Goal: Transaction & Acquisition: Purchase product/service

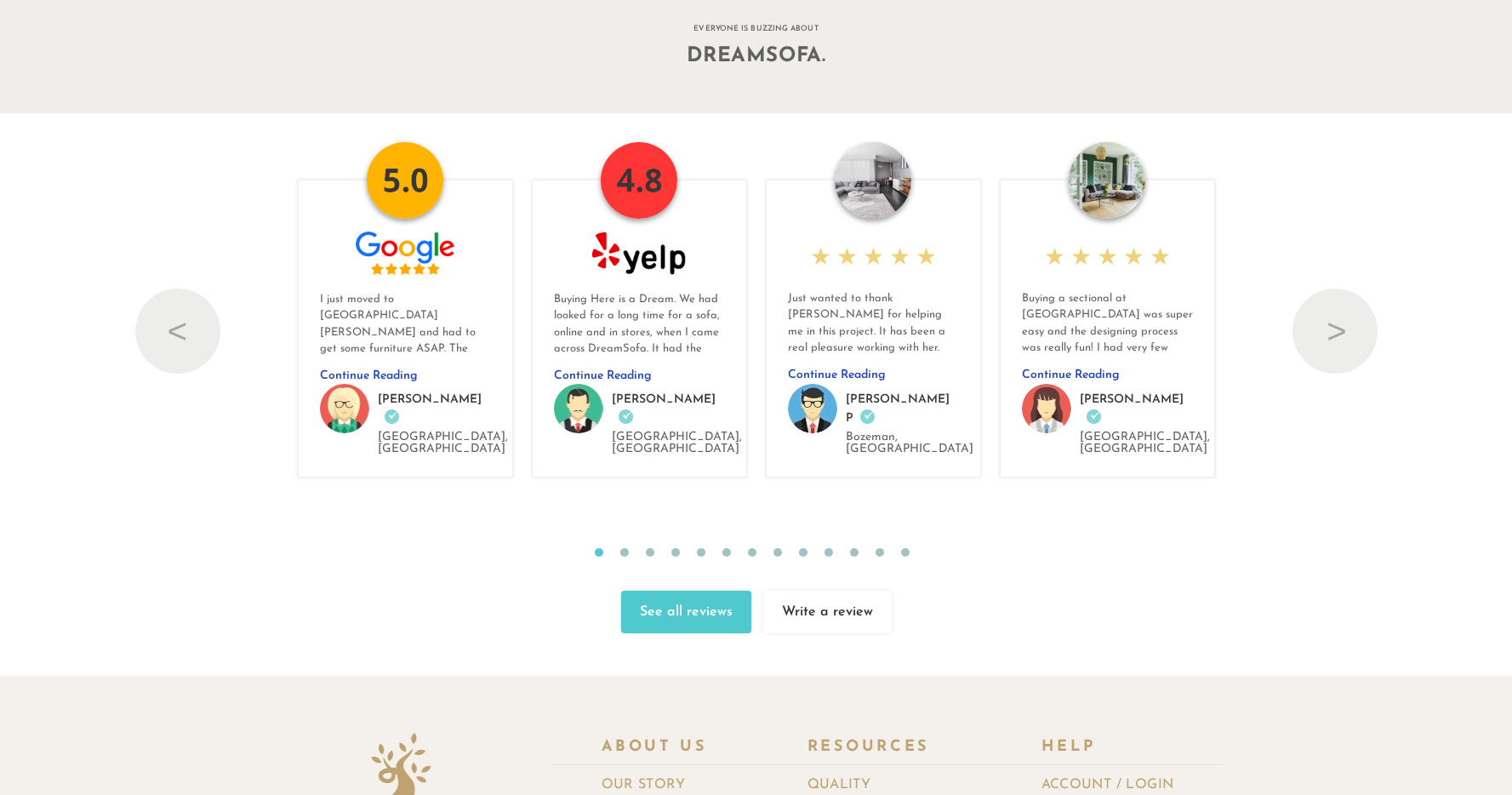
scroll to position [18786, 0]
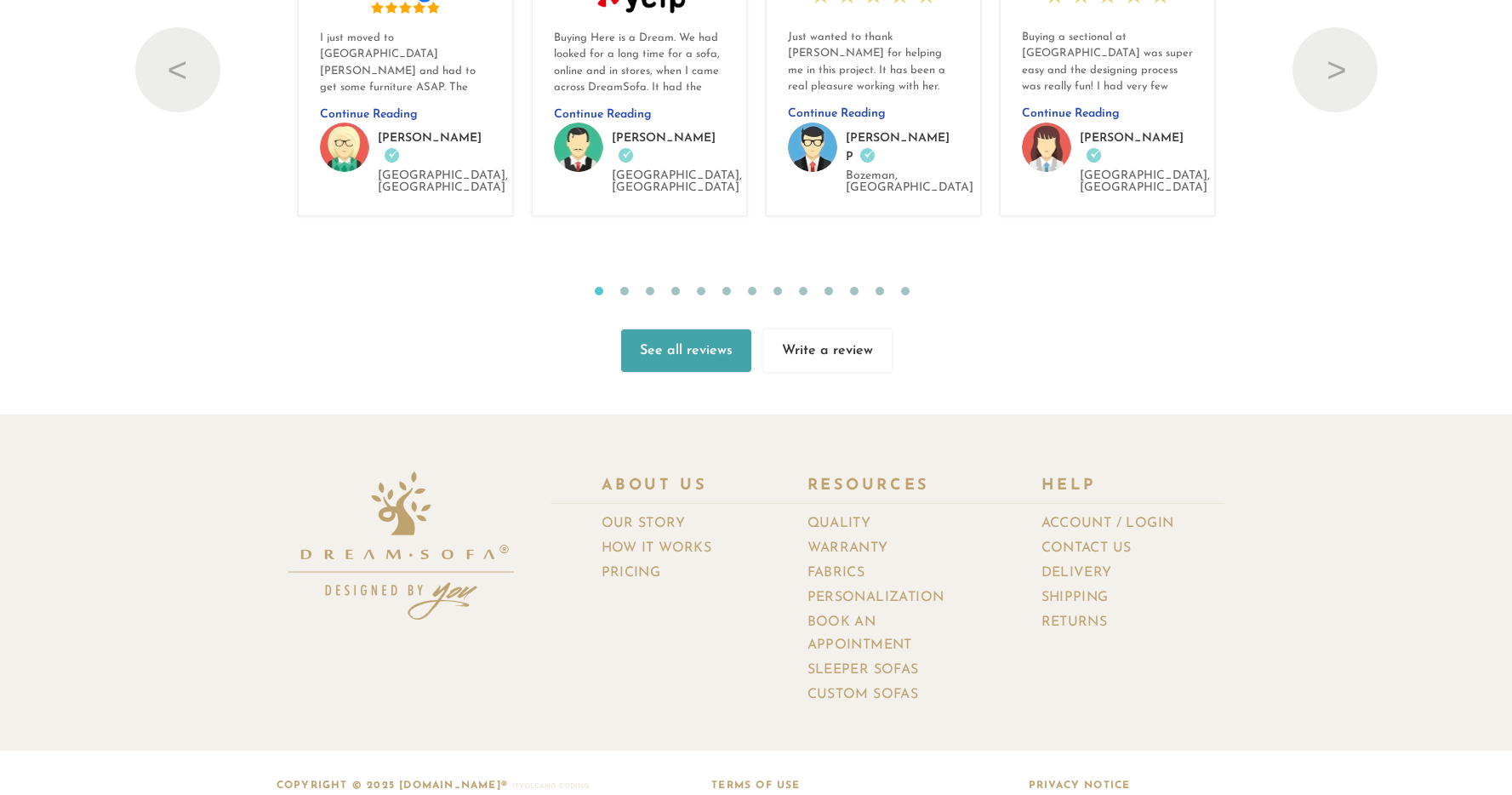
click at [721, 330] on link "See all reviews" at bounding box center [686, 350] width 131 height 42
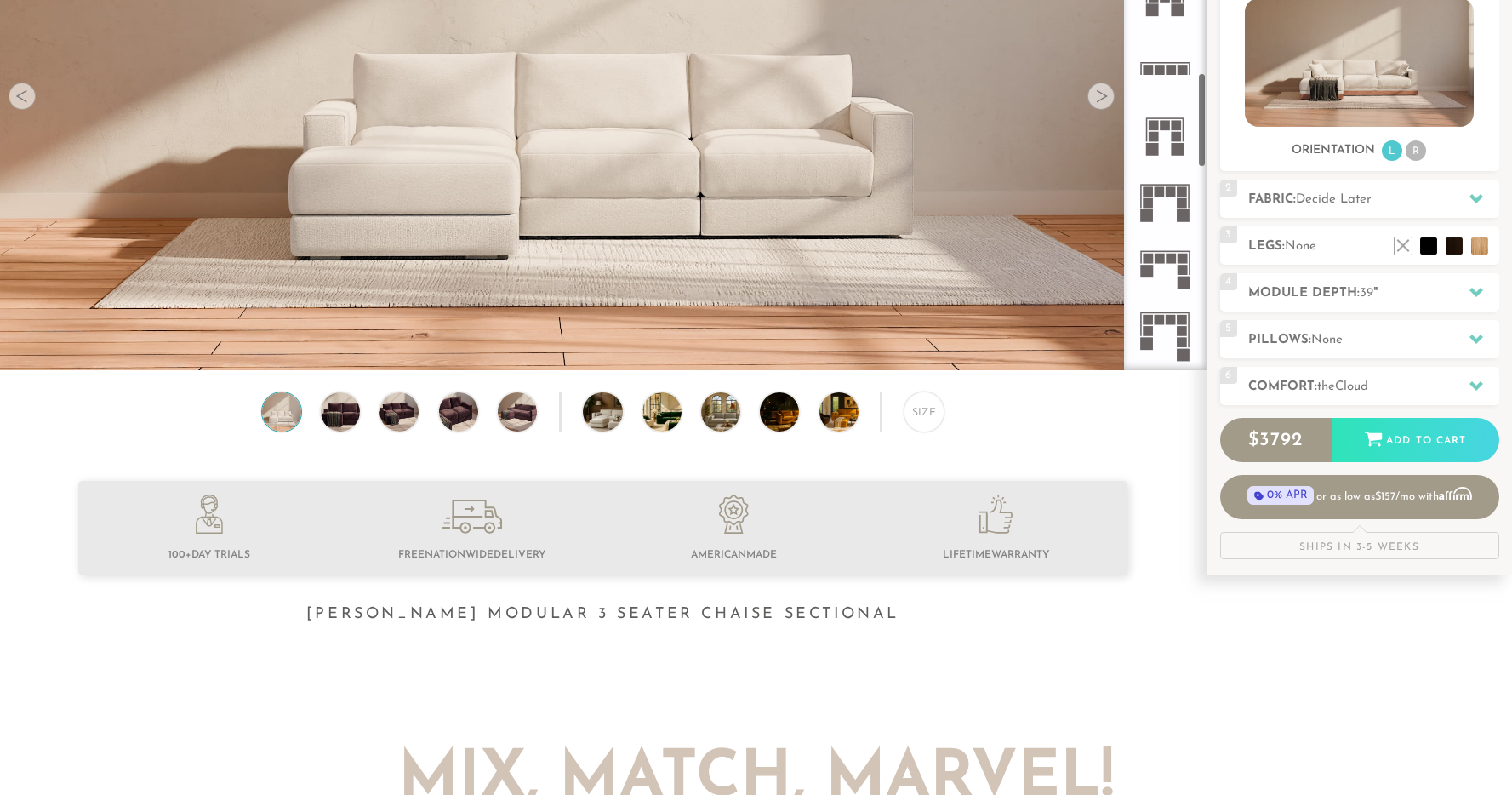
scroll to position [1480, 0]
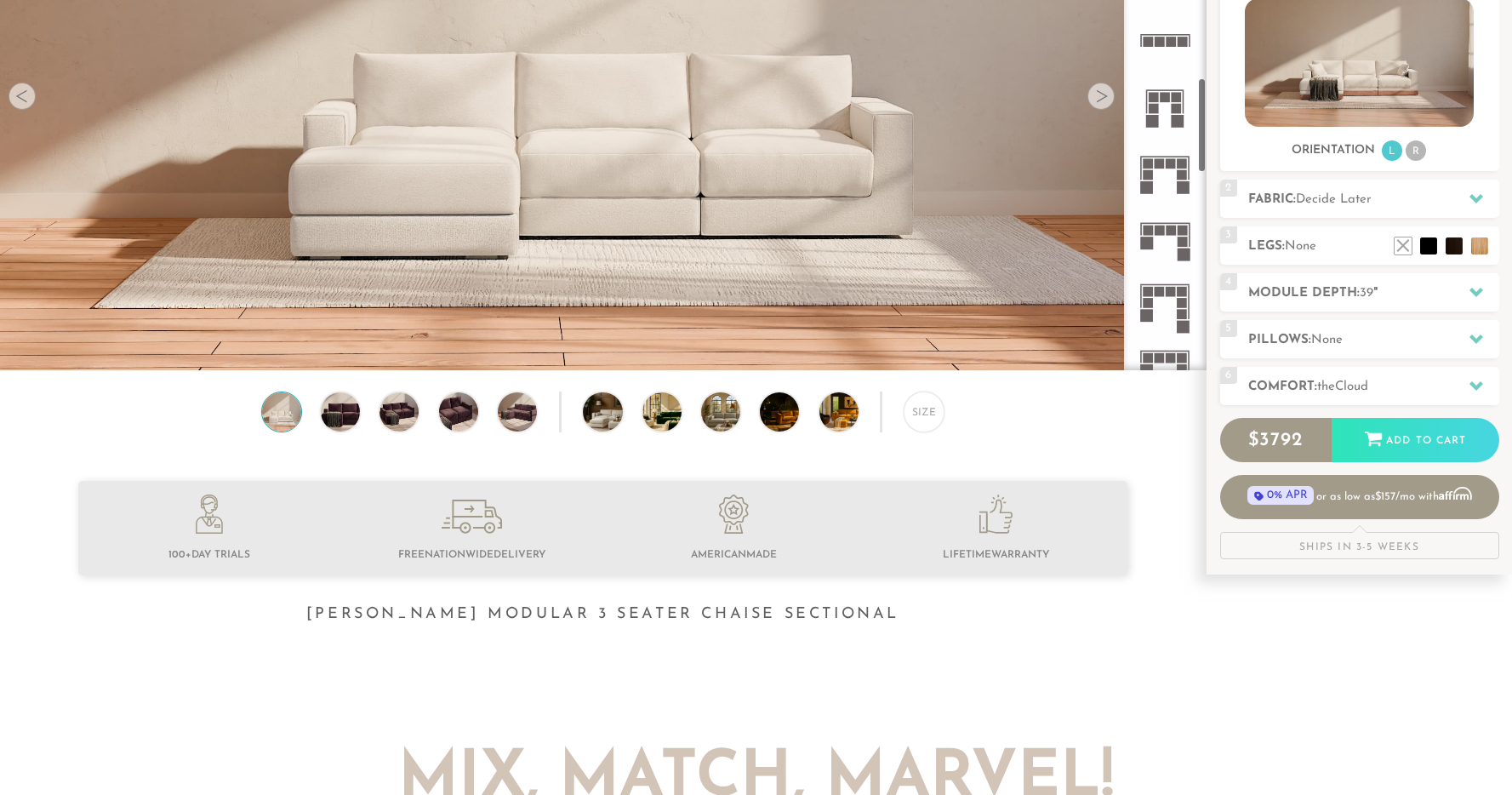
click at [1157, 292] on rect at bounding box center [1160, 291] width 11 height 11
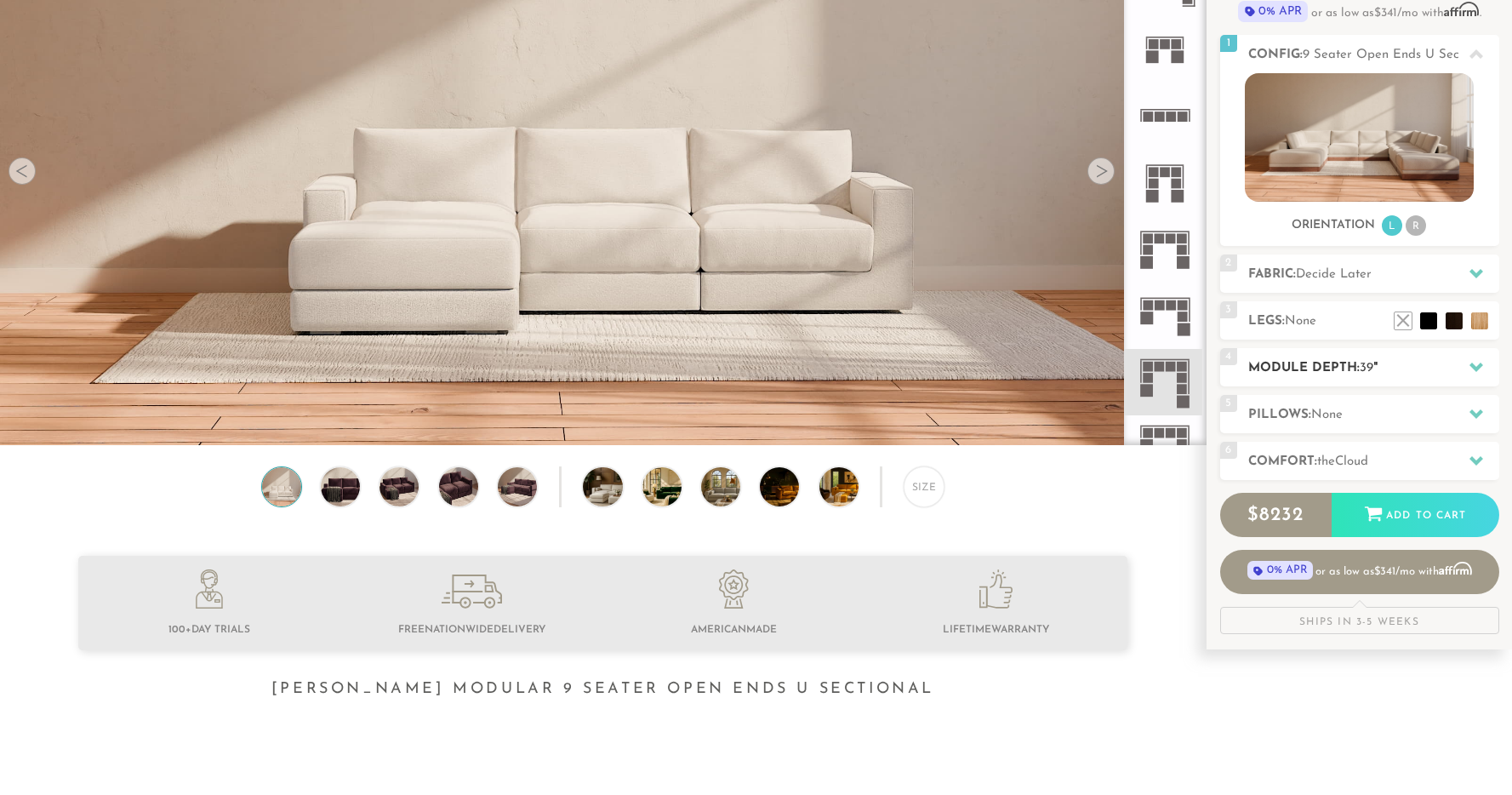
scroll to position [206, 0]
click at [1181, 325] on rect at bounding box center [1184, 330] width 12 height 12
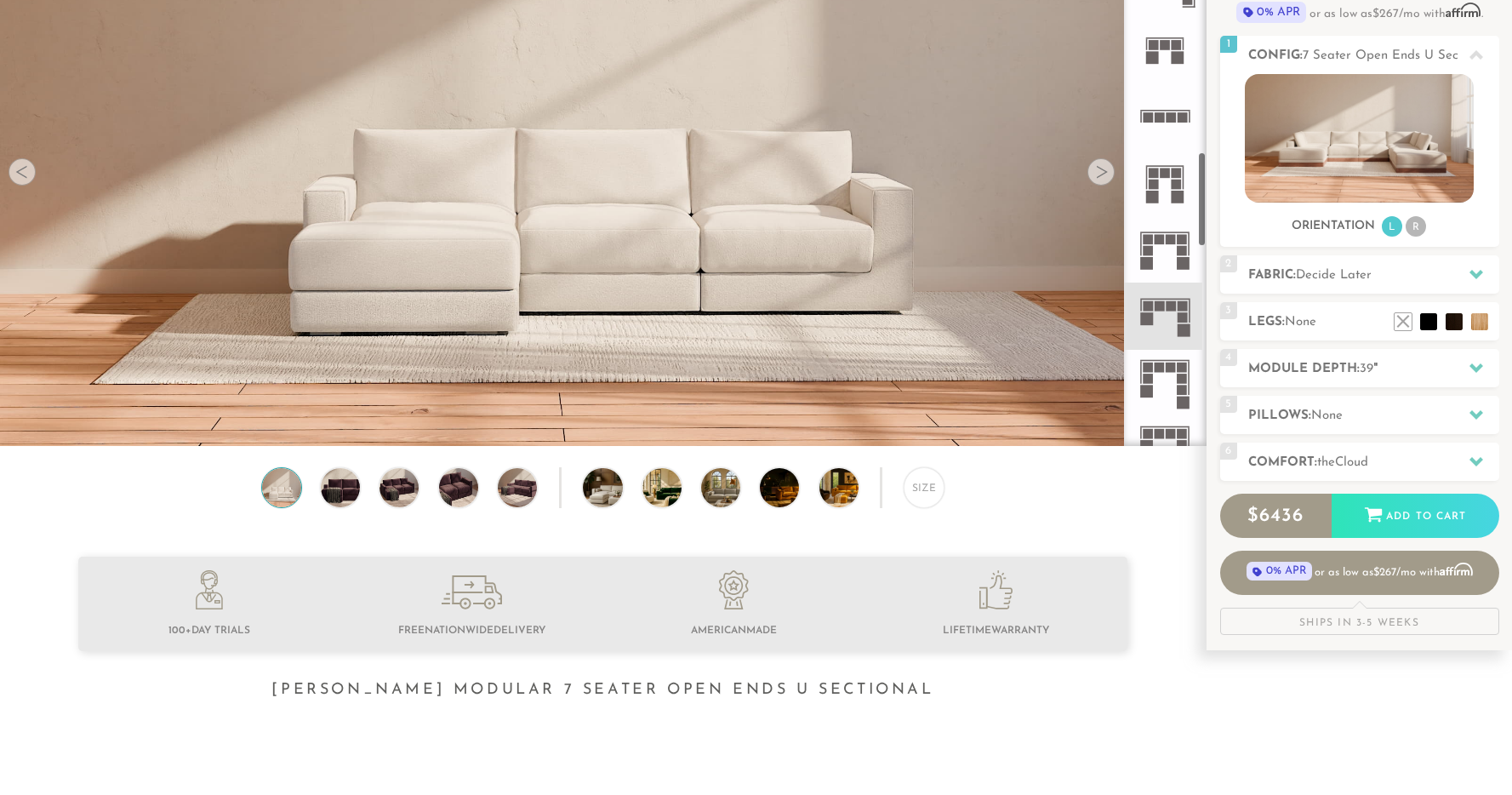
scroll to position [1429, 0]
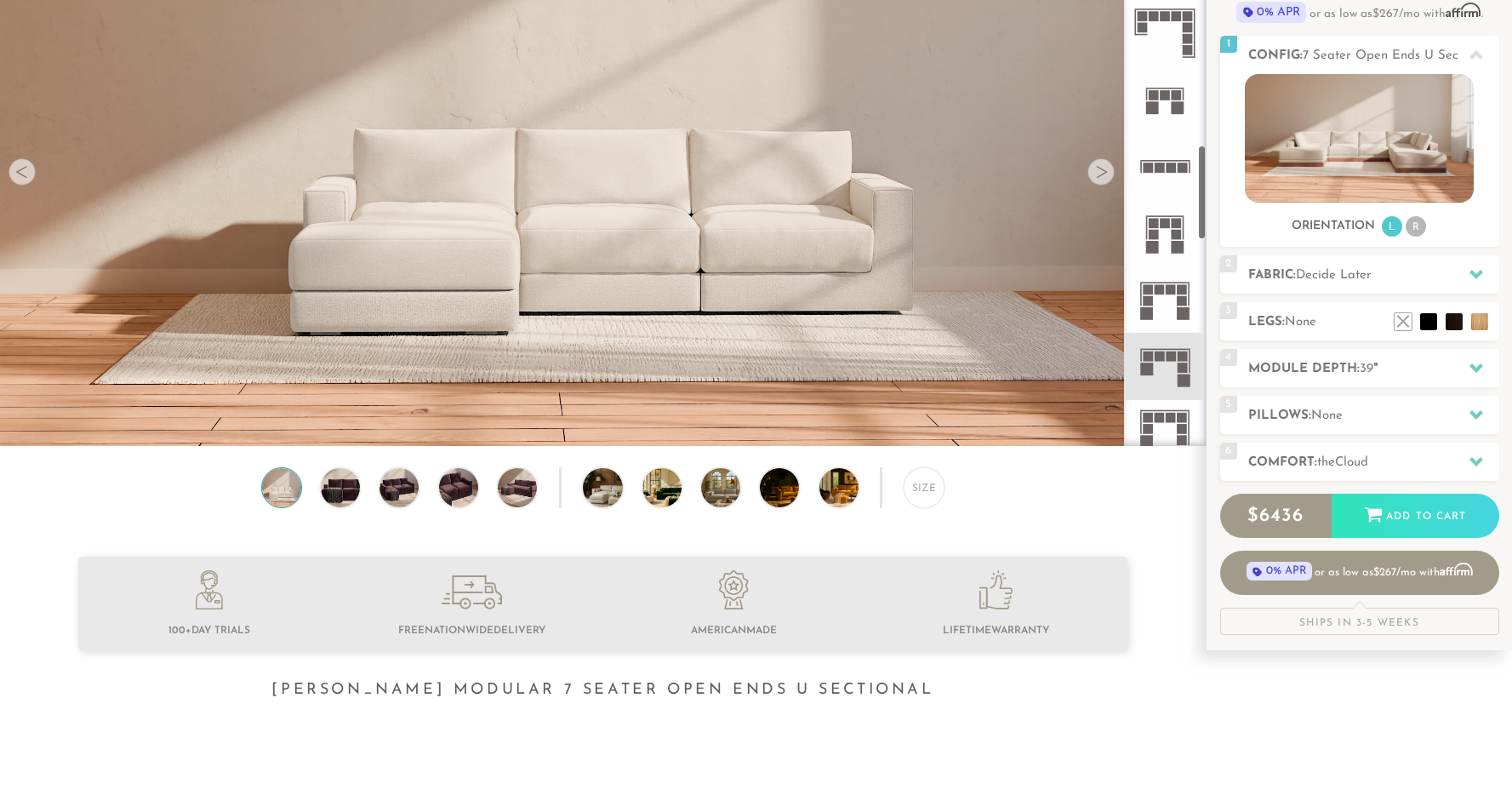
click at [1162, 121] on icon at bounding box center [1164, 99] width 66 height 66
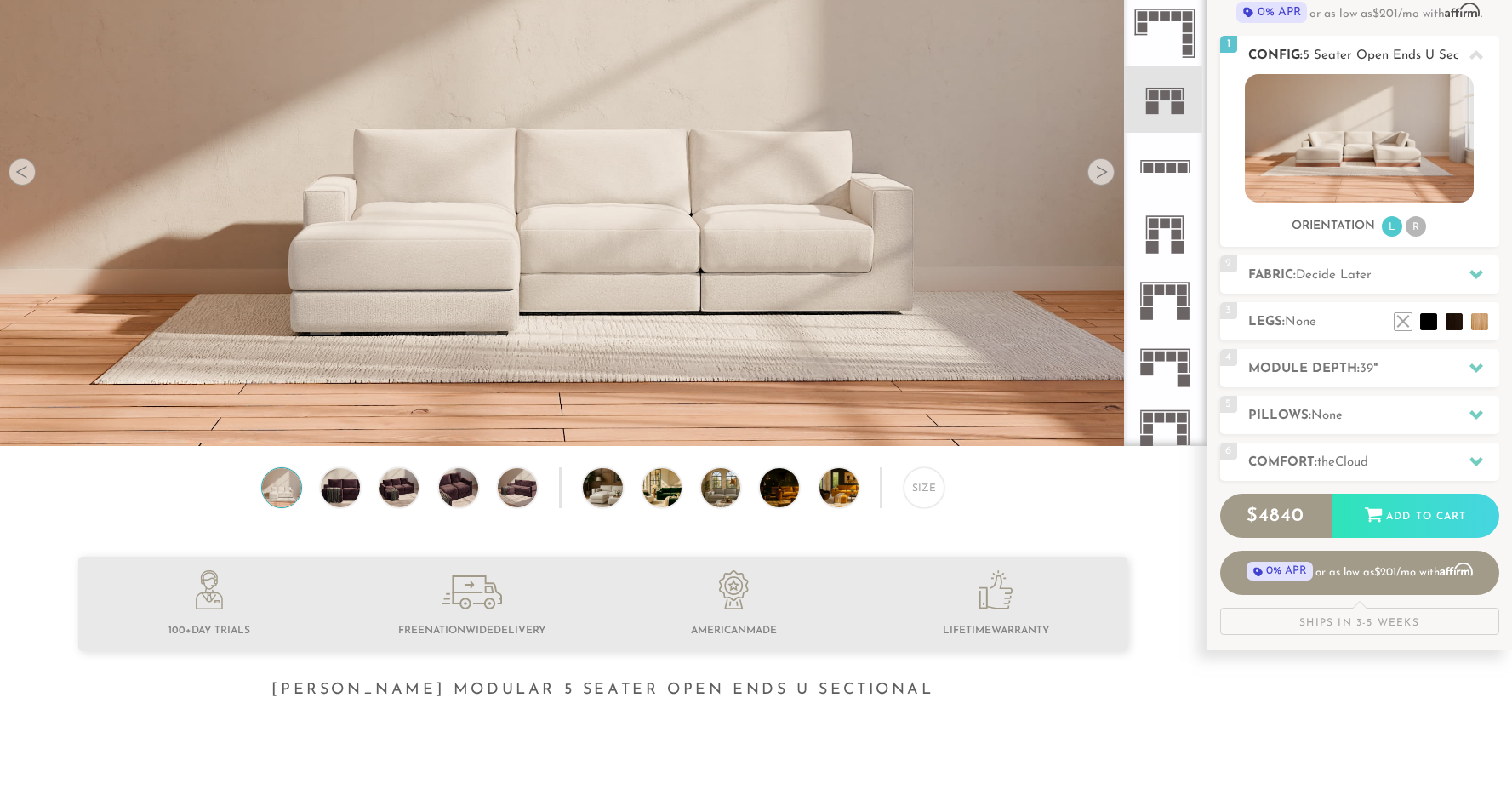
click at [1313, 146] on img at bounding box center [1359, 139] width 228 height 129
click at [616, 495] on img at bounding box center [618, 488] width 70 height 39
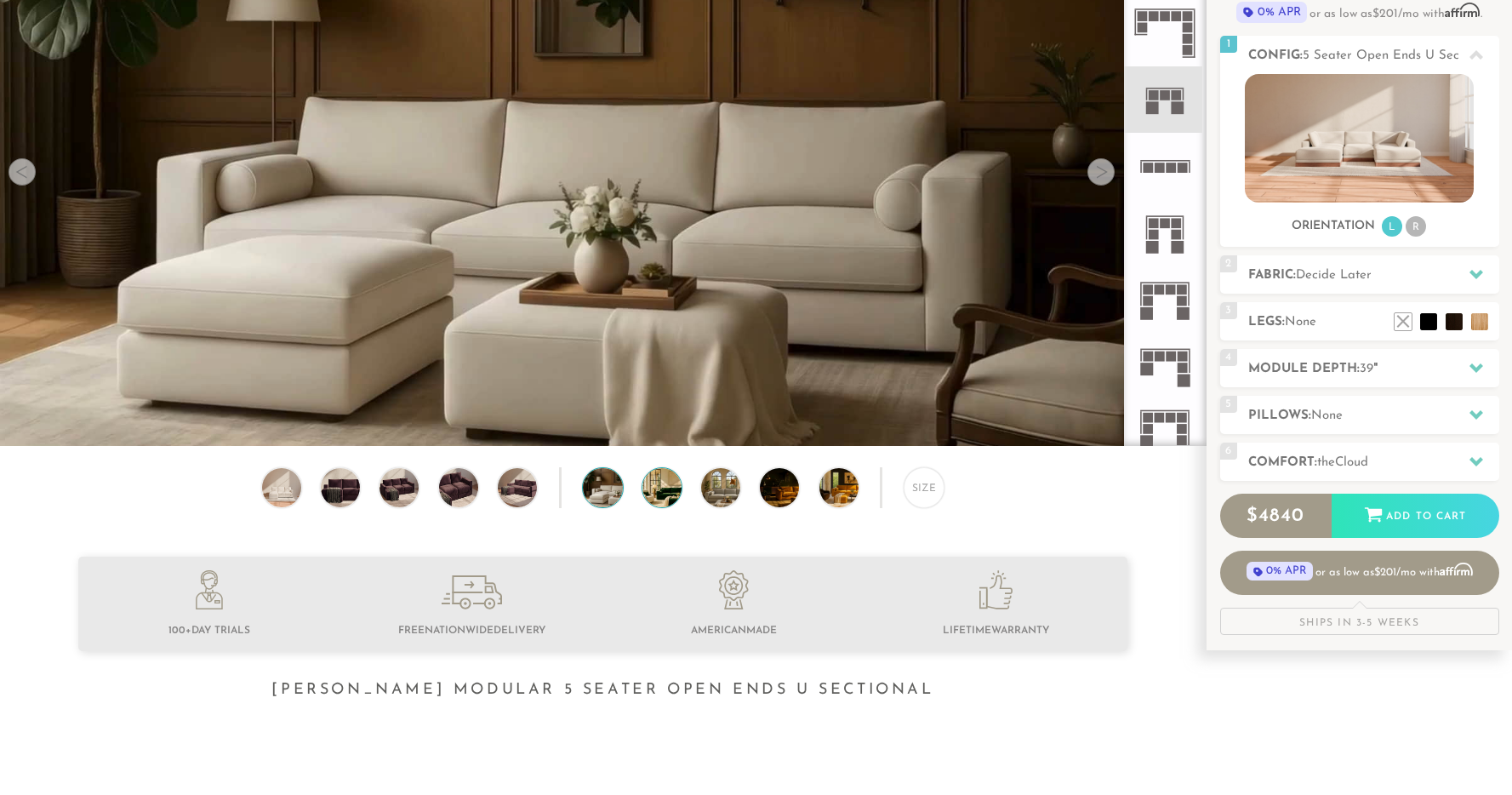
click at [660, 491] on img at bounding box center [677, 488] width 70 height 39
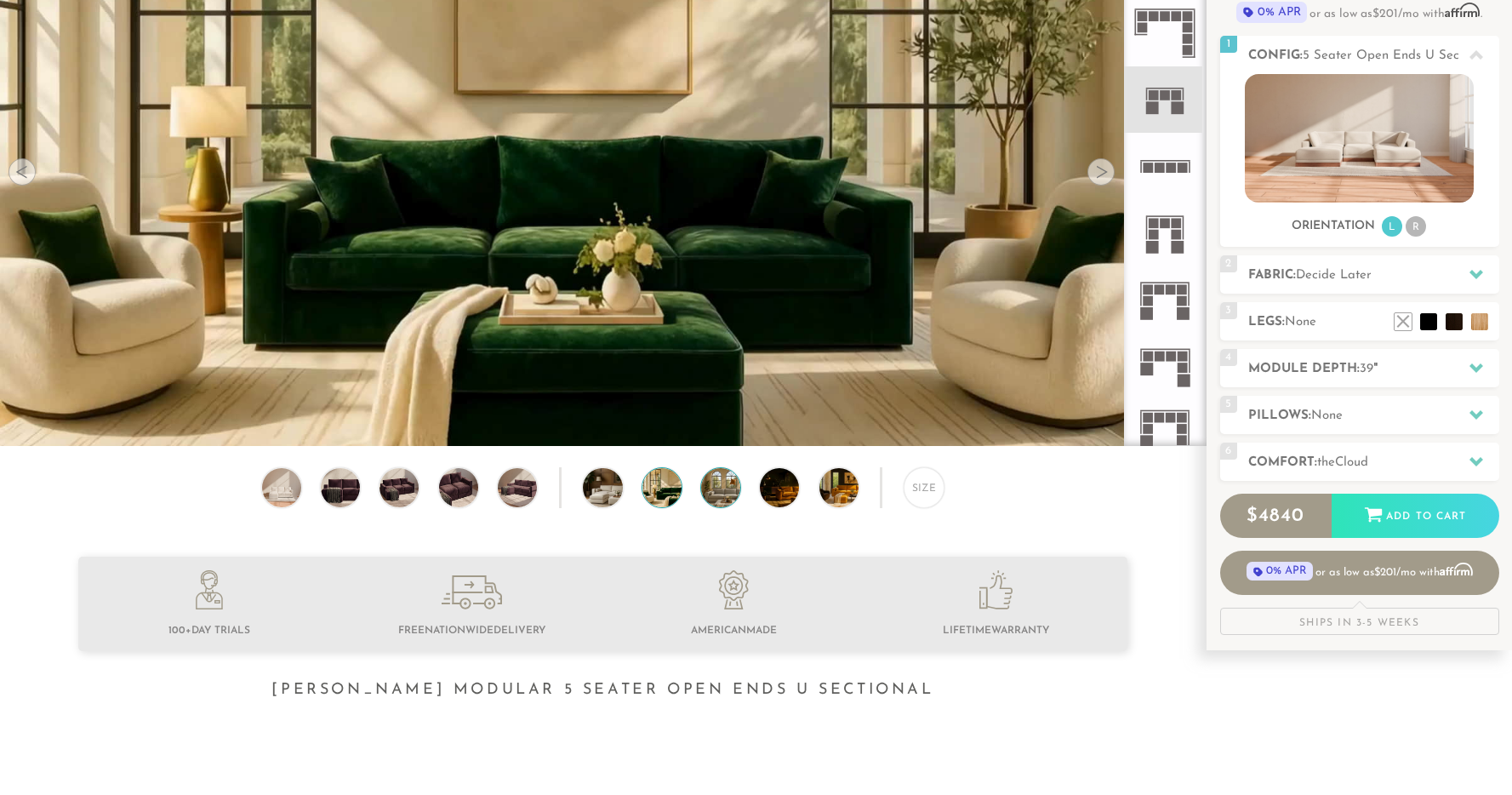
click at [715, 497] on img at bounding box center [736, 488] width 70 height 39
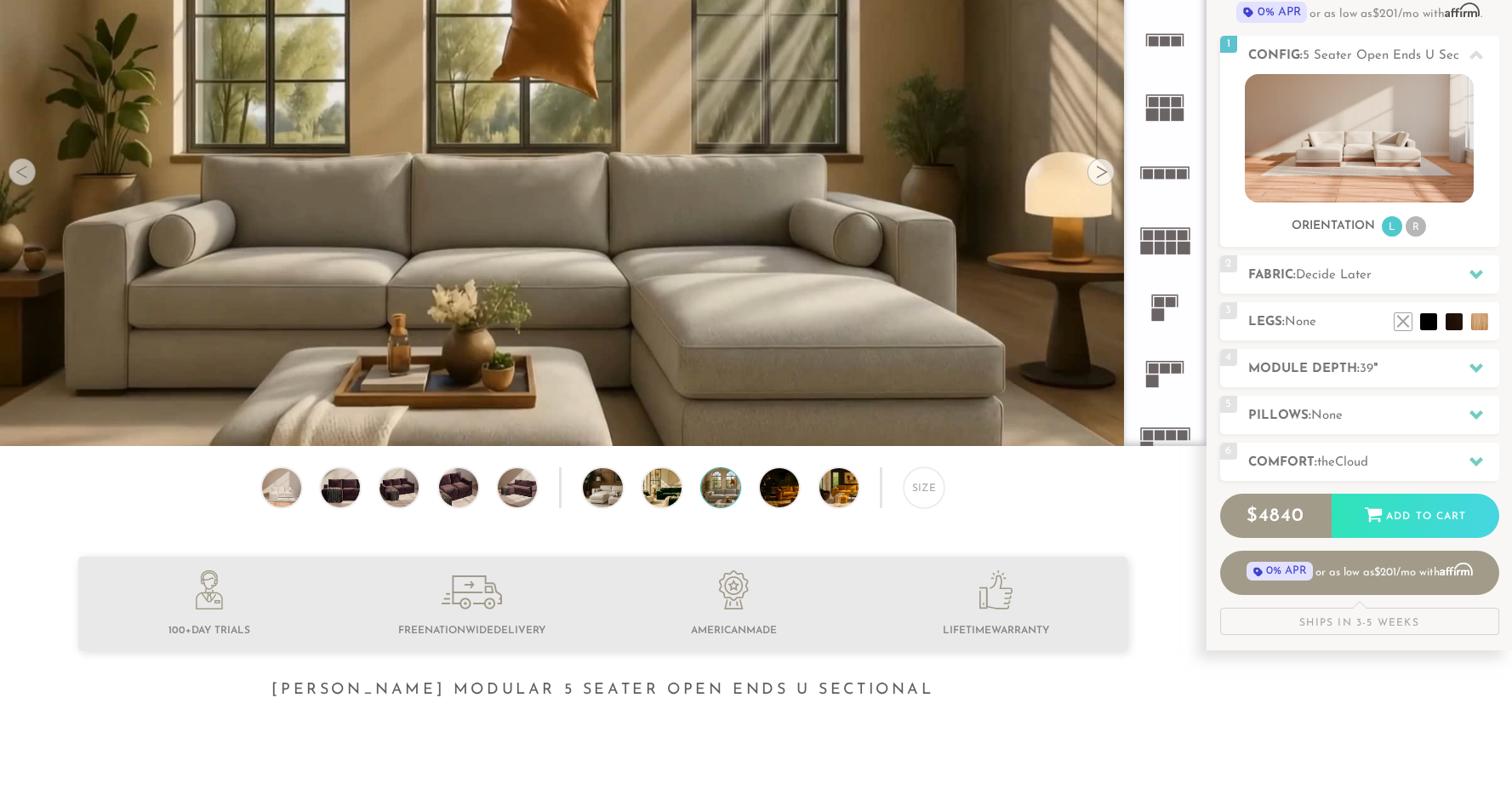
scroll to position [22, 0]
click at [1159, 174] on rect at bounding box center [1160, 176] width 11 height 11
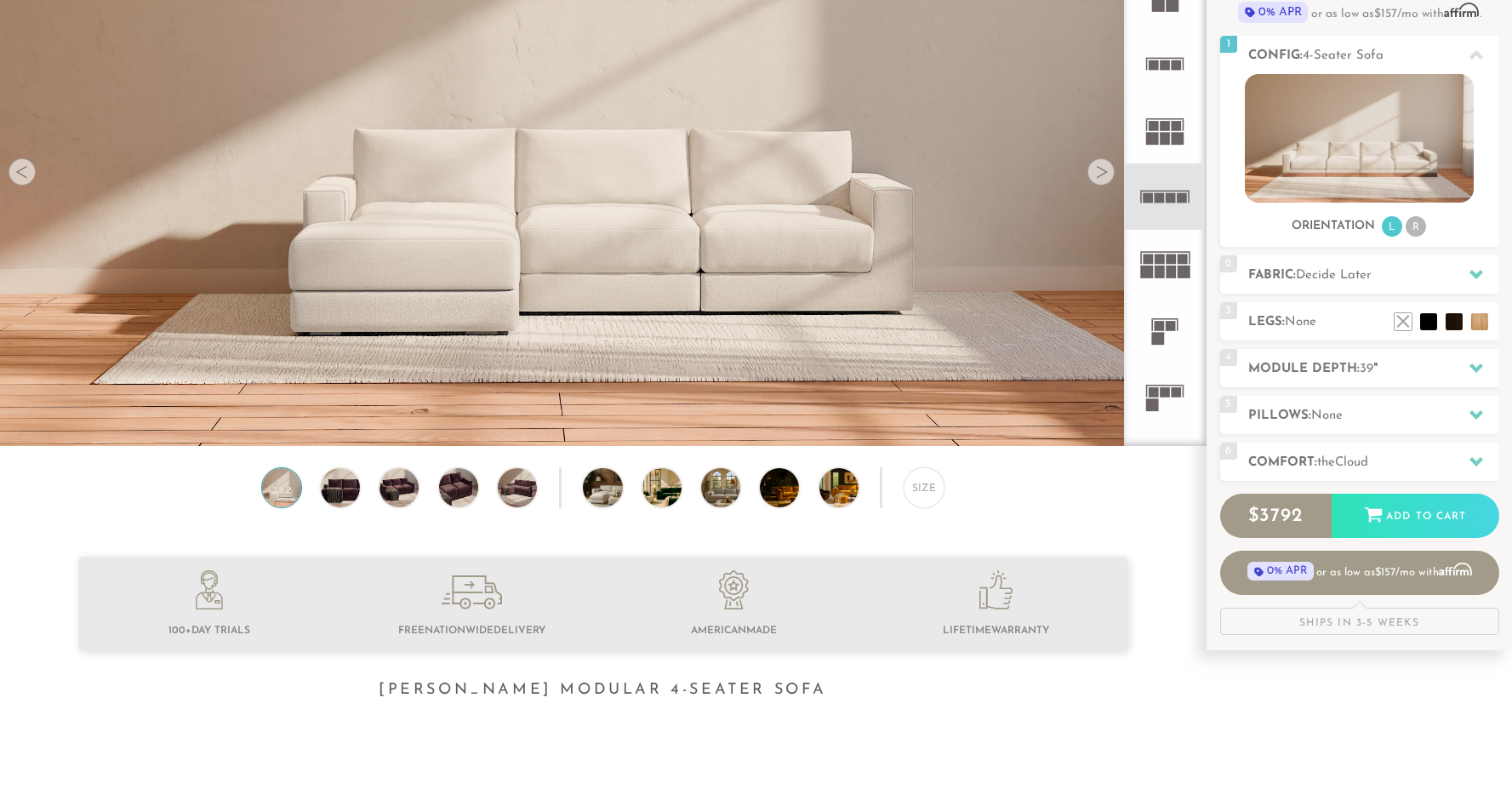
click at [1158, 70] on icon at bounding box center [1164, 64] width 66 height 66
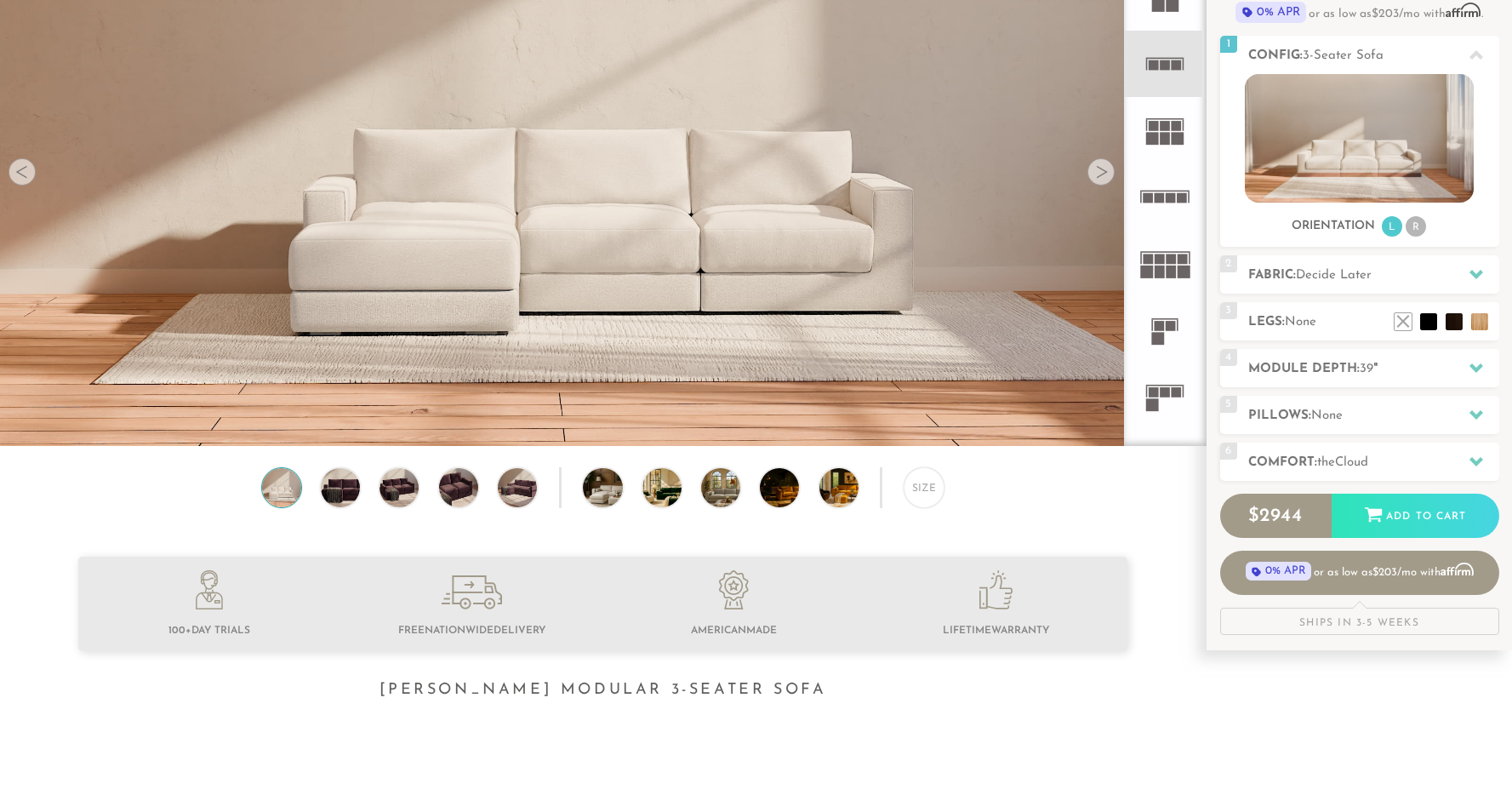
click at [1100, 183] on div at bounding box center [1101, 171] width 27 height 27
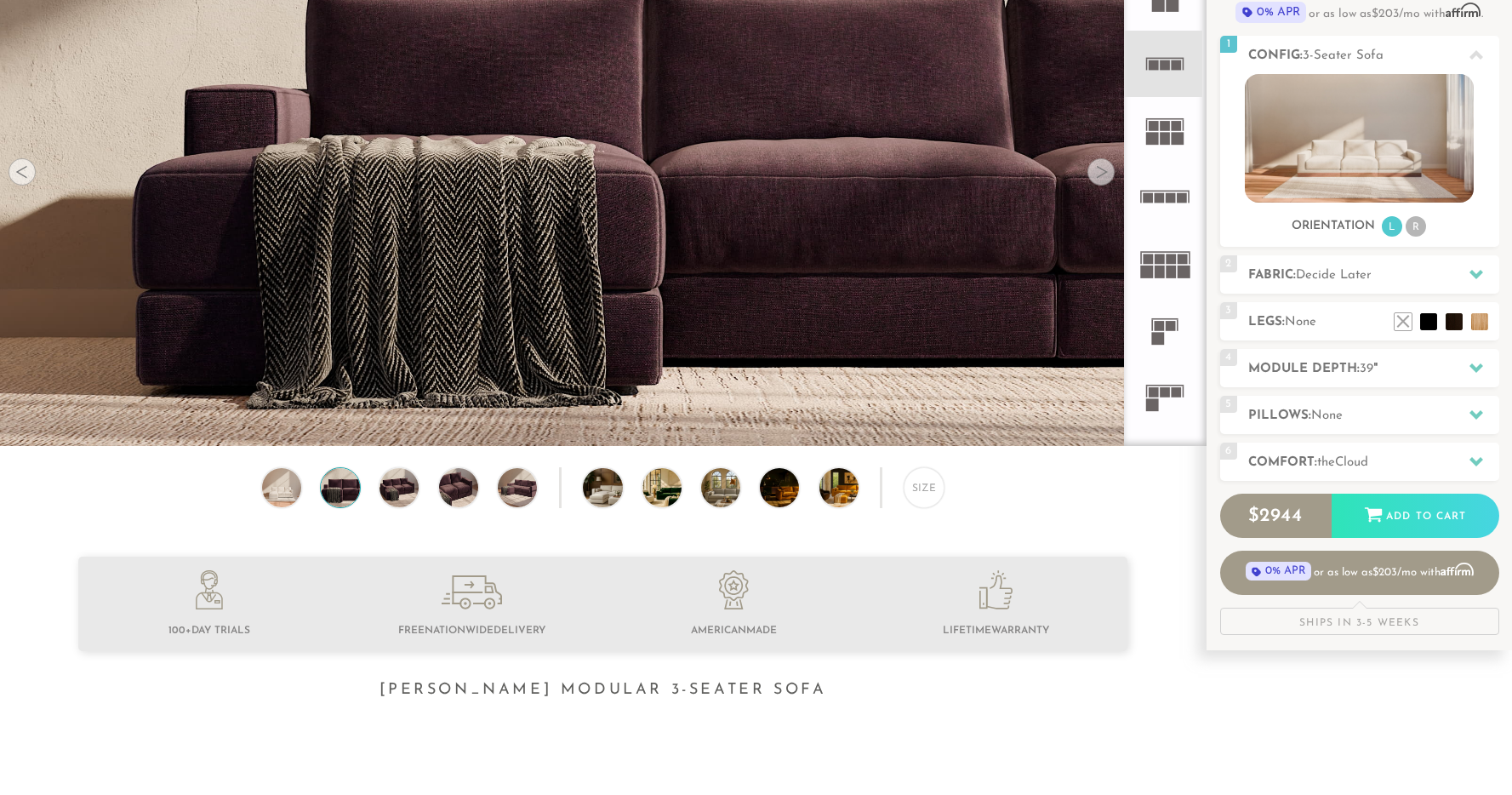
click at [1100, 183] on div at bounding box center [1101, 171] width 27 height 27
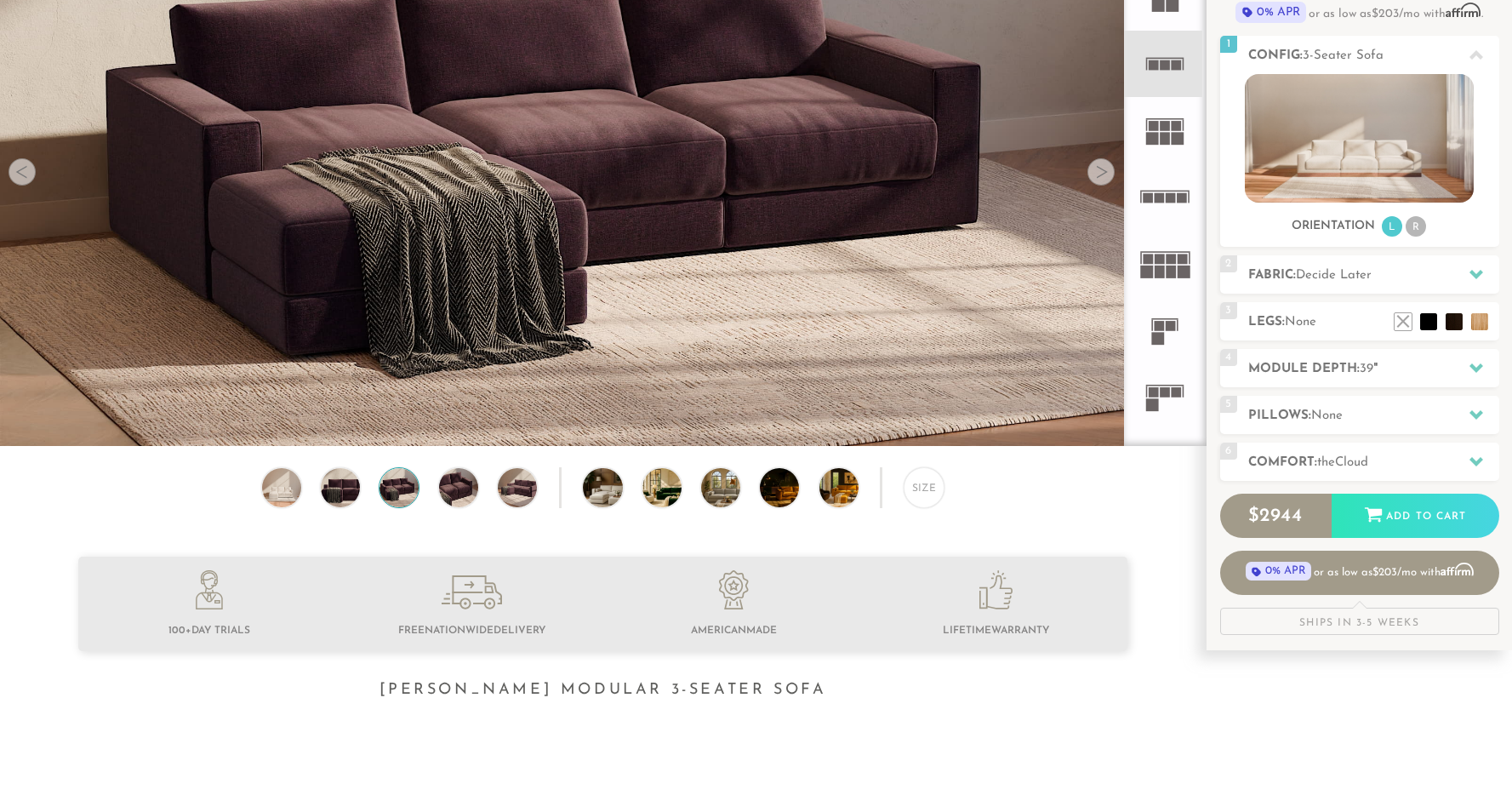
click at [1100, 183] on div at bounding box center [1101, 171] width 27 height 27
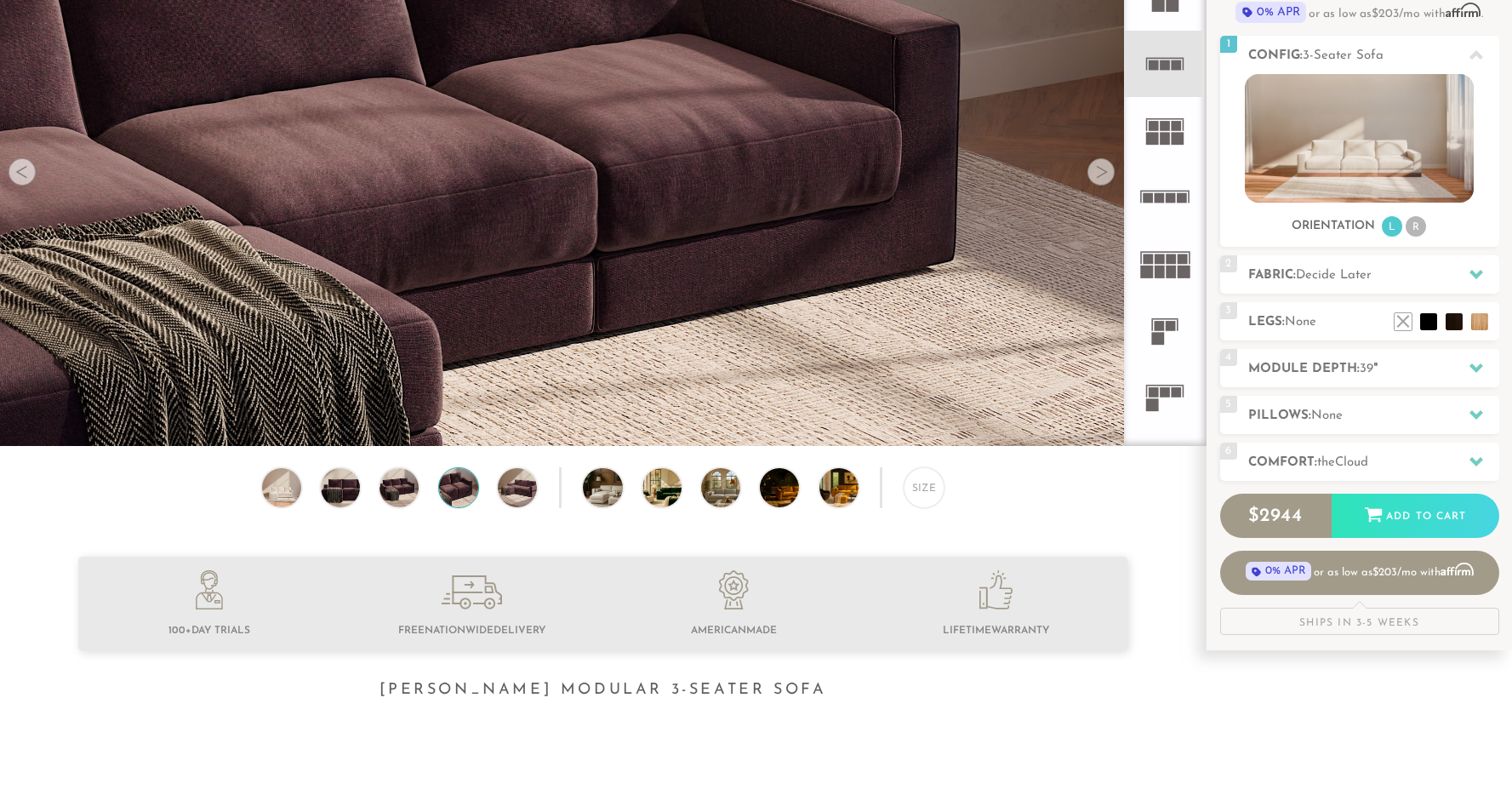
click at [1100, 183] on div at bounding box center [1101, 171] width 27 height 27
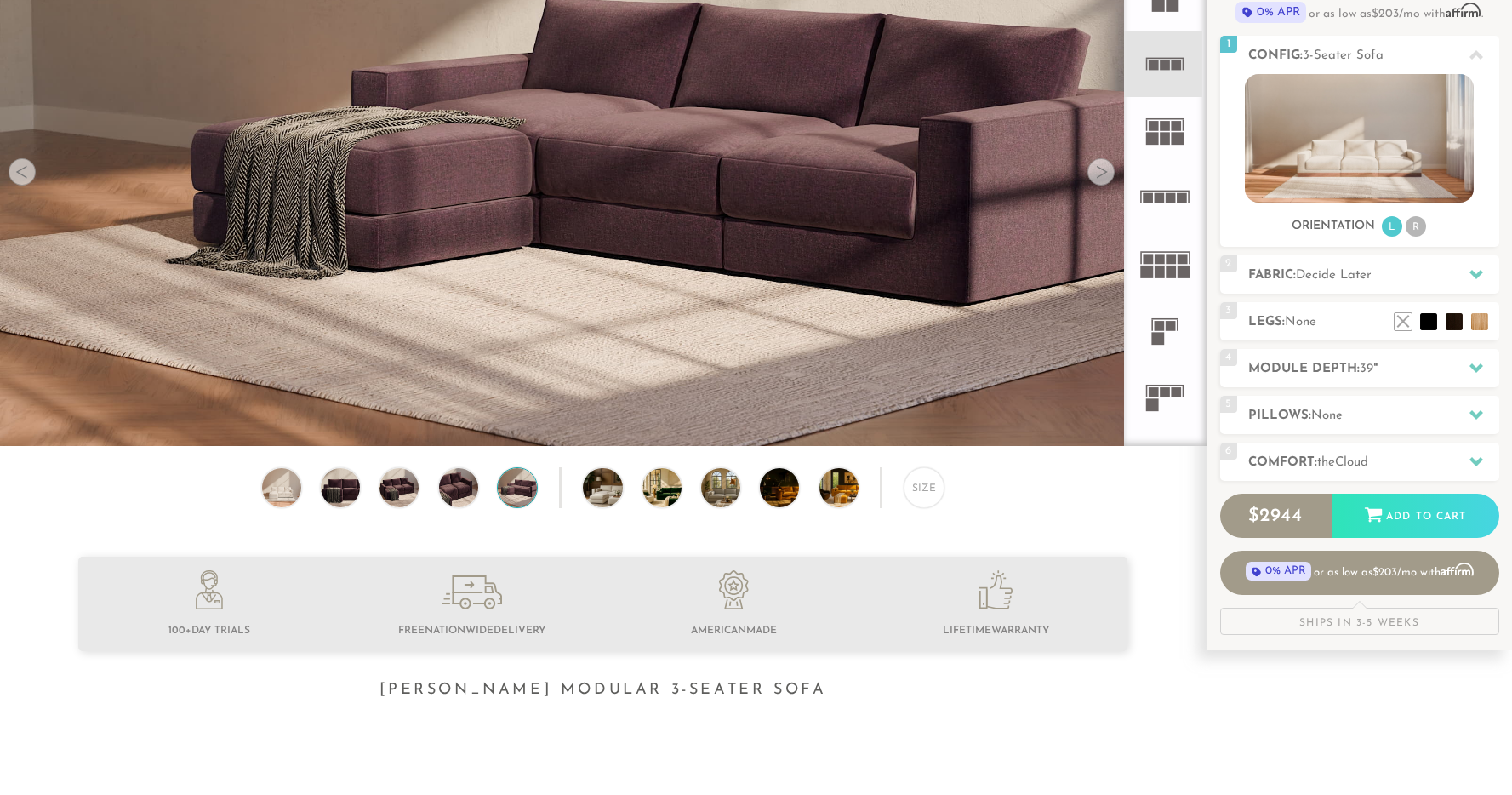
click at [1100, 183] on div at bounding box center [1101, 171] width 27 height 27
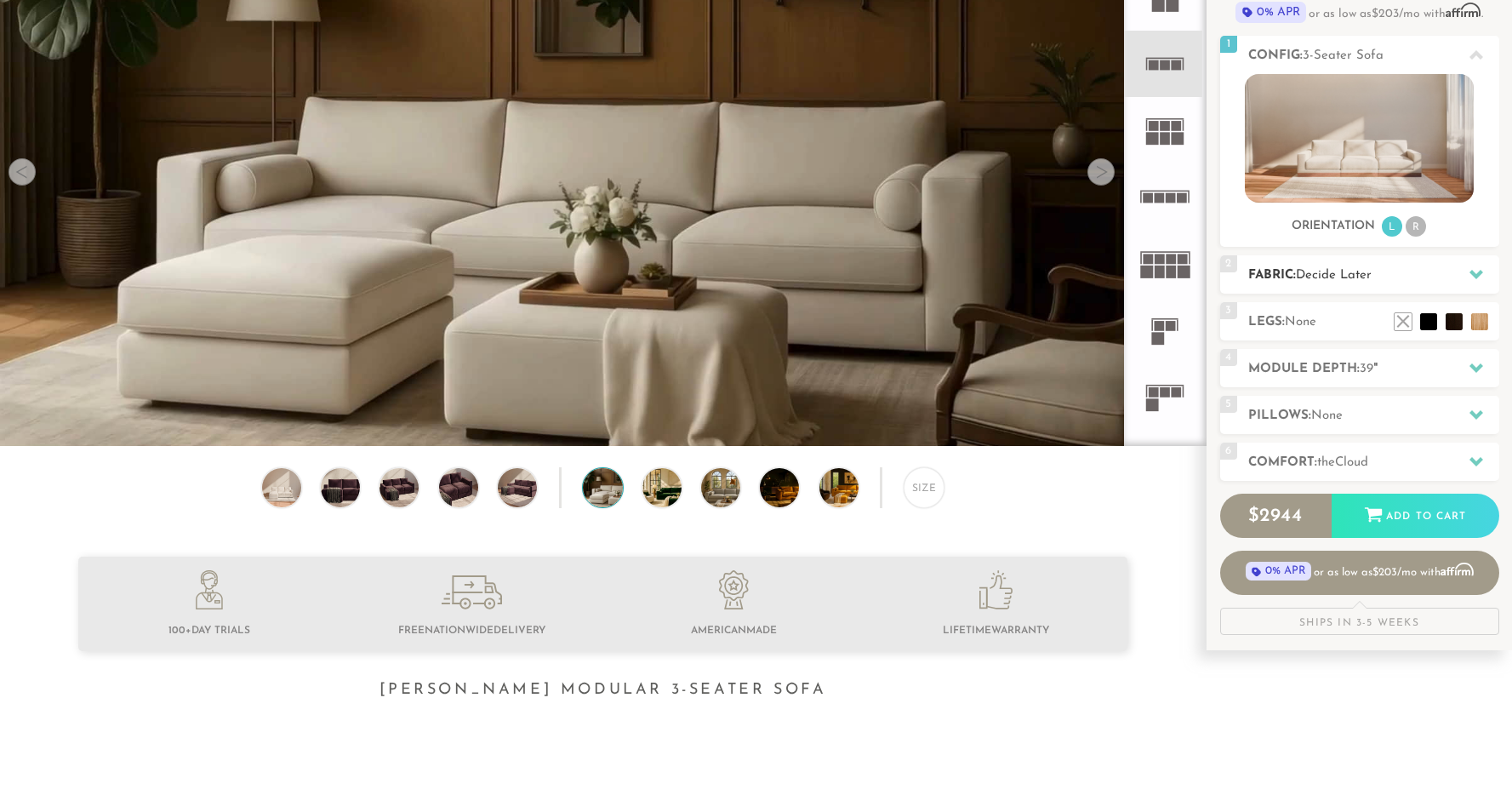
click at [1360, 269] on span "Decide Later" at bounding box center [1334, 275] width 76 height 12
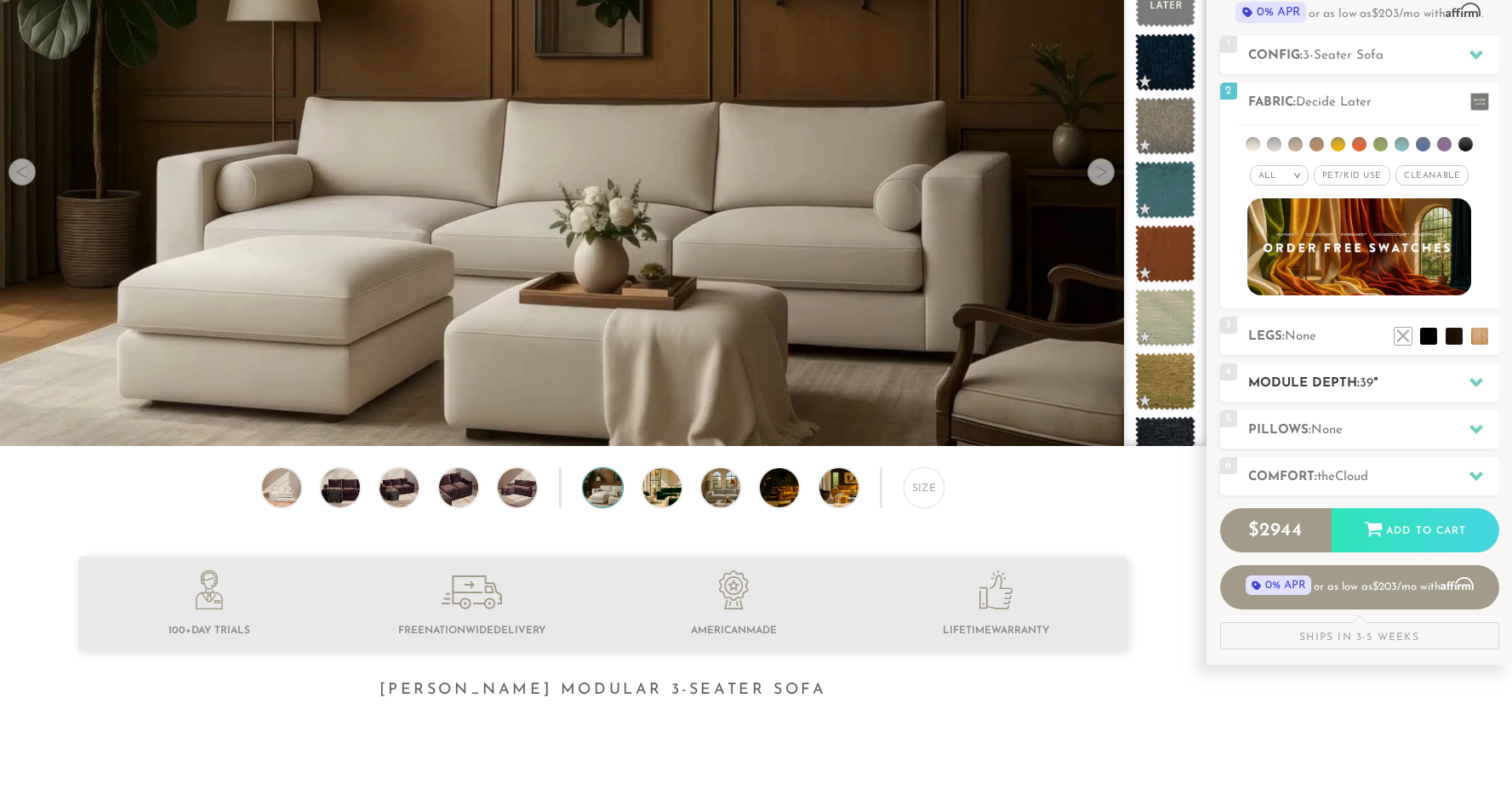
click at [1319, 379] on h2 "Module Depth: 39 "" at bounding box center [1374, 383] width 251 height 19
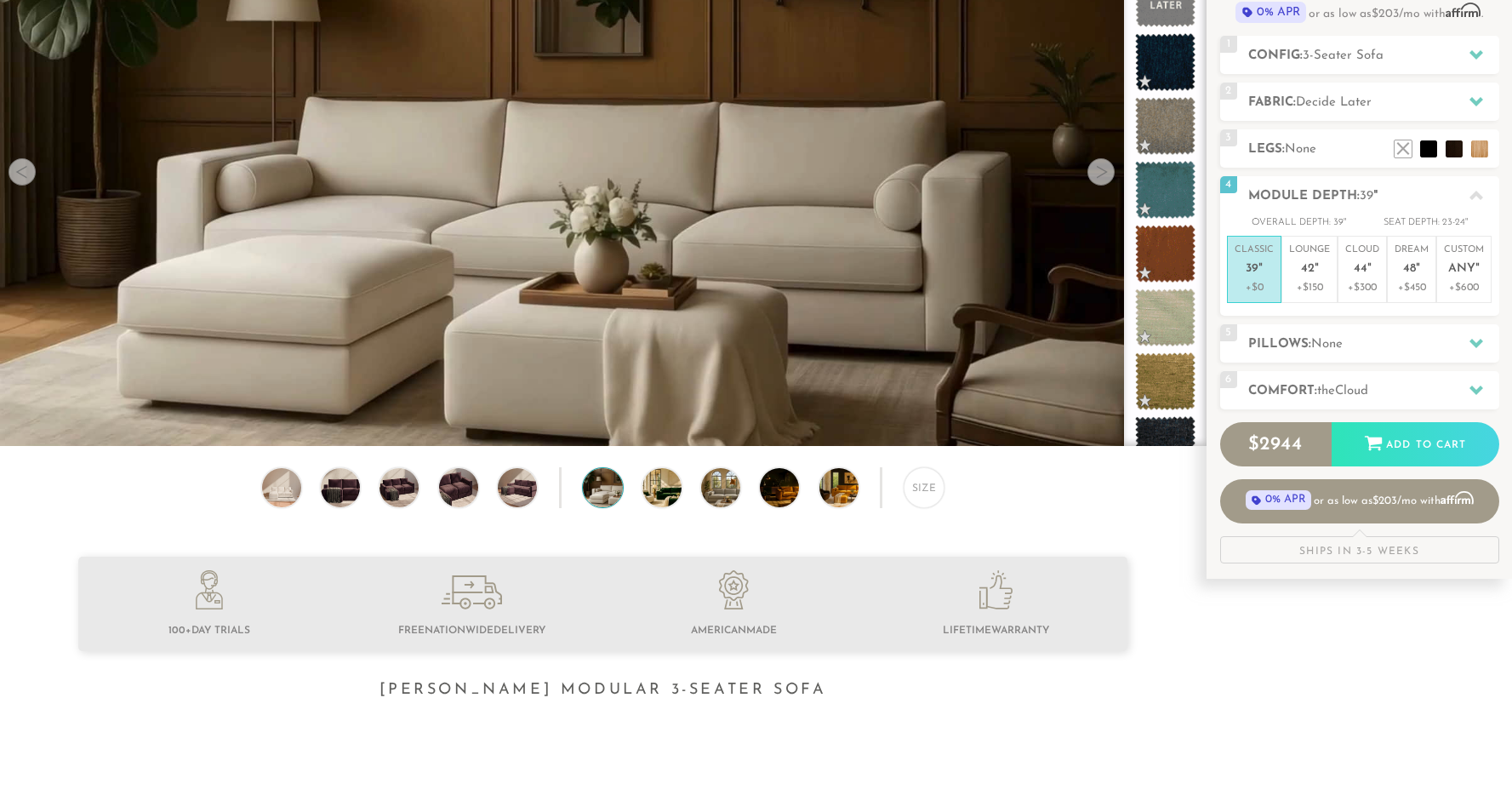
click at [945, 492] on div "Size" at bounding box center [603, 492] width 1206 height 49
click at [935, 492] on div "Size" at bounding box center [924, 488] width 41 height 41
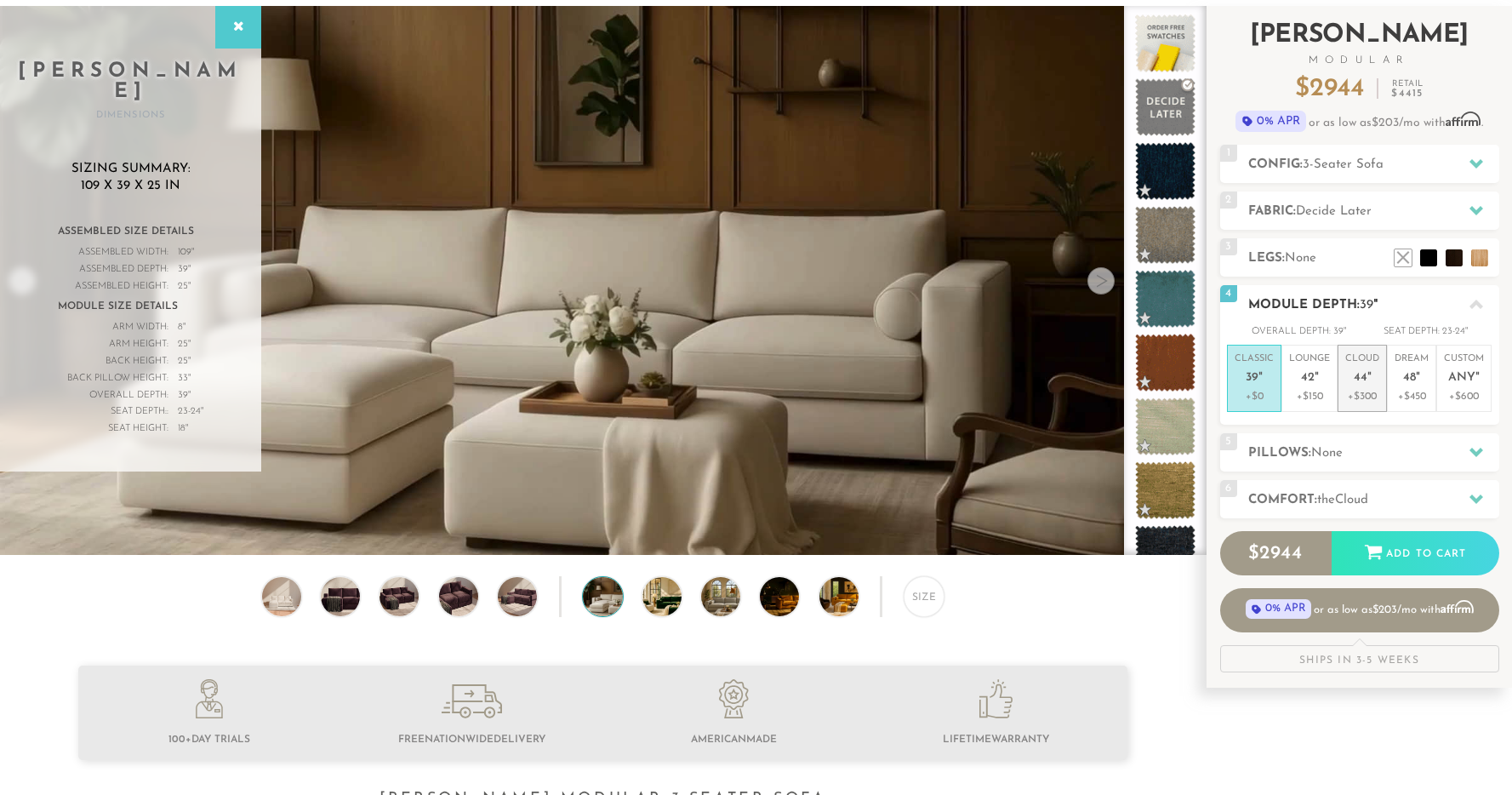
scroll to position [61, 0]
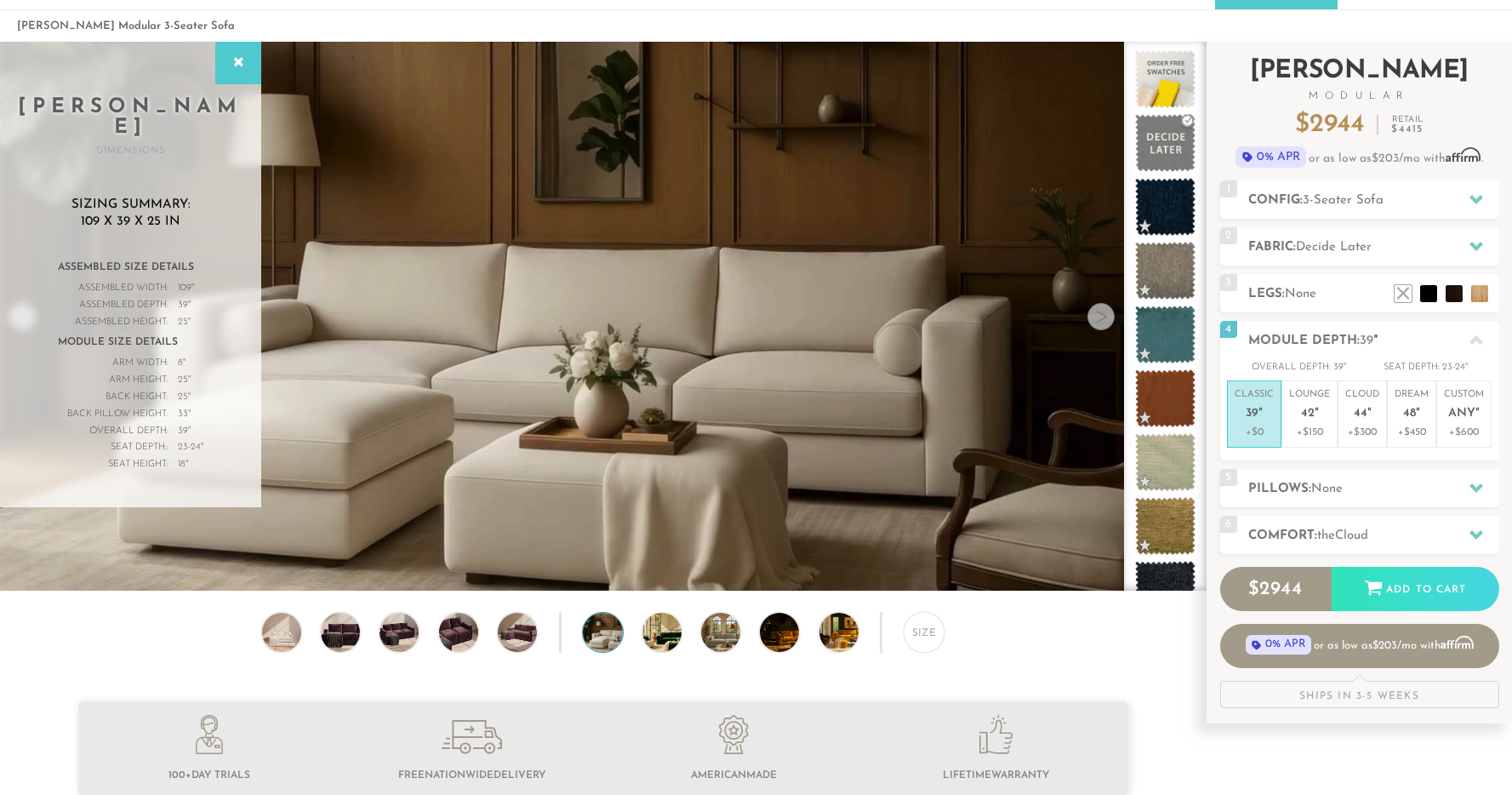
click at [1356, 553] on div "Introducing Landon Modular $ 2944 Retail $ 4415 $ 2944 Retail $ 4415 0% APR or …" at bounding box center [1359, 374] width 279 height 666
click at [1349, 542] on h2 "Comfort: the Cloud" at bounding box center [1374, 536] width 251 height 19
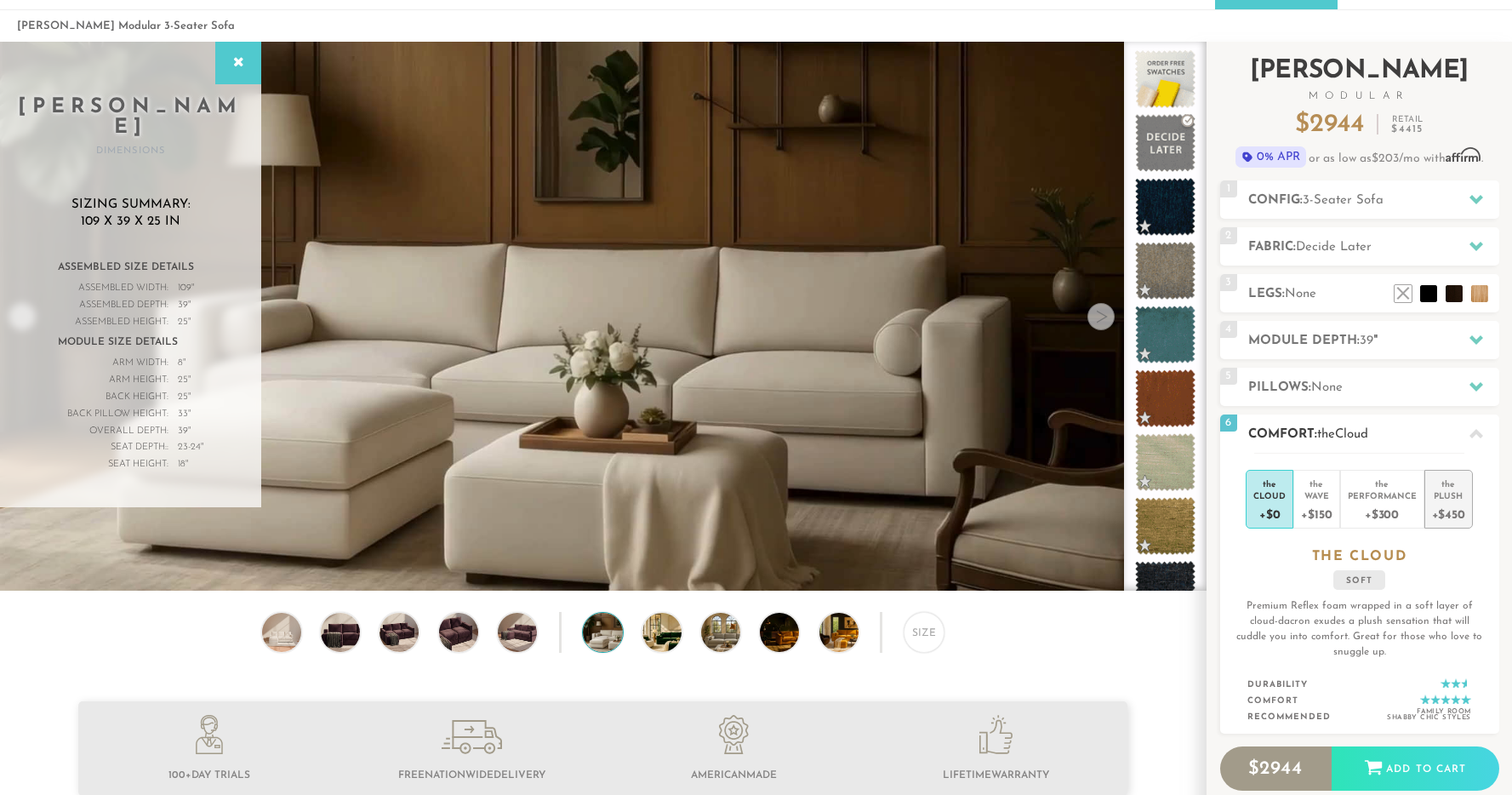
click at [1462, 476] on div "the" at bounding box center [1448, 480] width 34 height 17
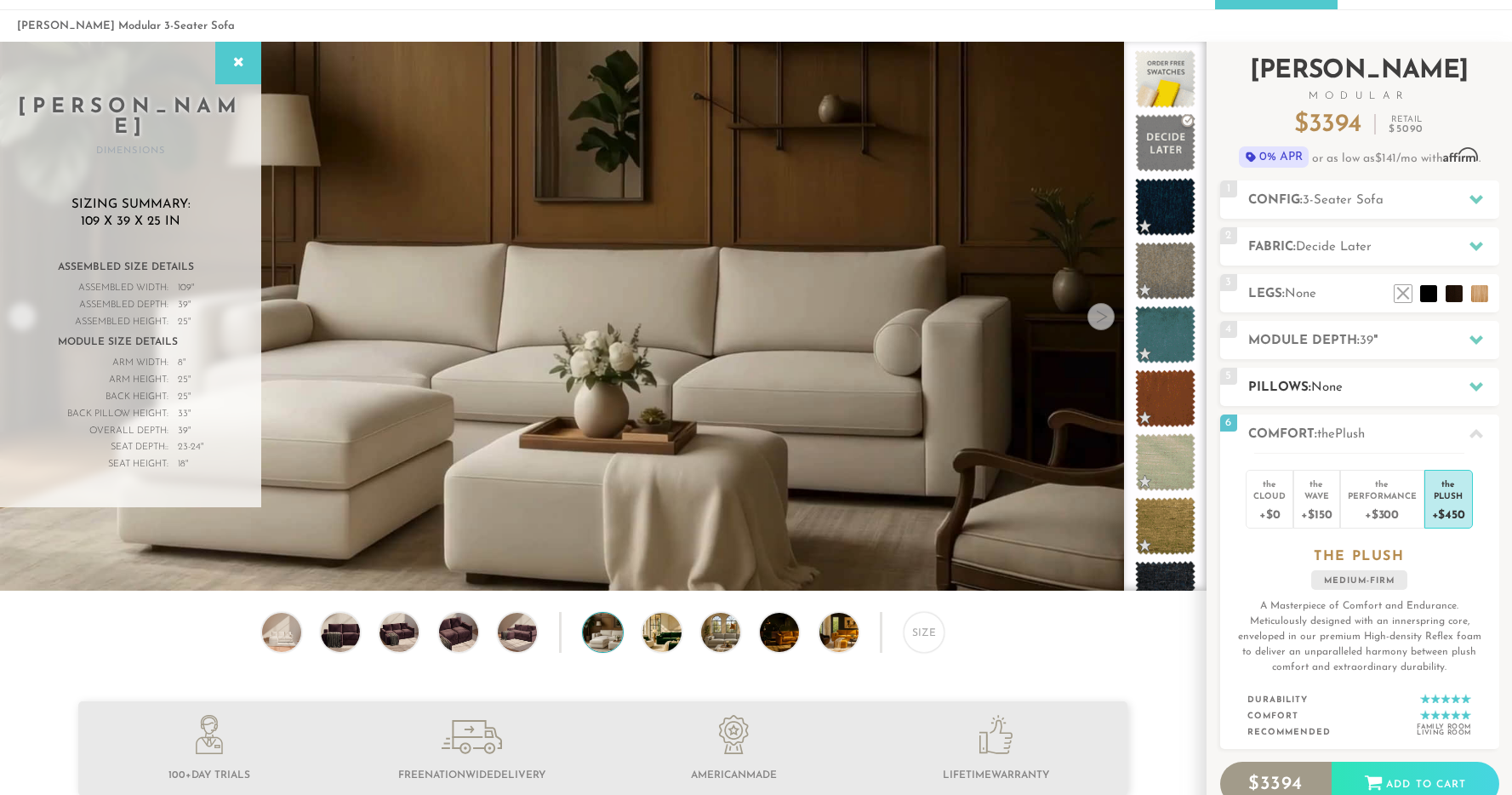
click at [1309, 387] on h2 "Pillows: None" at bounding box center [1374, 387] width 251 height 19
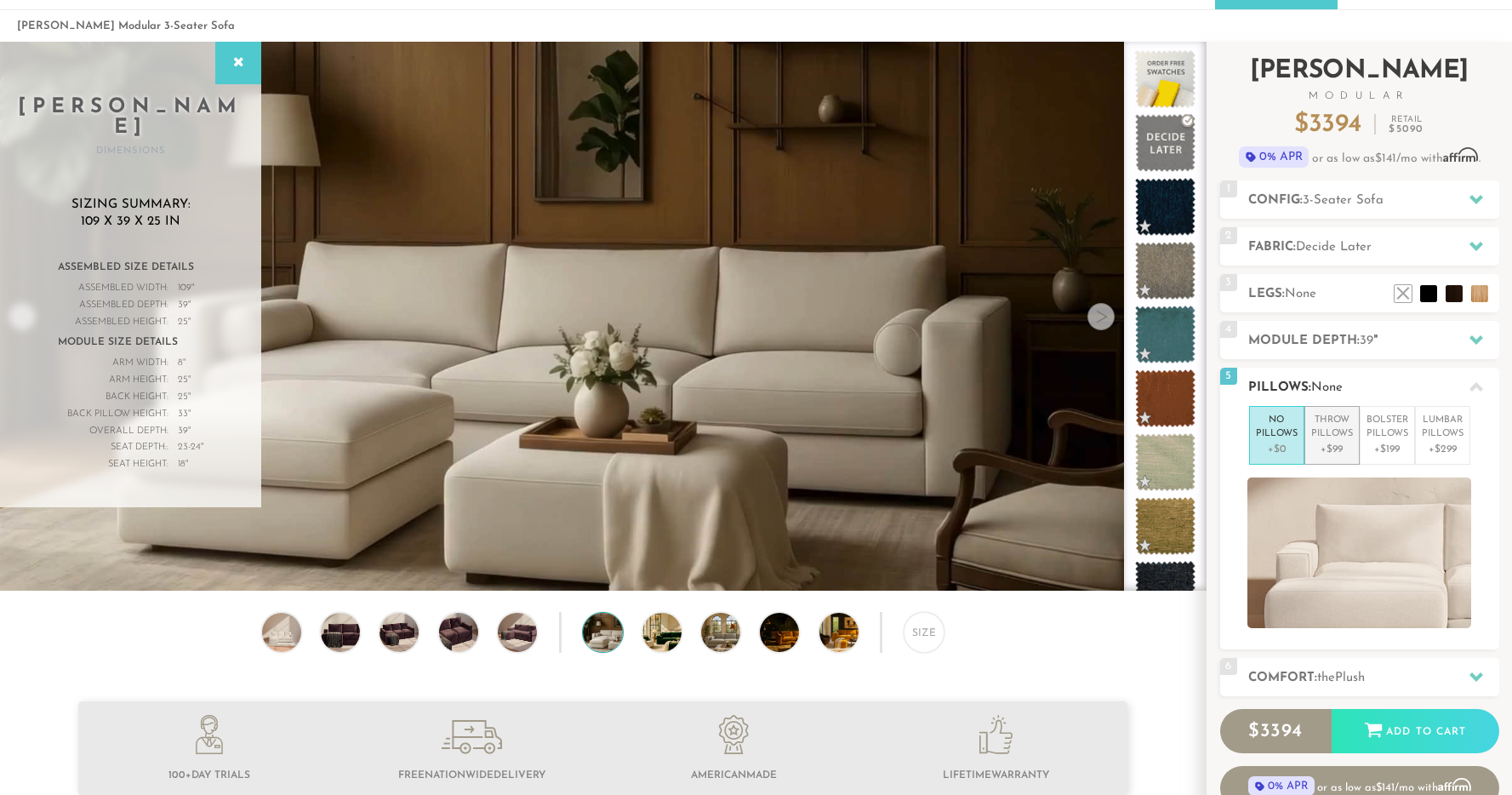
click at [1333, 444] on p "+$99" at bounding box center [1331, 449] width 41 height 15
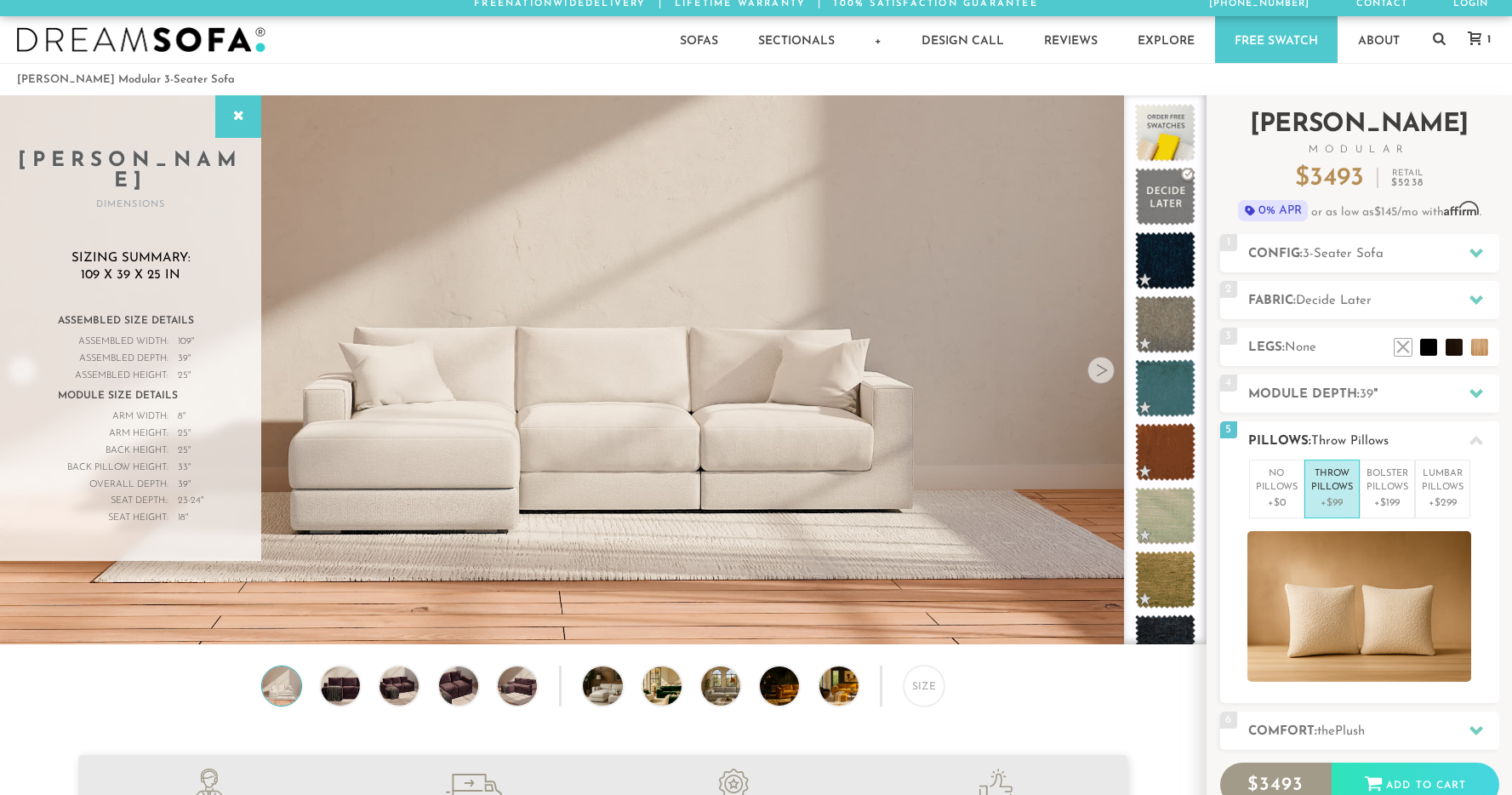
scroll to position [0, 0]
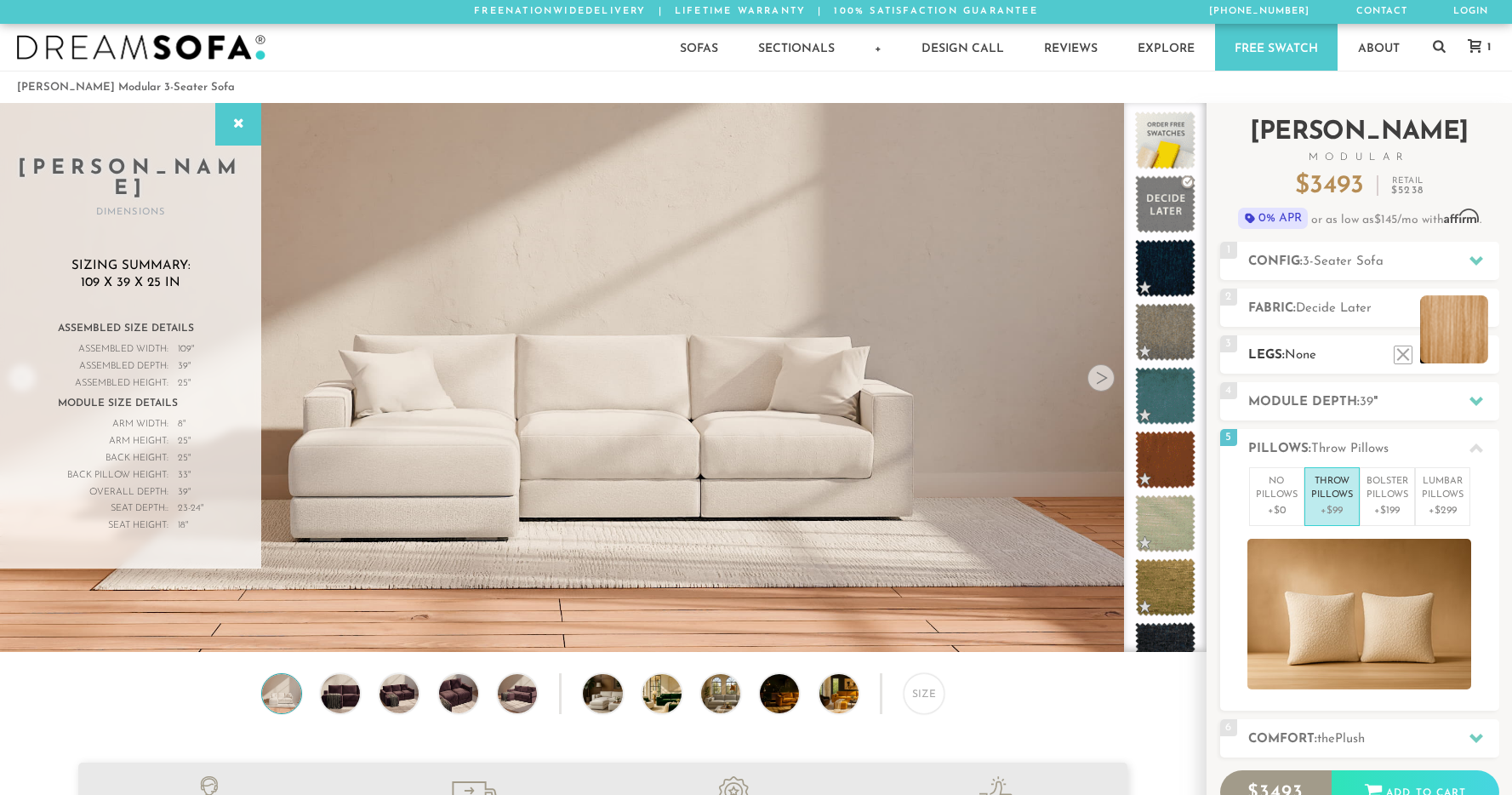
click at [1491, 353] on ul at bounding box center [1441, 350] width 102 height 26
click at [1322, 261] on span "3-Seater Sofa" at bounding box center [1344, 261] width 81 height 12
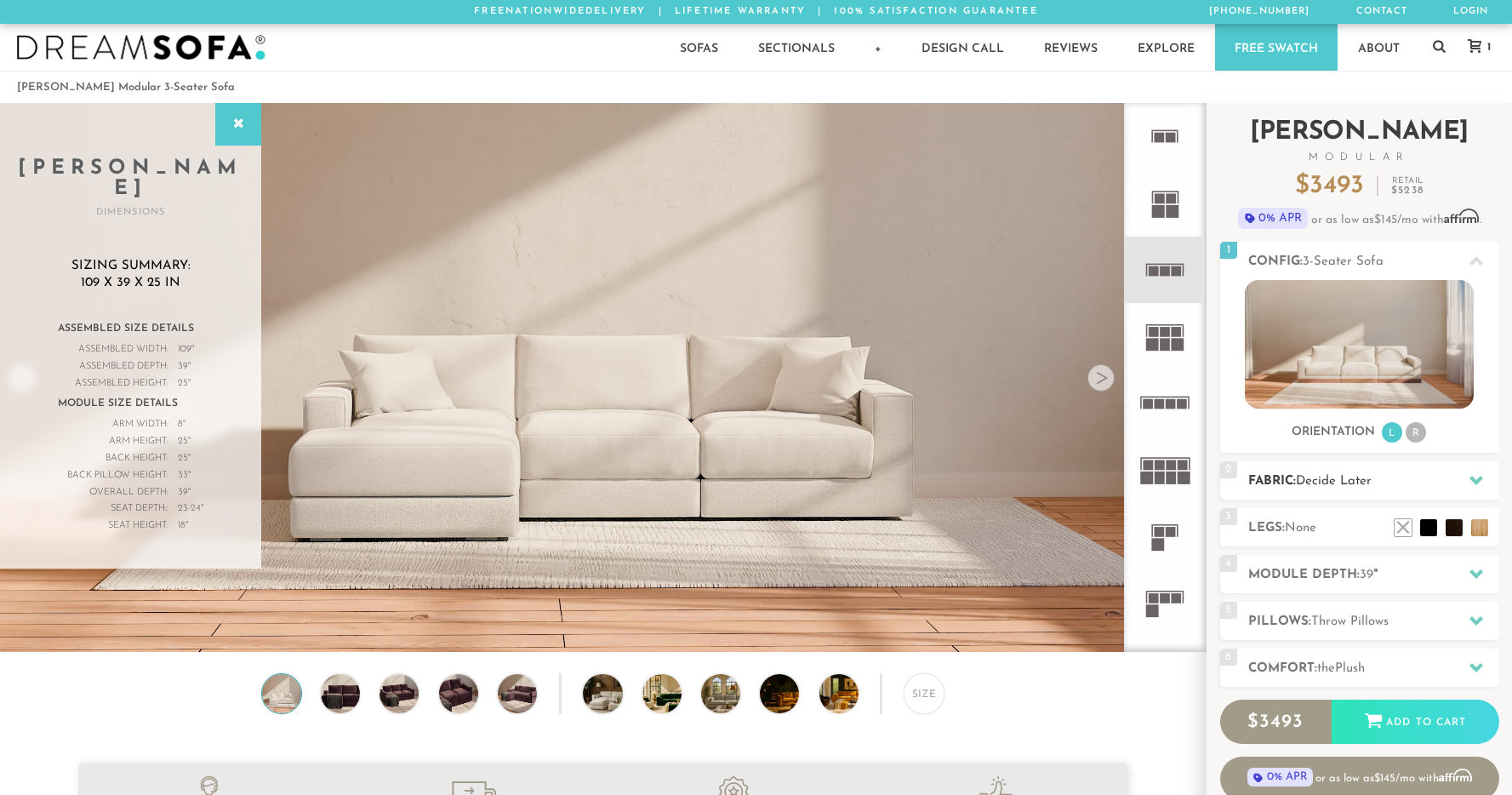
click at [1323, 484] on span "Decide Later" at bounding box center [1334, 481] width 76 height 12
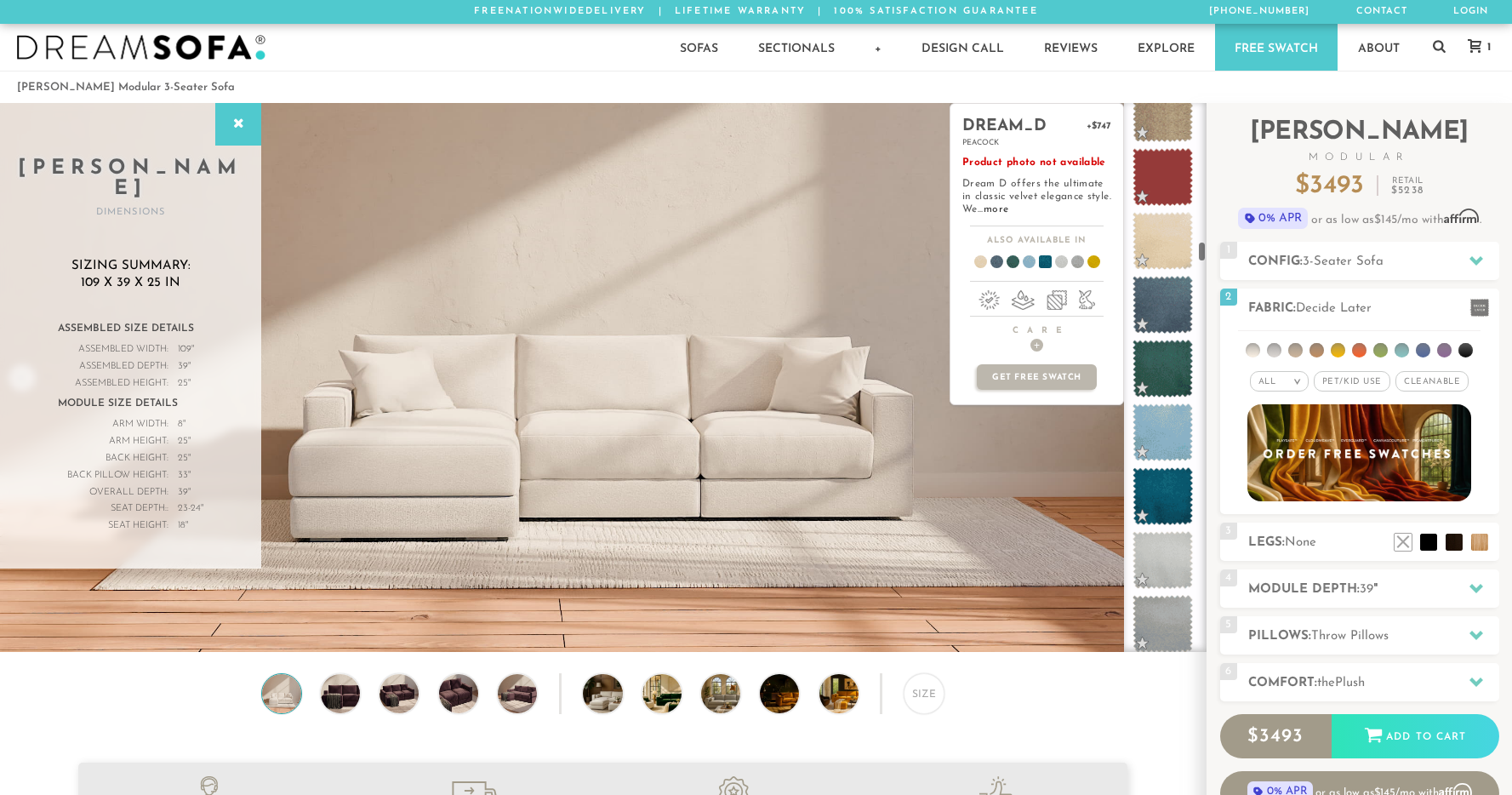
scroll to position [3493, 0]
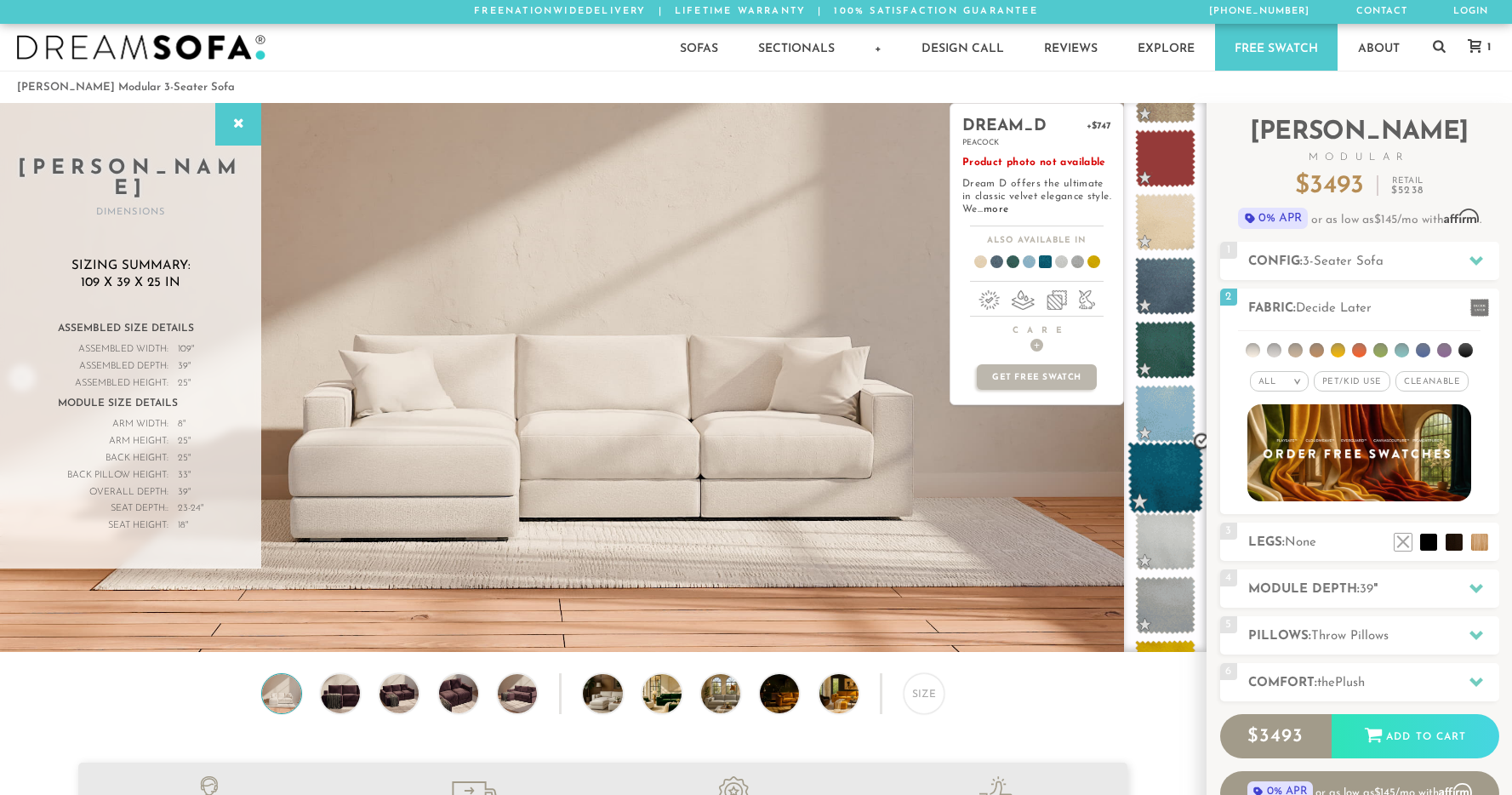
click at [1163, 453] on span at bounding box center [1165, 478] width 76 height 72
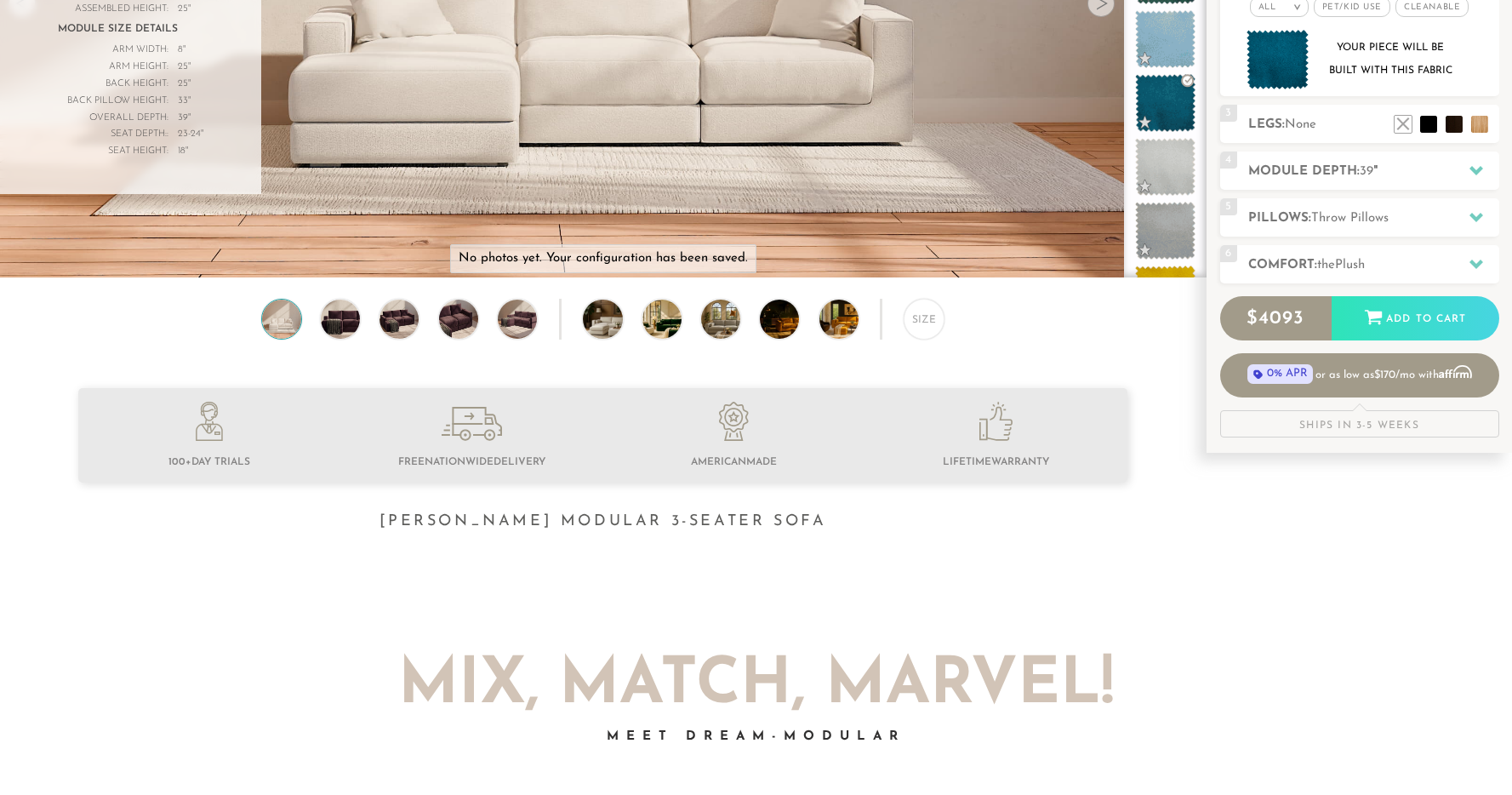
scroll to position [398, 0]
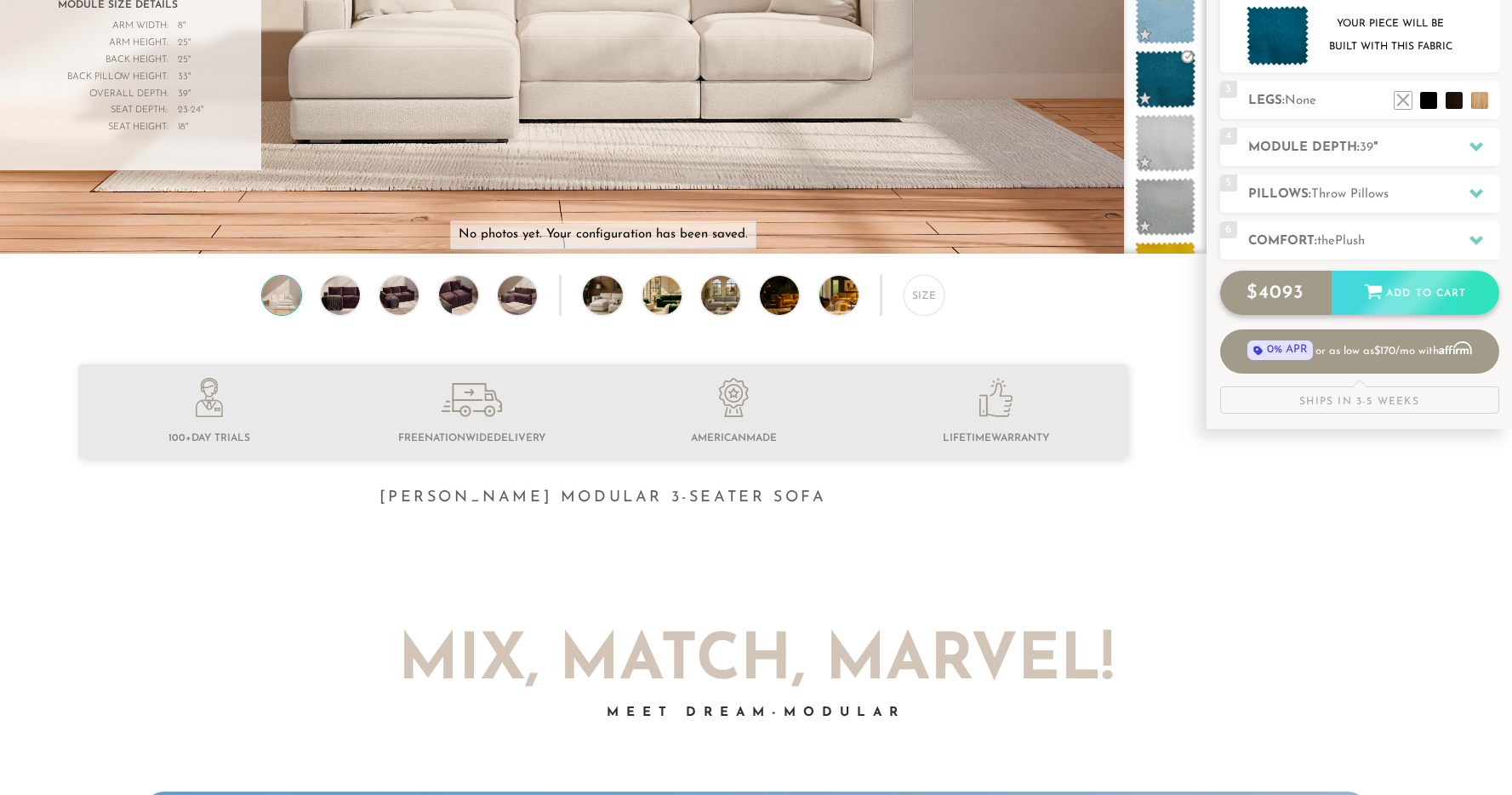
click at [1368, 303] on div "Add to Cart" at bounding box center [1416, 294] width 168 height 46
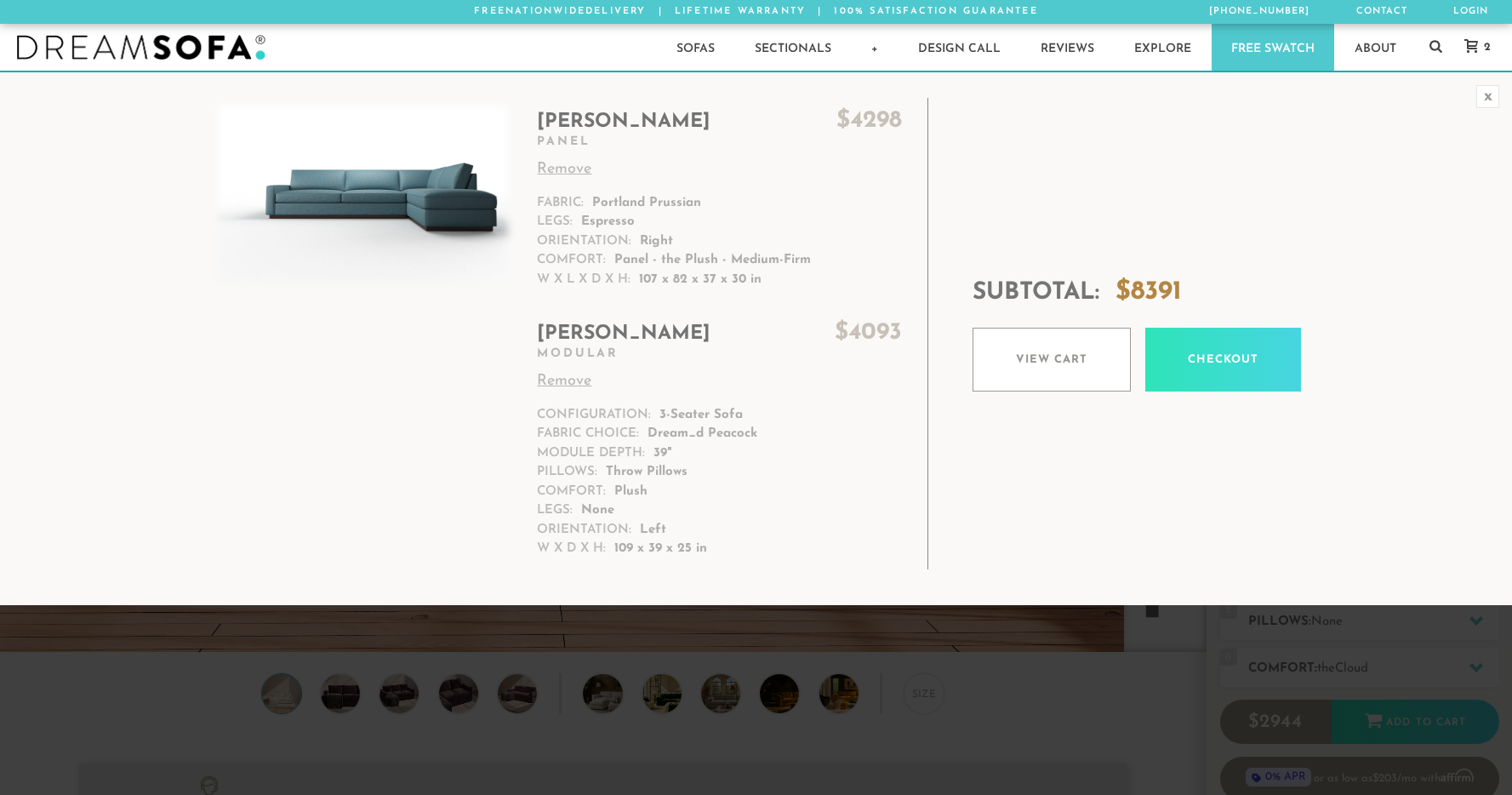
scroll to position [19568, 1500]
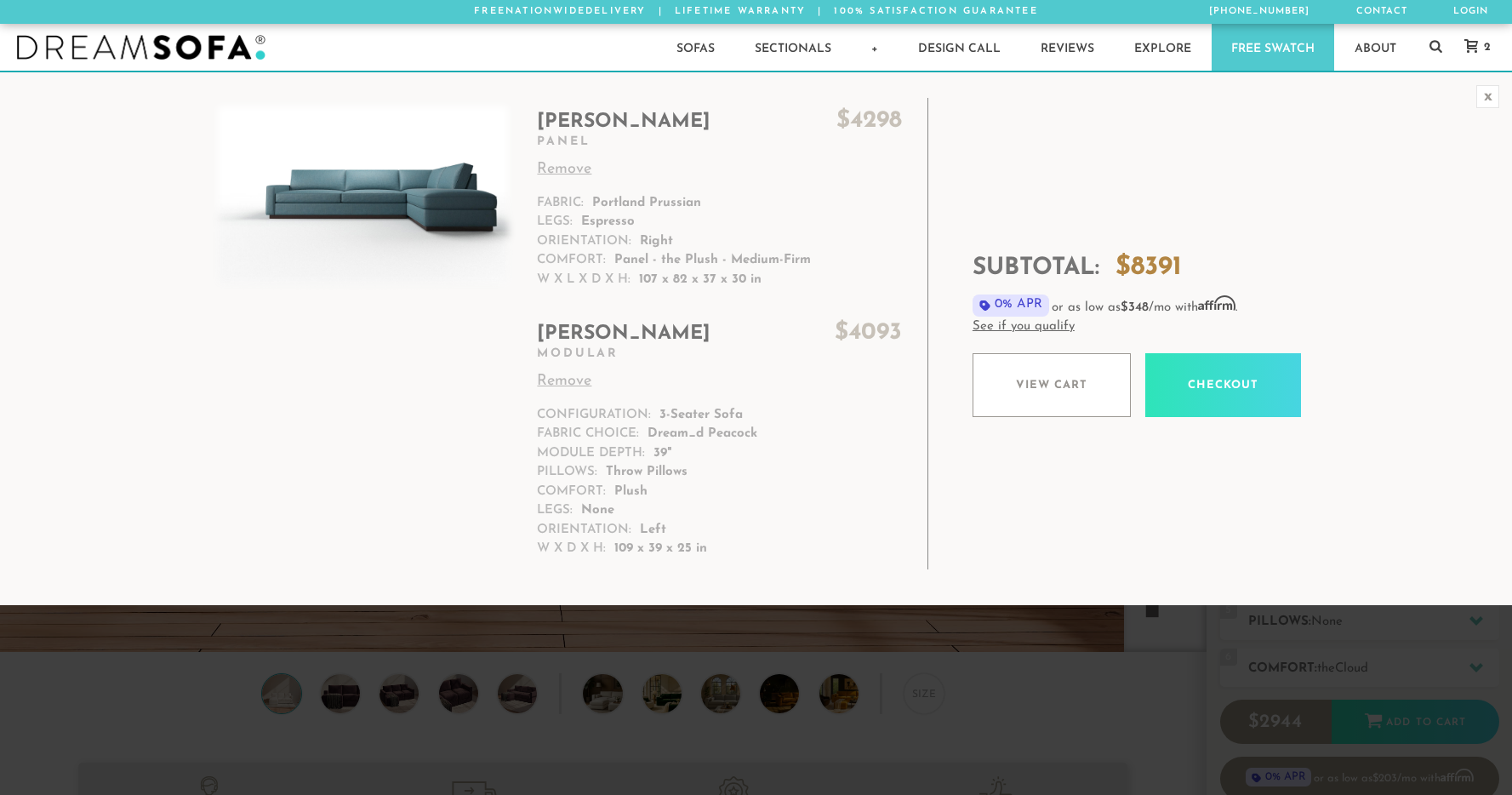
click at [559, 168] on link "Remove" at bounding box center [719, 169] width 364 height 23
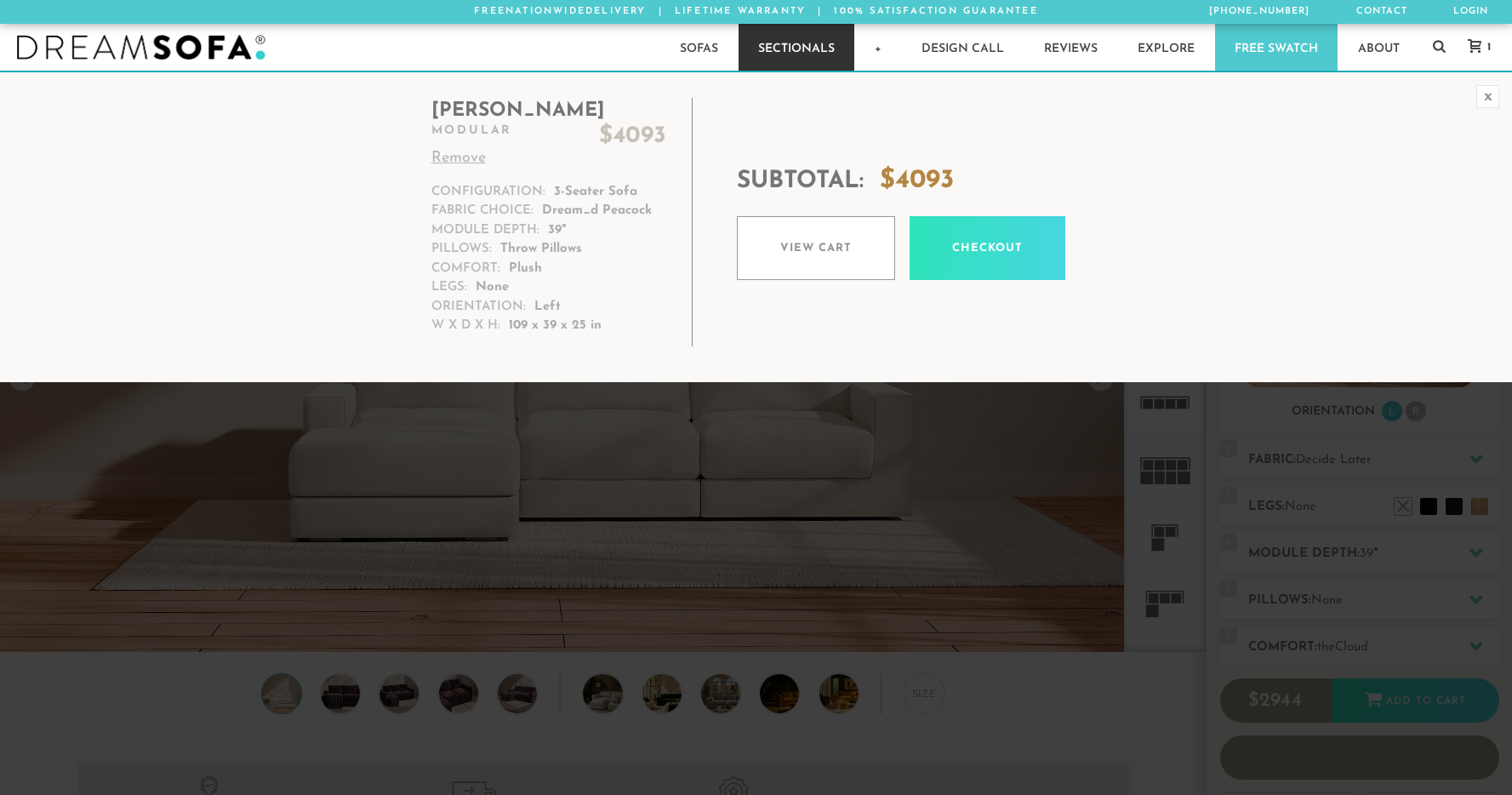
scroll to position [19568, 1500]
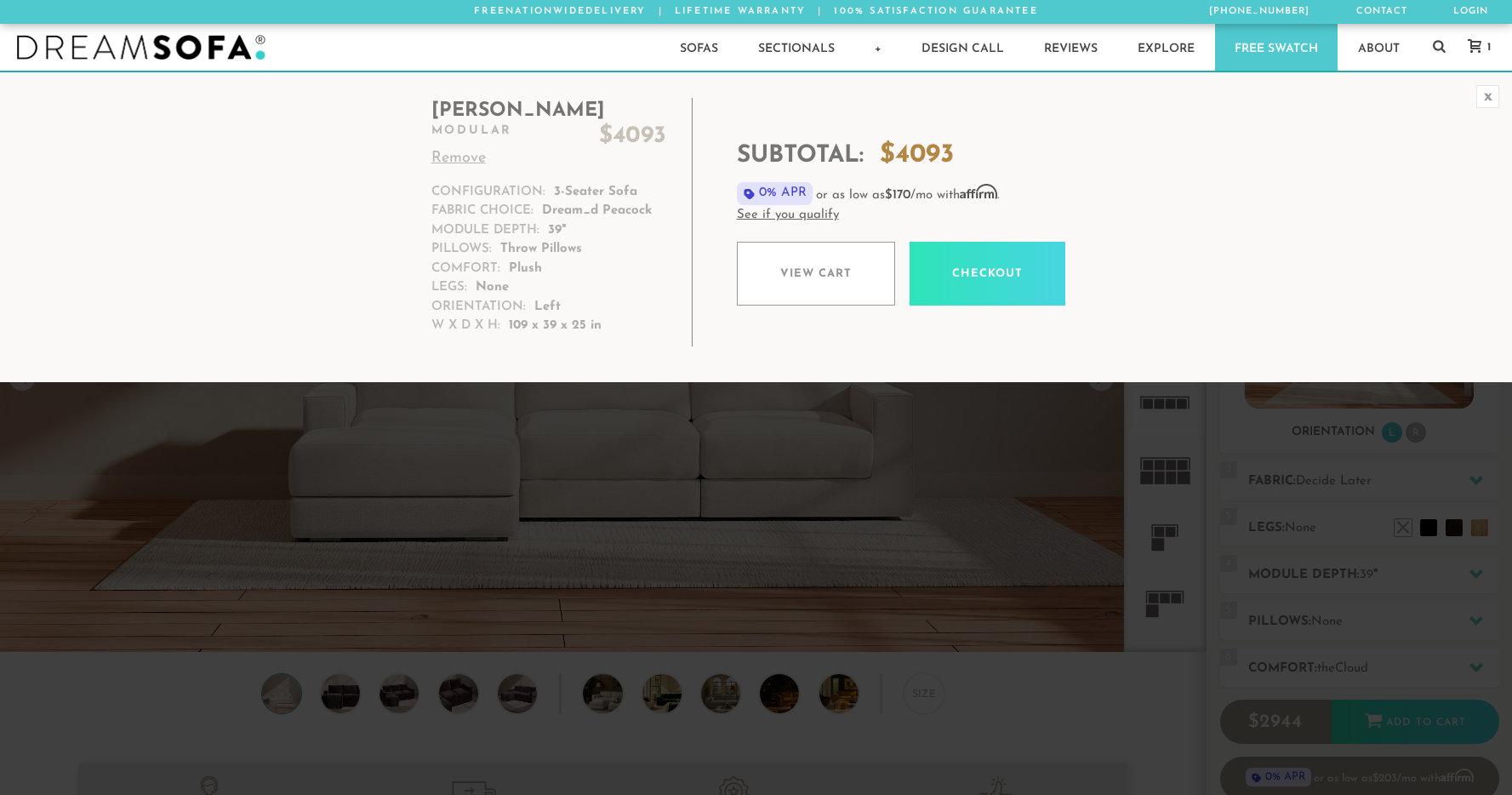
click at [837, 279] on link "View cart" at bounding box center [815, 274] width 158 height 64
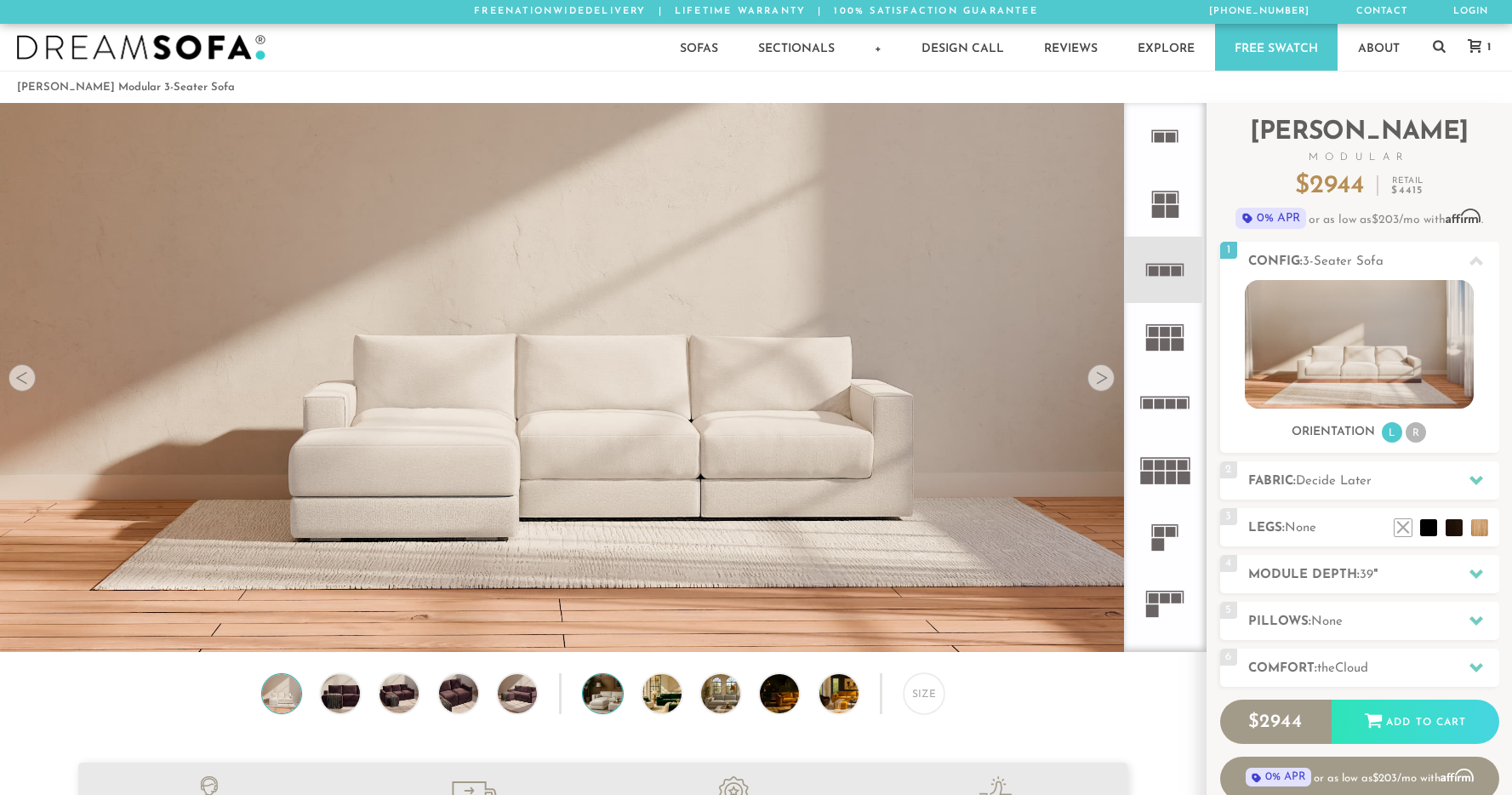
click at [606, 695] on img at bounding box center [618, 694] width 70 height 39
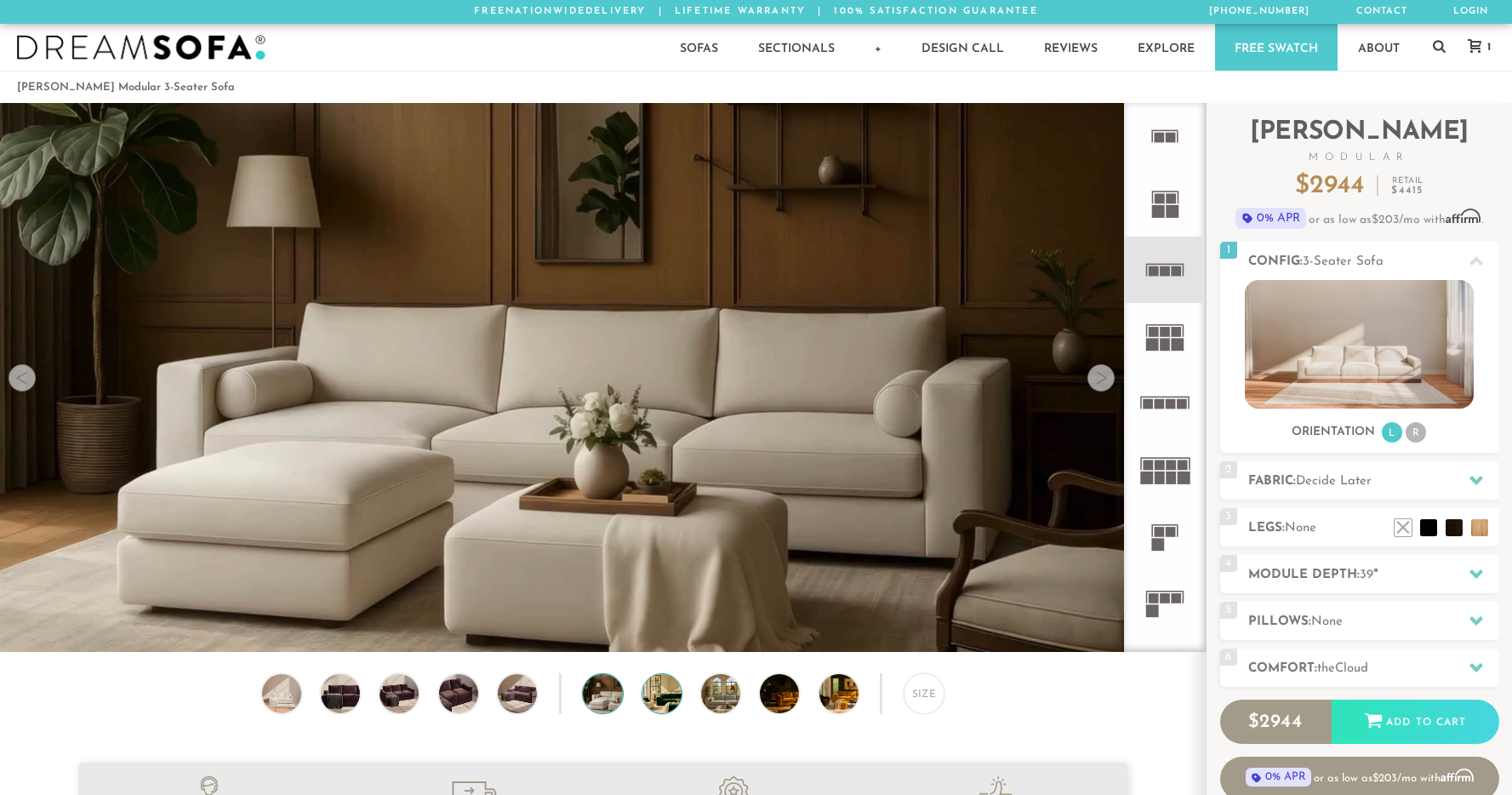
click at [658, 697] on img at bounding box center [677, 694] width 70 height 39
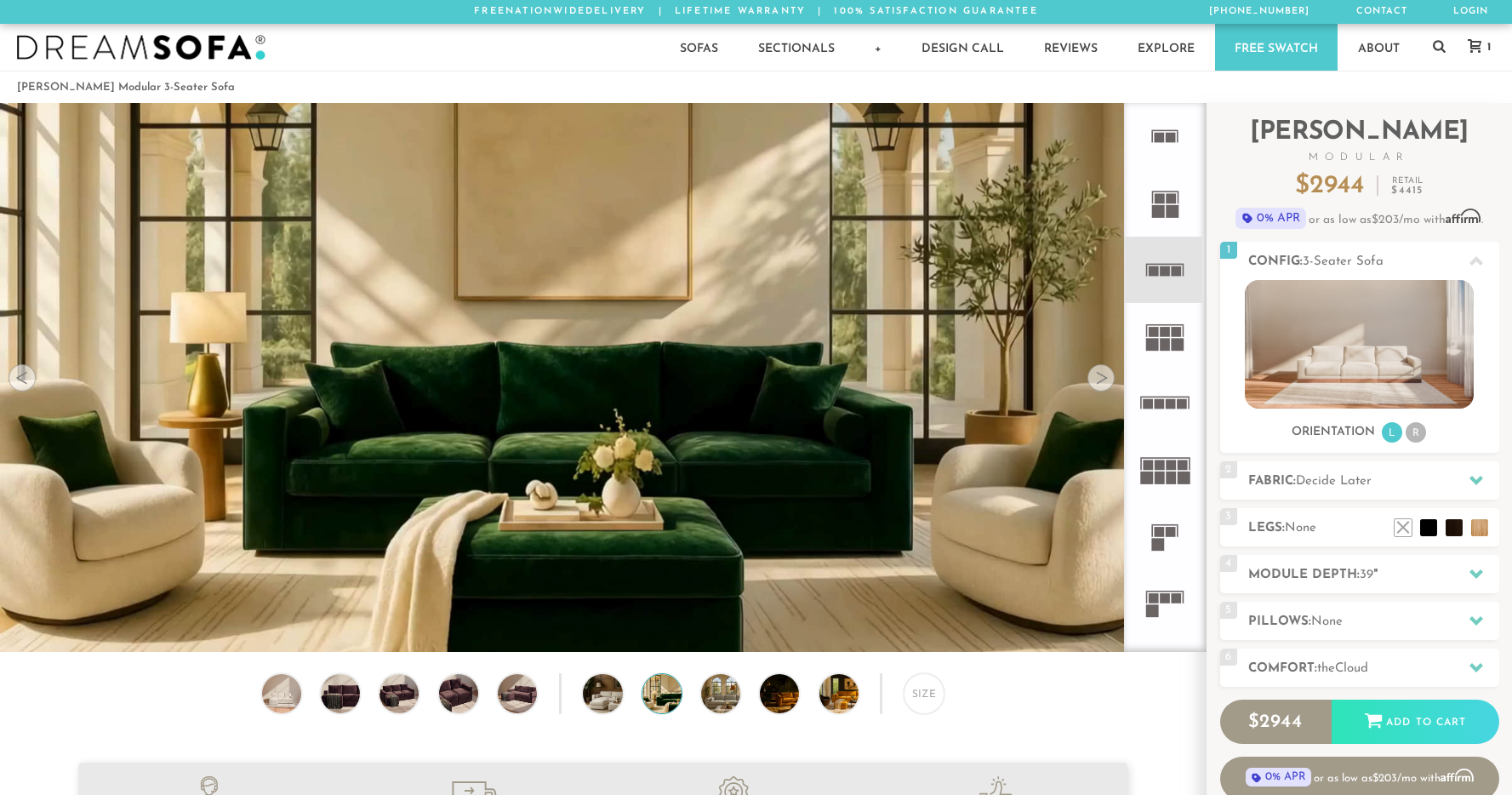
click at [697, 701] on div "Size" at bounding box center [603, 698] width 1206 height 49
click at [707, 701] on img at bounding box center [736, 694] width 70 height 39
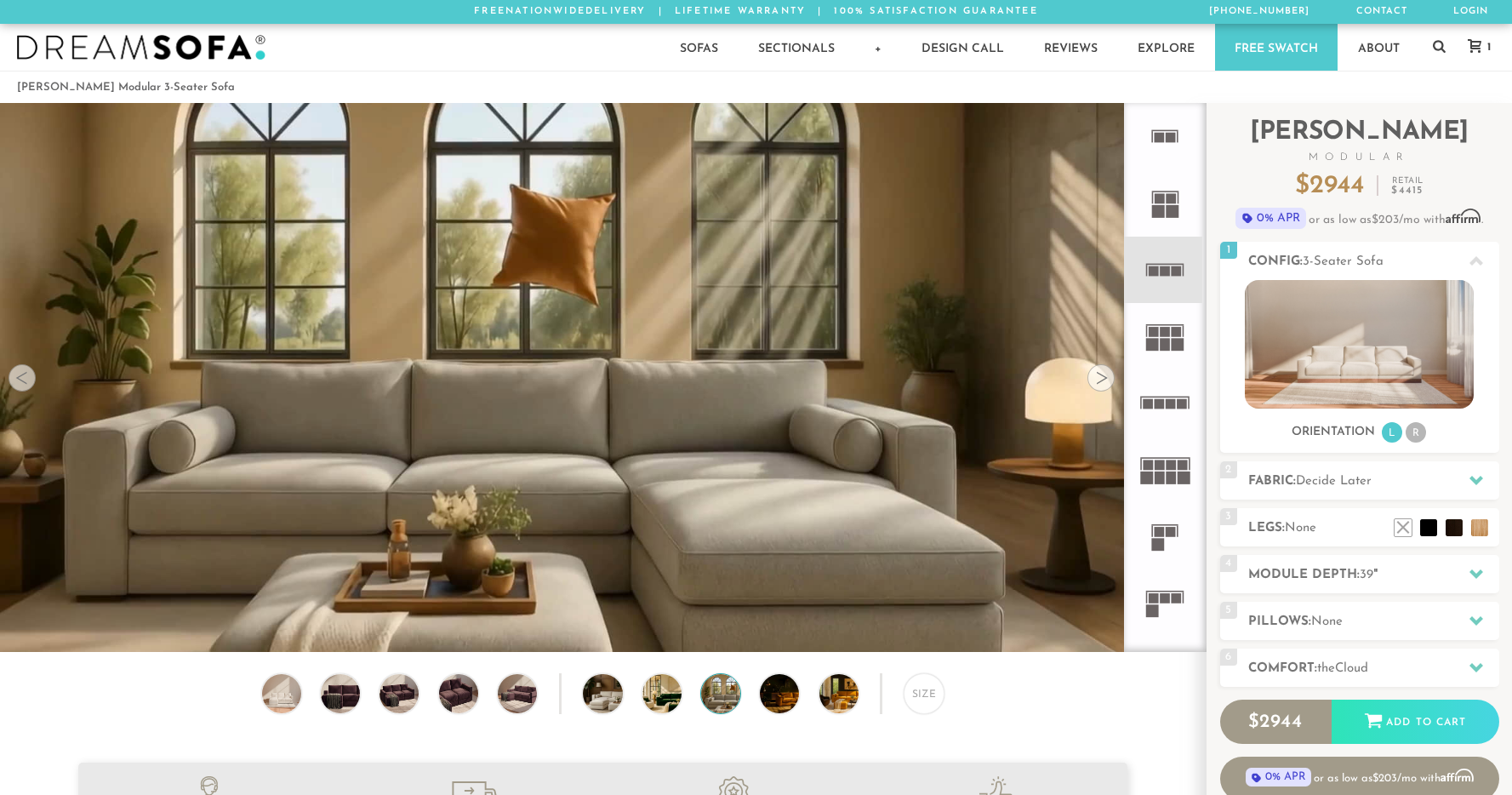
click at [1169, 593] on rect at bounding box center [1166, 598] width 11 height 11
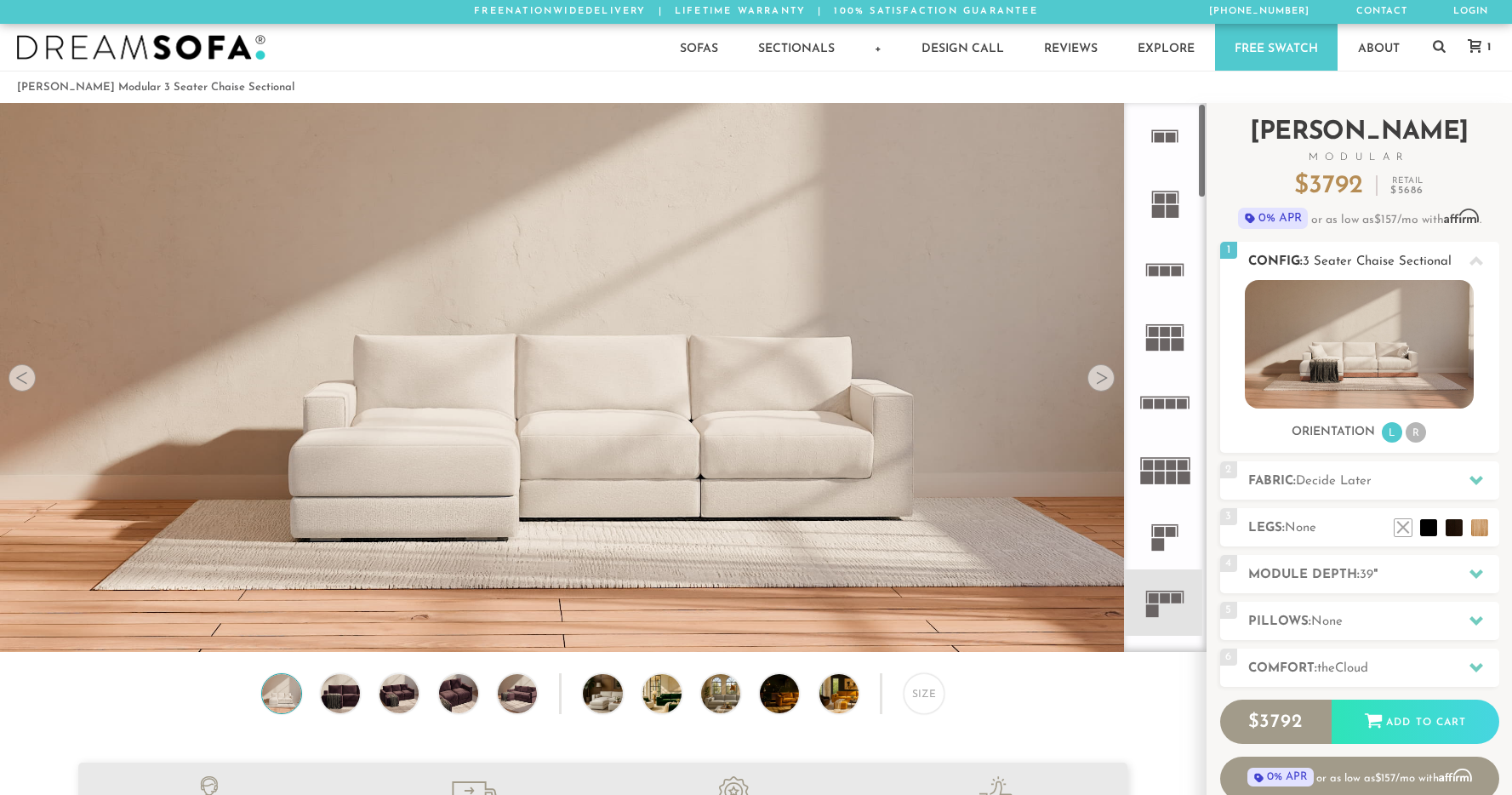
click at [1424, 431] on li "R" at bounding box center [1415, 431] width 20 height 20
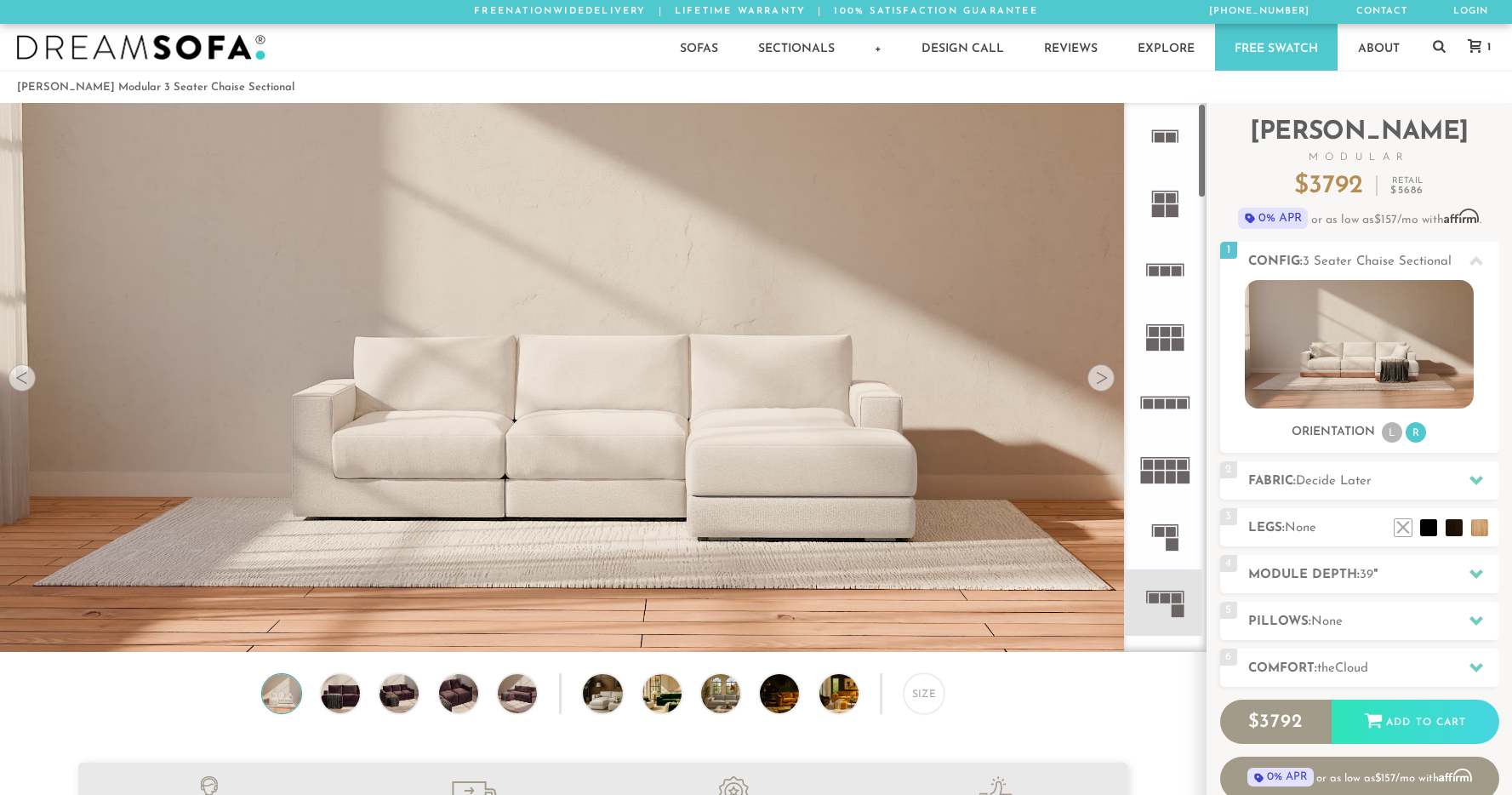
click at [1171, 263] on rect at bounding box center [1164, 264] width 38 height 2
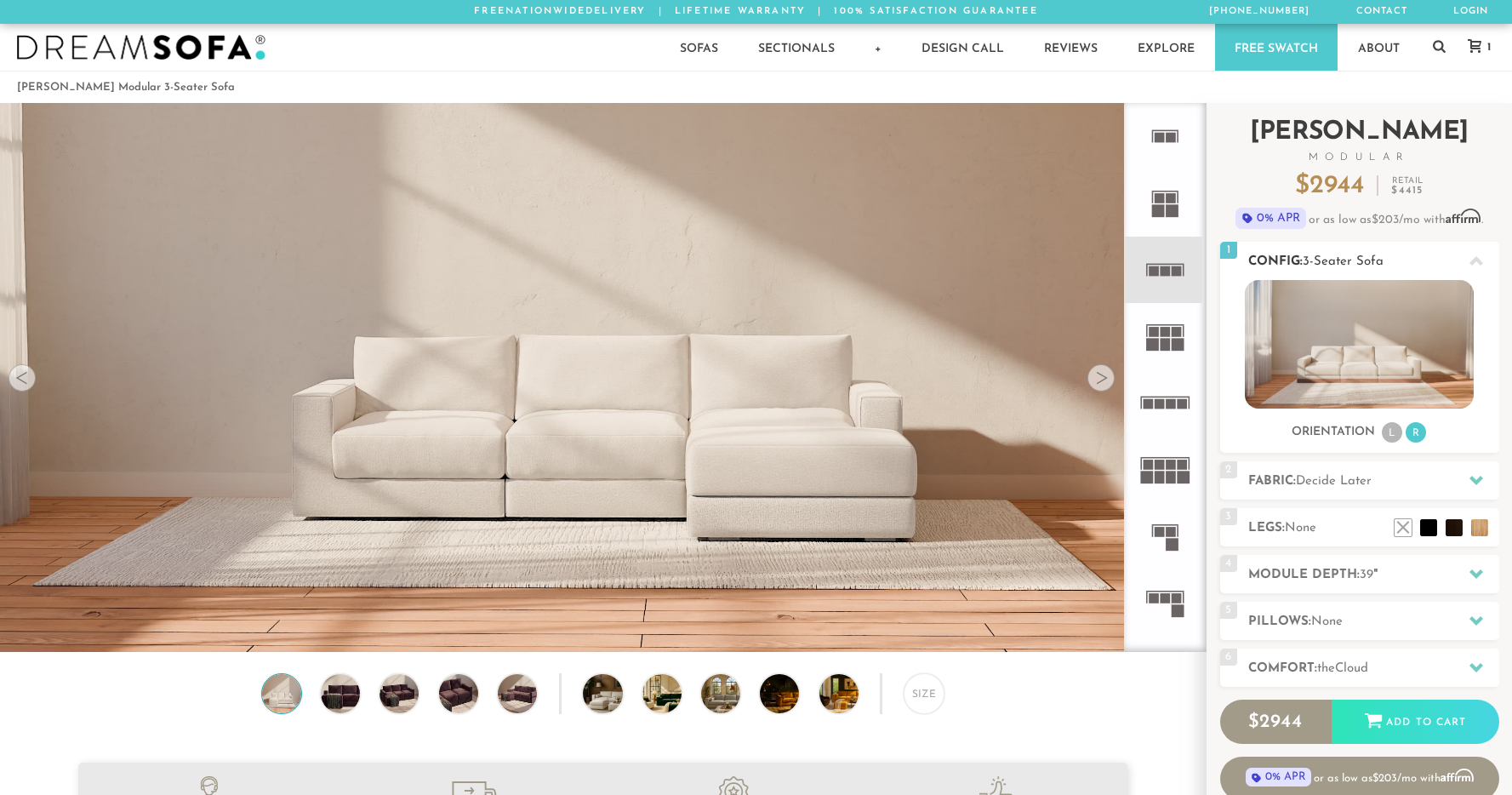
click at [1486, 254] on div at bounding box center [1476, 261] width 36 height 35
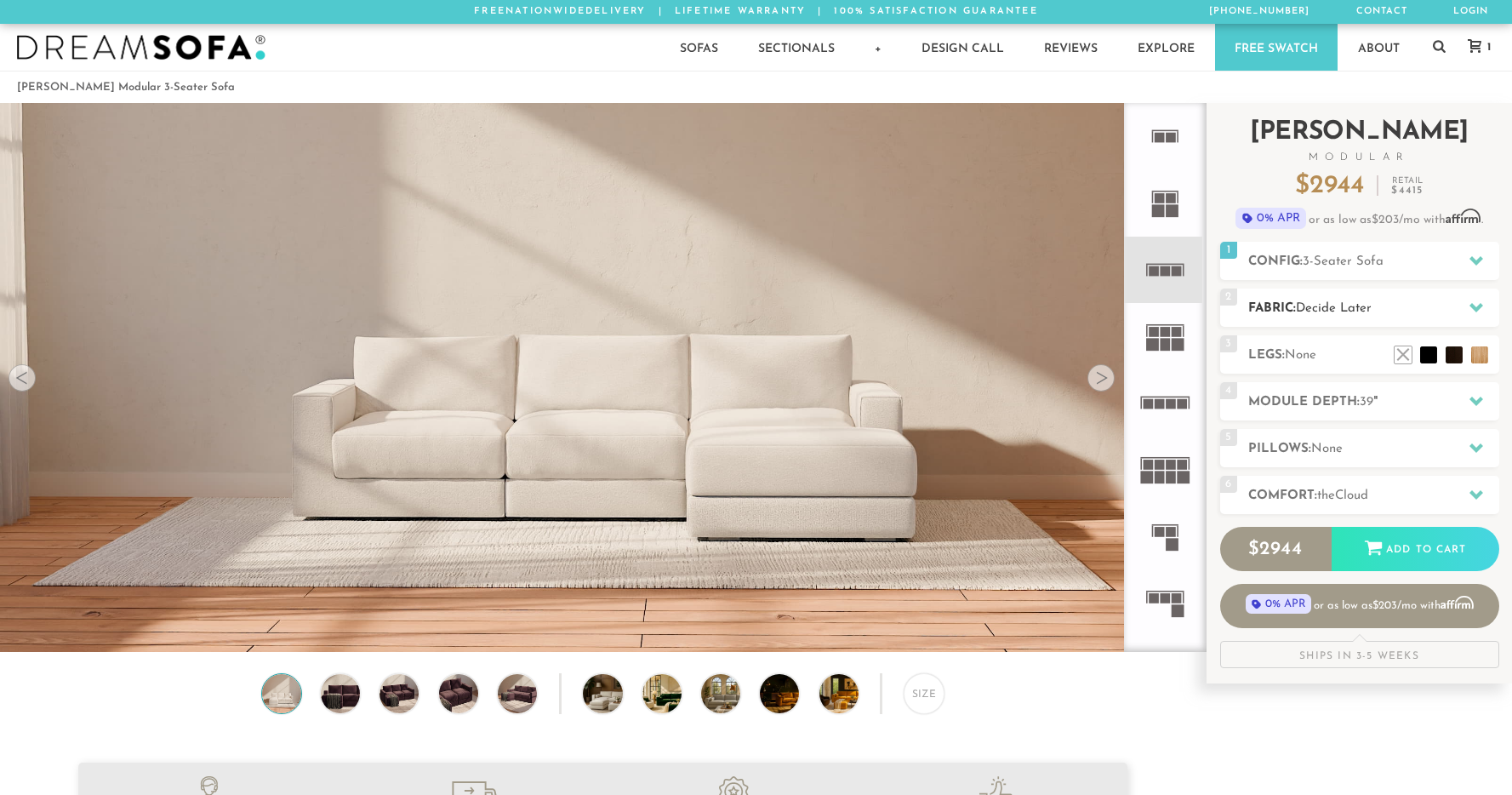
click at [1385, 308] on h2 "Fabric: Decide Later" at bounding box center [1374, 309] width 251 height 19
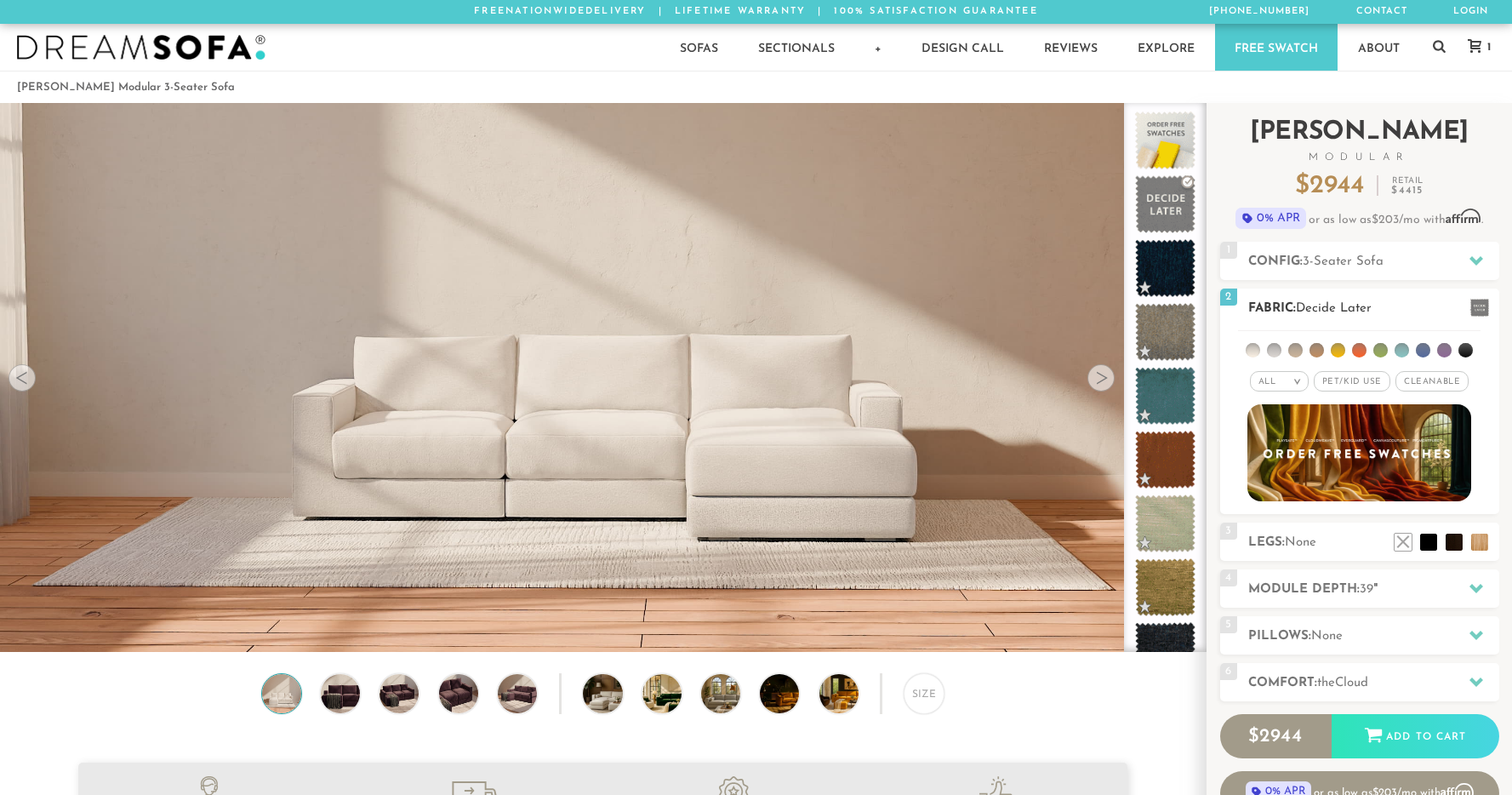
click at [1346, 349] on ul at bounding box center [1359, 347] width 243 height 32
click at [1341, 349] on li at bounding box center [1338, 350] width 14 height 14
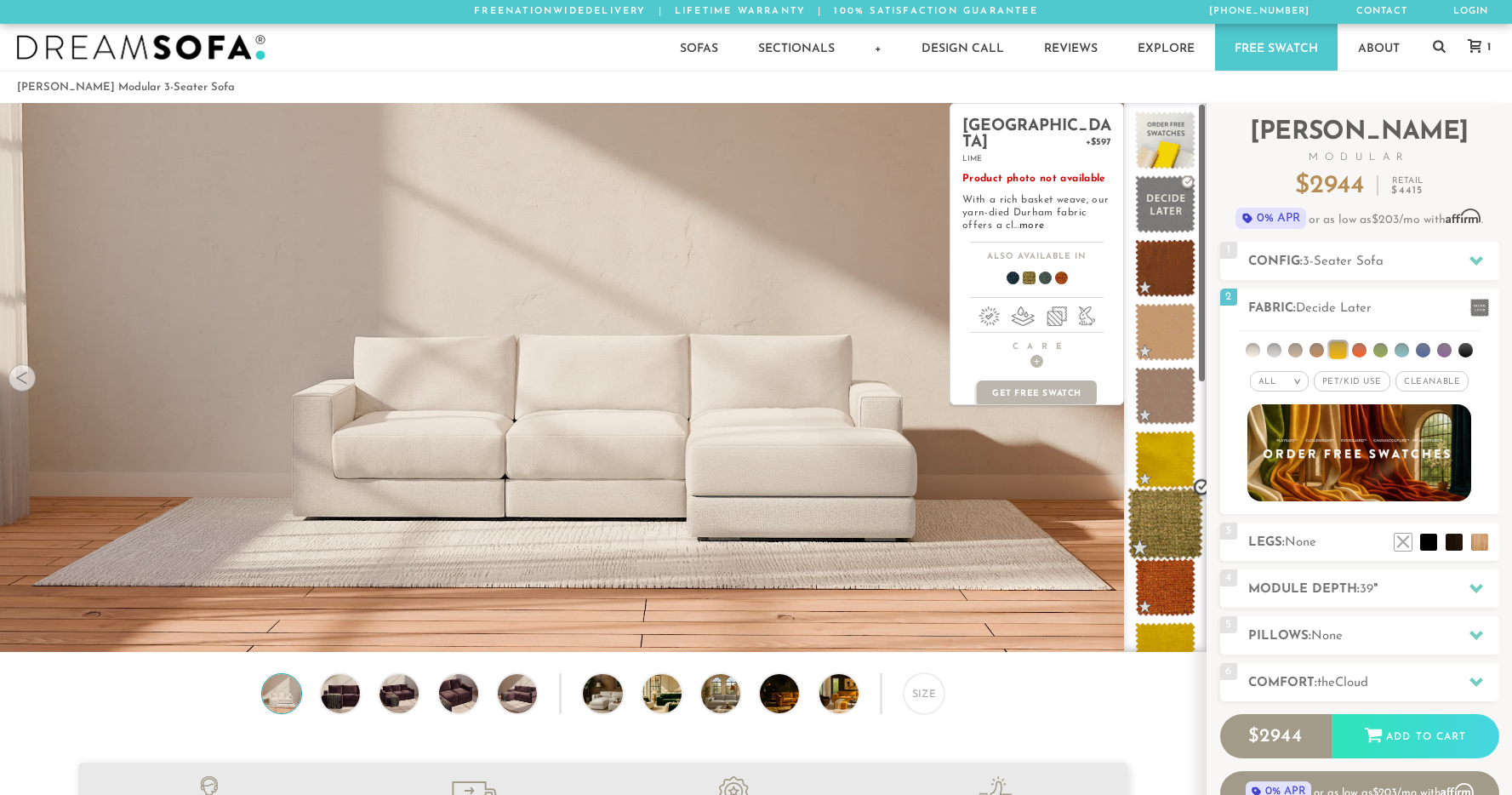
click at [1150, 515] on span at bounding box center [1165, 524] width 76 height 72
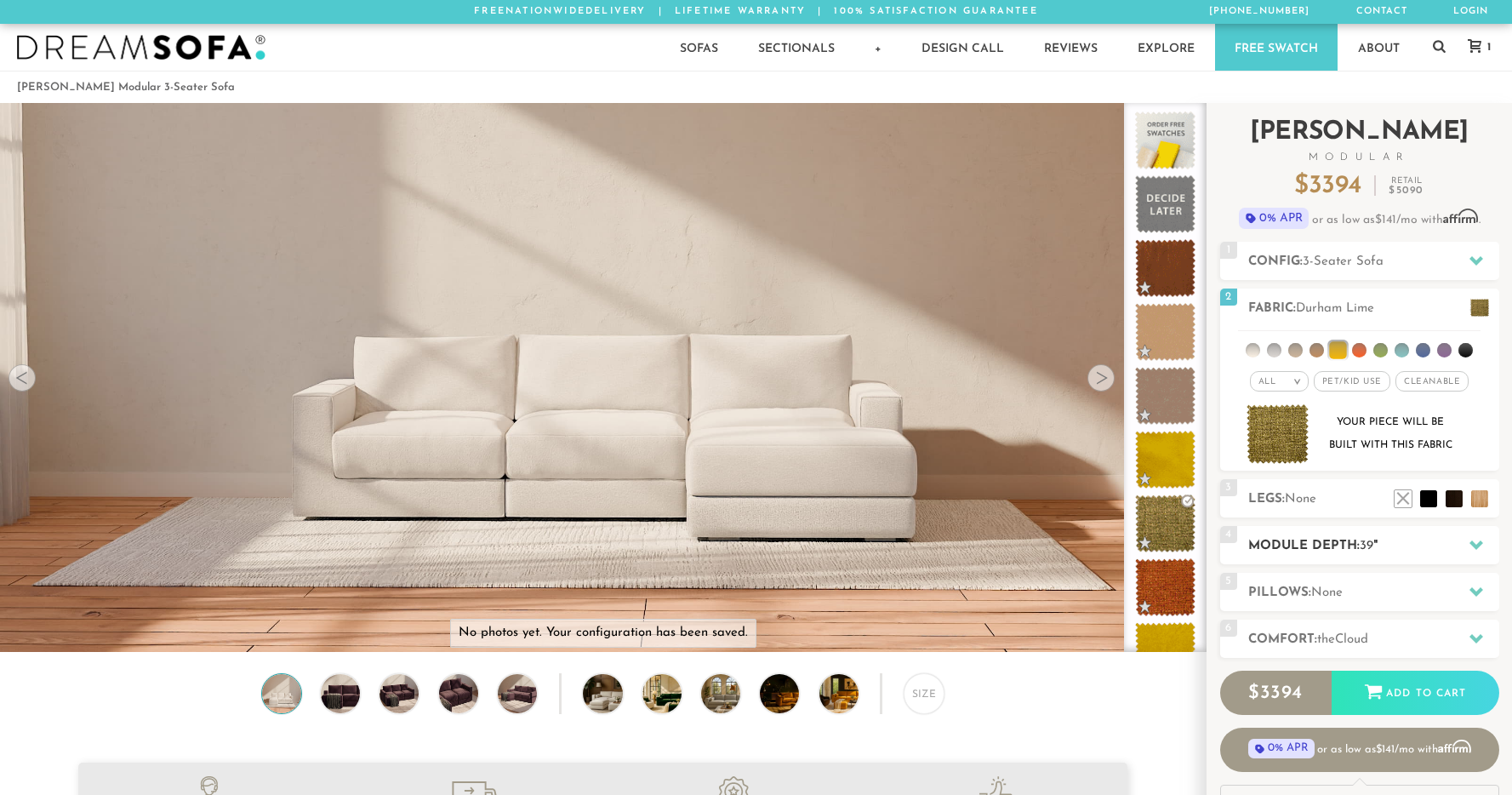
click at [1311, 540] on h2 "Module Depth: 39 "" at bounding box center [1374, 546] width 251 height 19
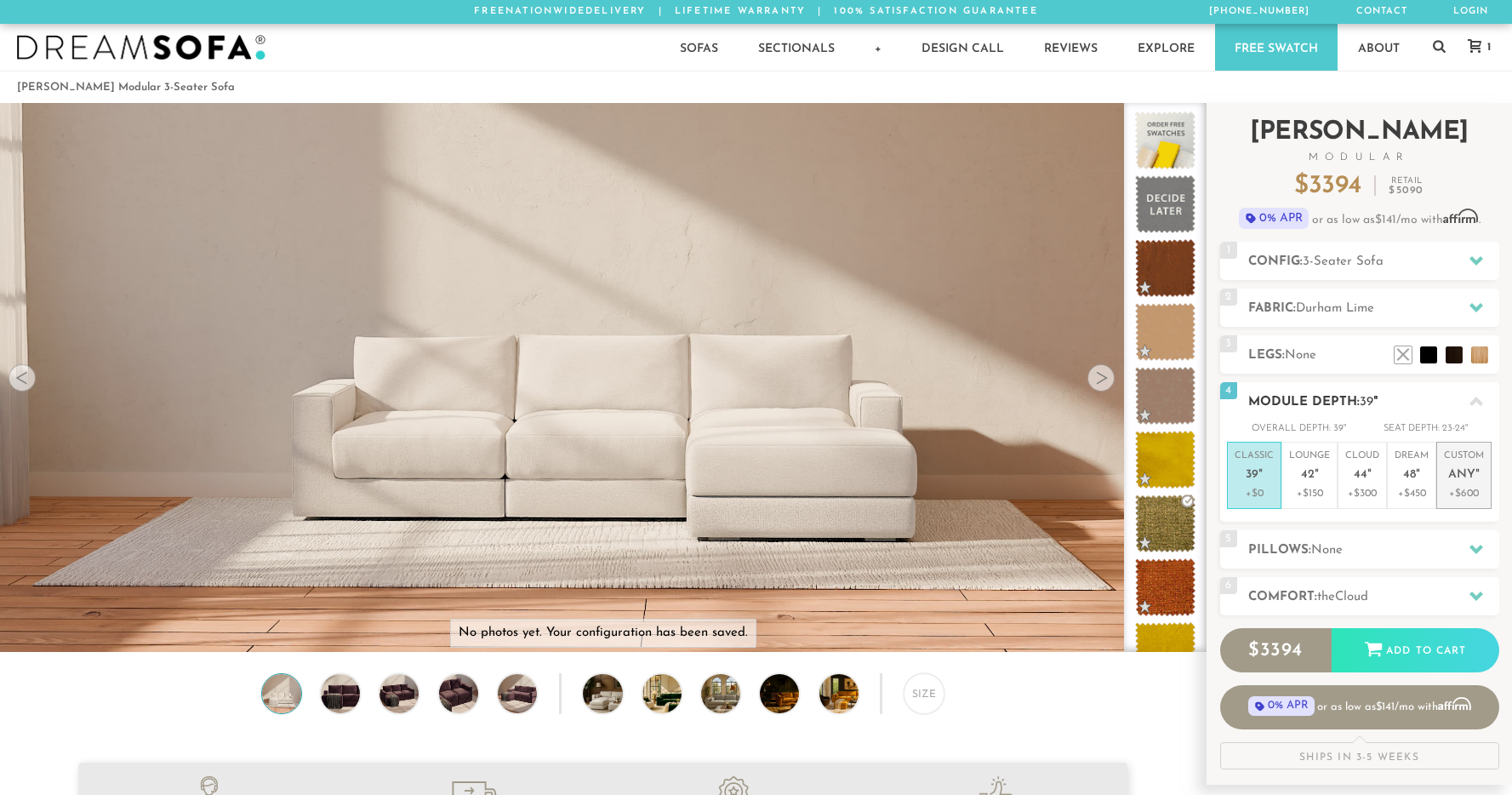
click at [1463, 463] on p "Custom Any "" at bounding box center [1463, 467] width 40 height 36
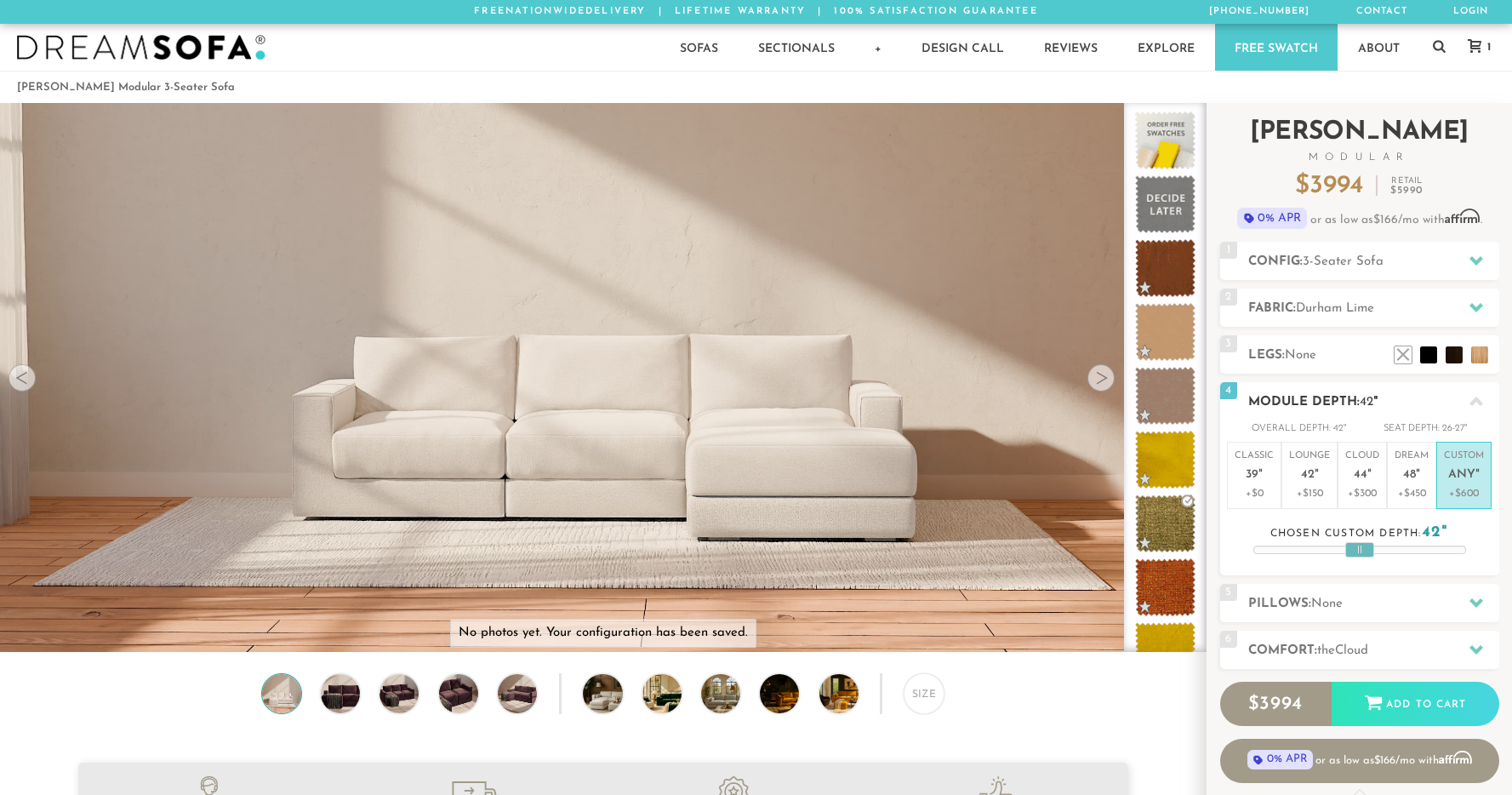
click at [1478, 397] on icon at bounding box center [1476, 401] width 13 height 13
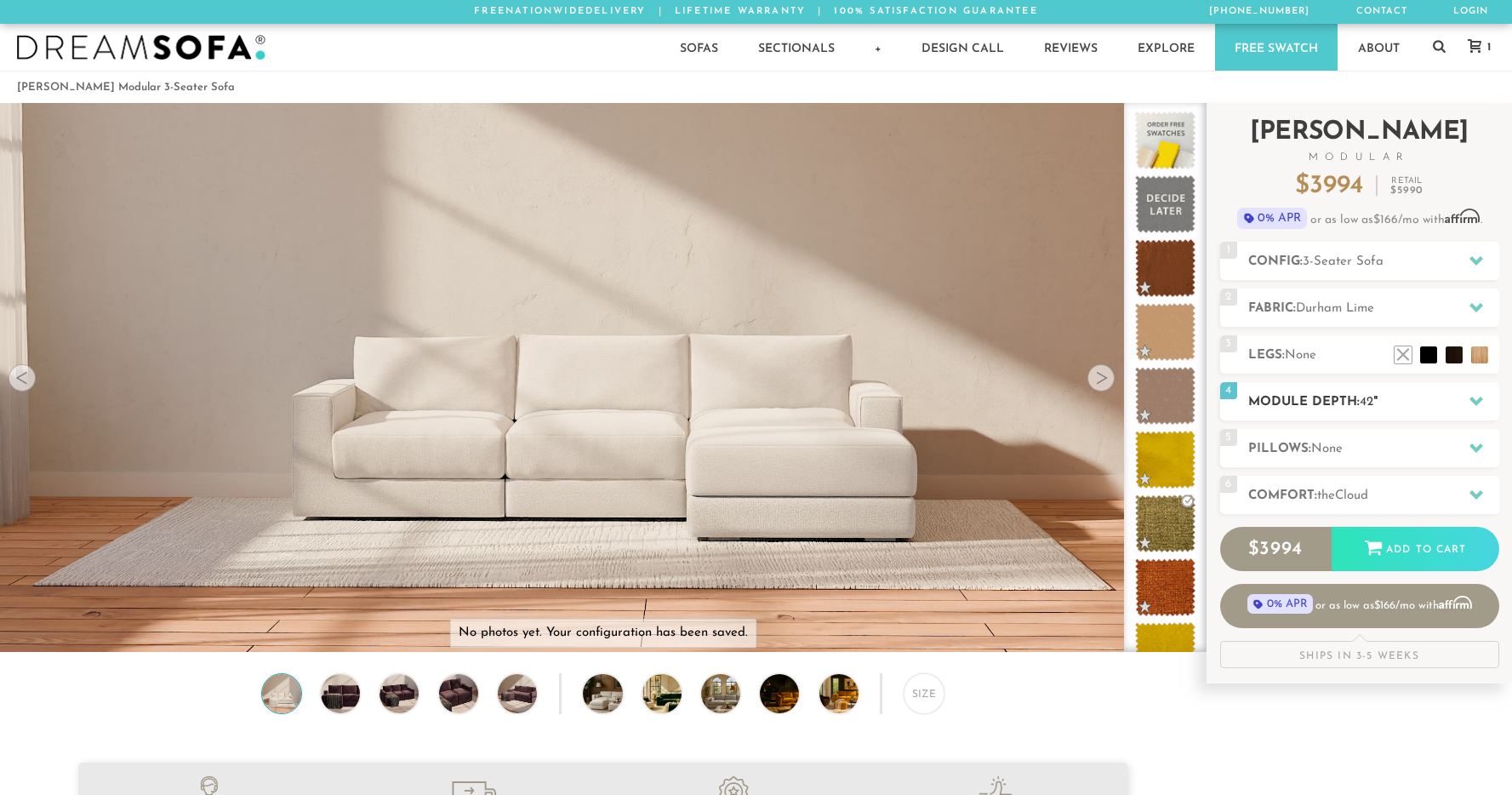
click at [1318, 407] on h2 "Module Depth: 42 "" at bounding box center [1374, 402] width 251 height 19
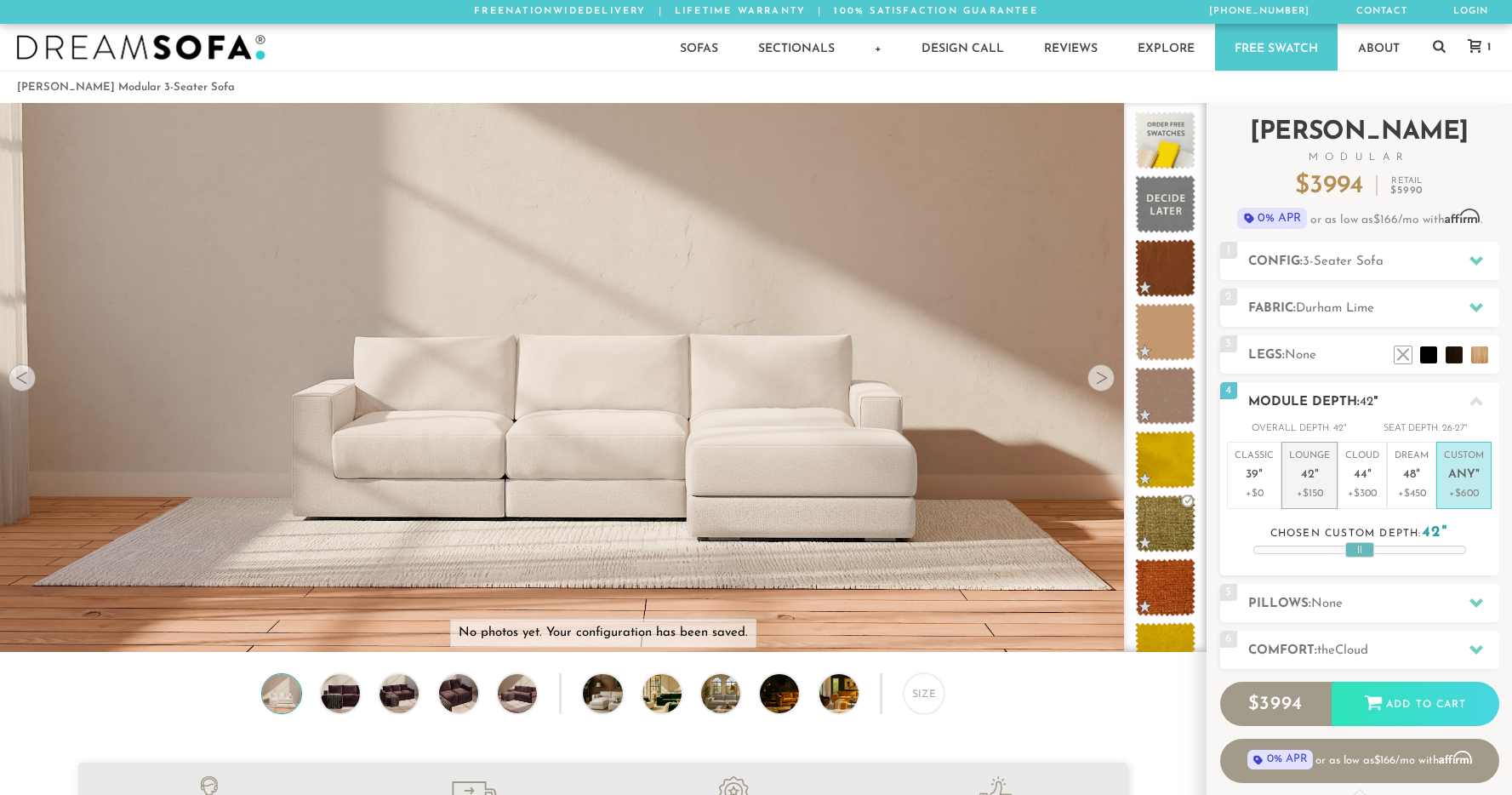
click at [1305, 462] on p "Lounge 42 "" at bounding box center [1309, 467] width 41 height 36
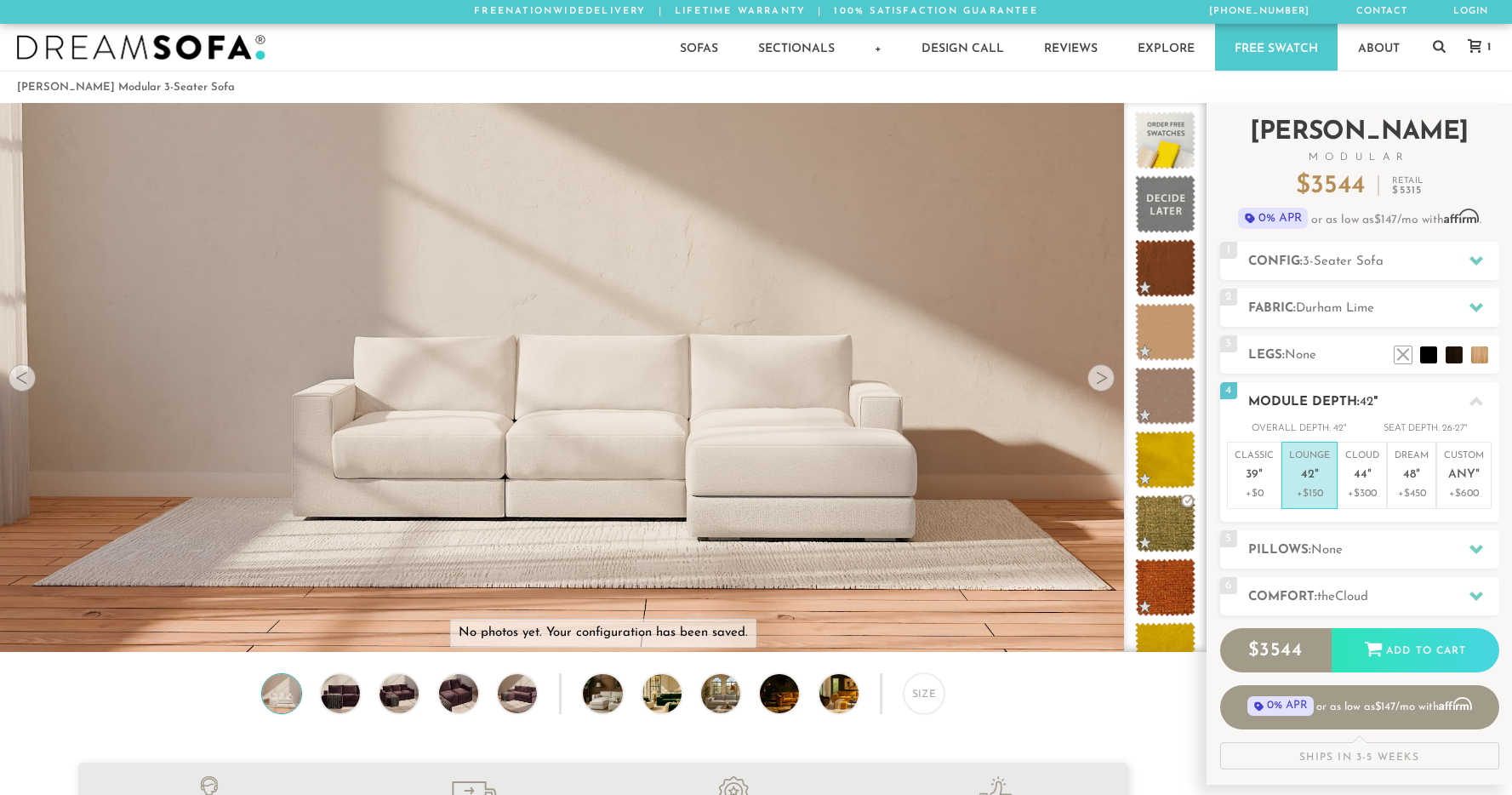
click at [1299, 400] on h2 "Module Depth: 42 "" at bounding box center [1374, 402] width 251 height 19
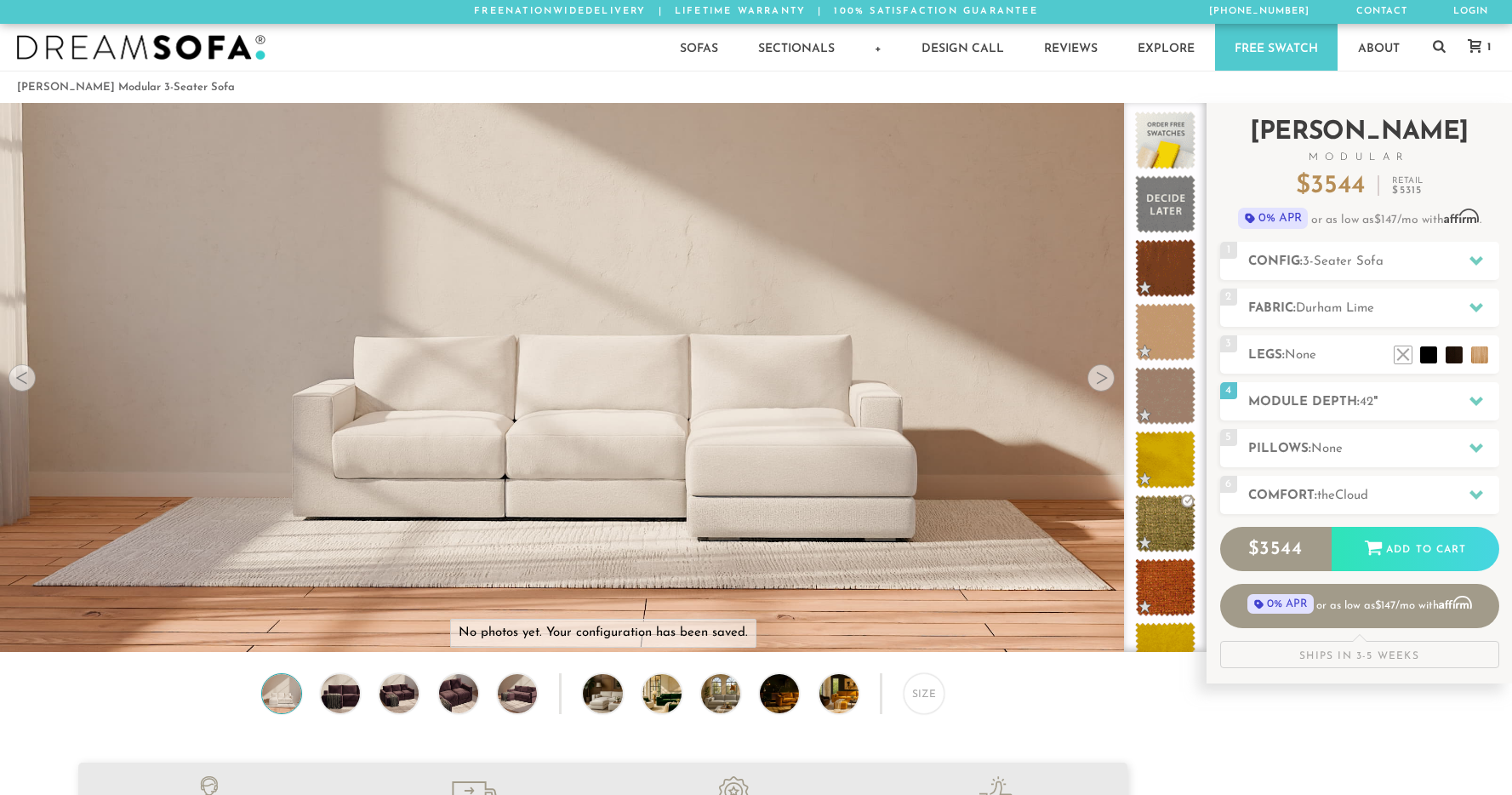
click at [1306, 420] on div "Introducing Landon Modular $ 3544 Retail $ 5315 $ 3544 Retail $ 5315 0% APR or …" at bounding box center [1359, 386] width 279 height 565
click at [1306, 436] on div "5 Pillows: None" at bounding box center [1359, 447] width 279 height 38
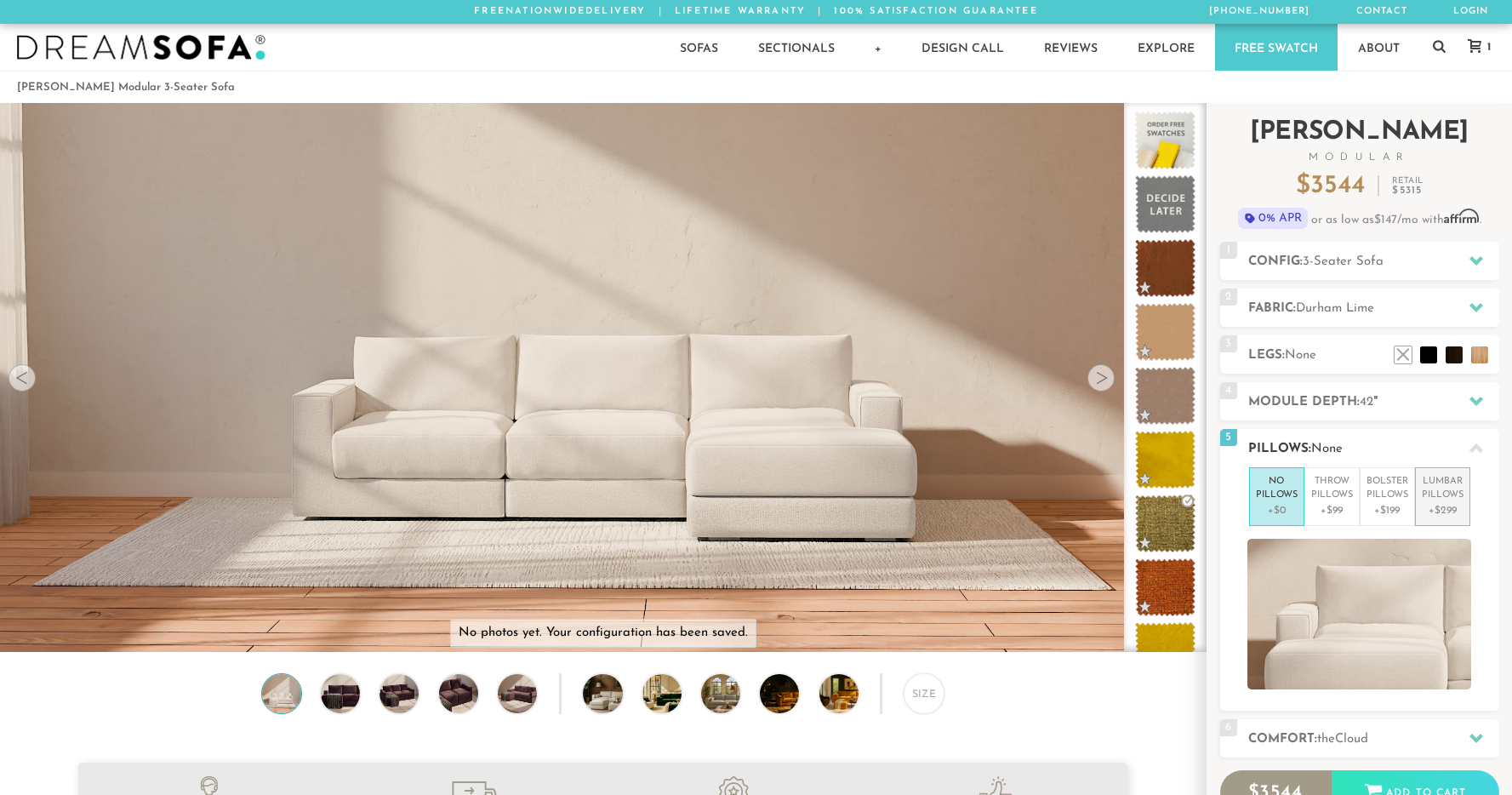
click at [1438, 503] on p "+$299" at bounding box center [1442, 510] width 41 height 15
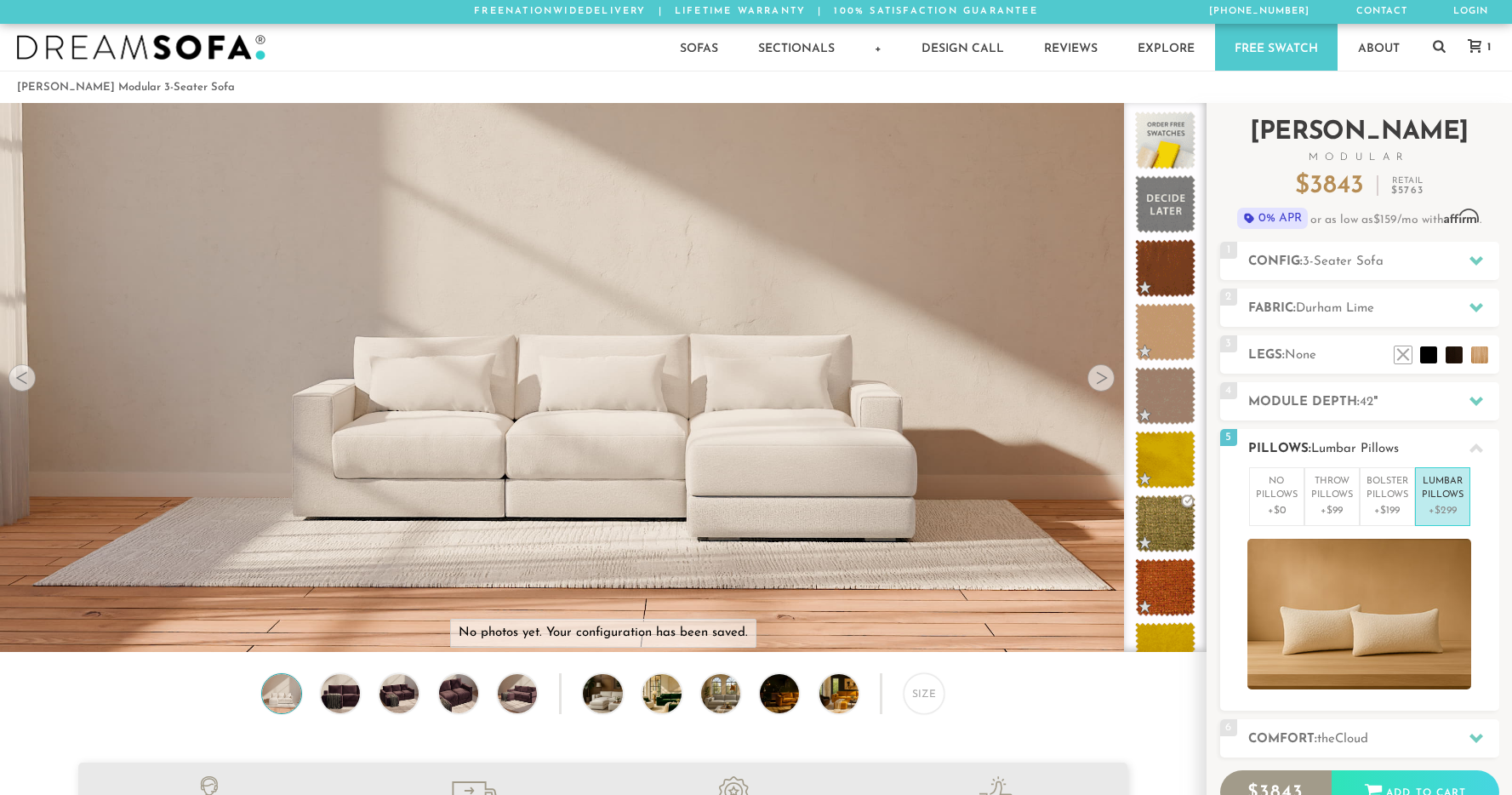
click at [1353, 439] on h2 "Pillows: Lumbar Pillows" at bounding box center [1374, 449] width 251 height 19
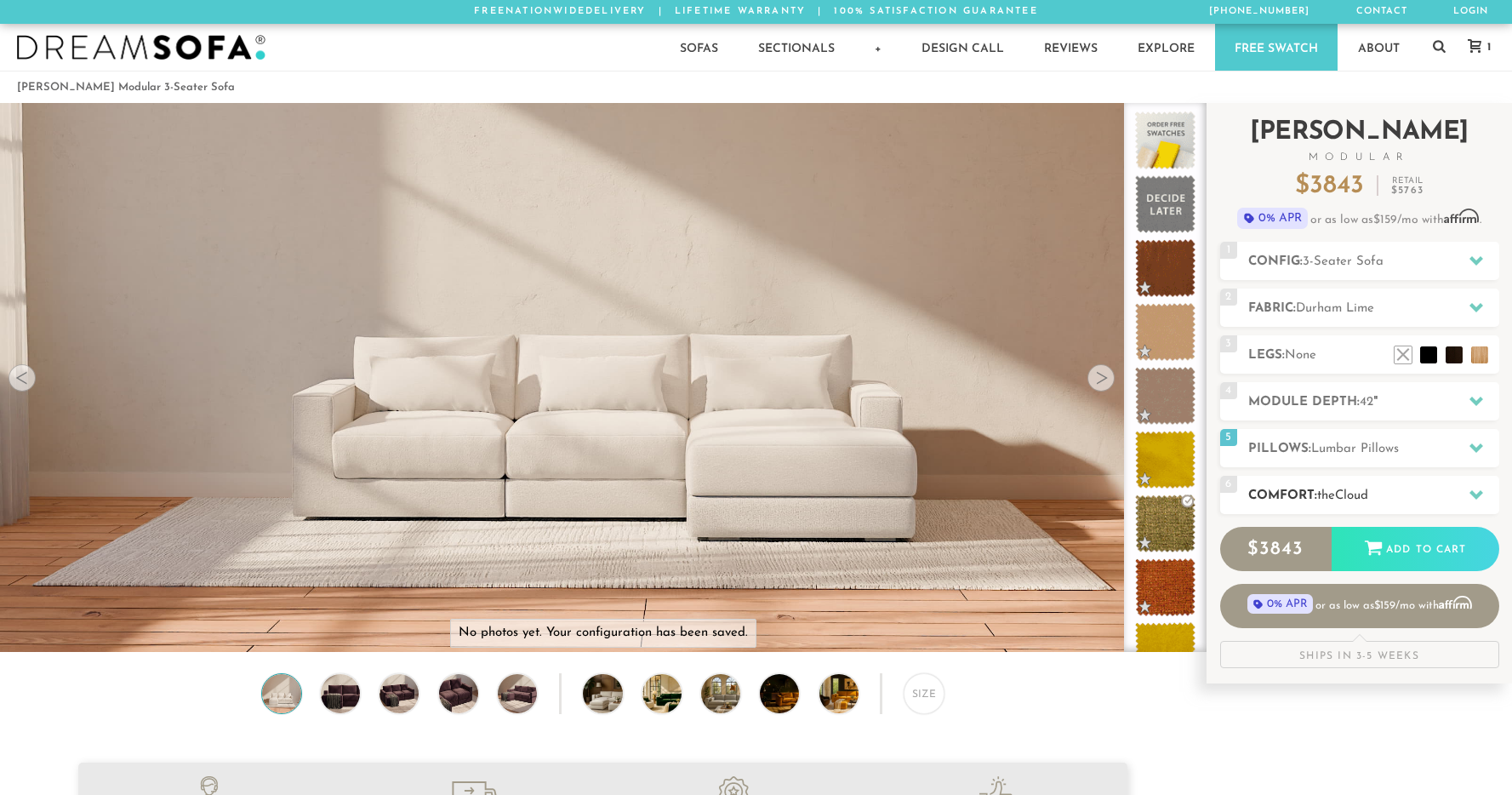
click at [1346, 492] on span "Cloud" at bounding box center [1351, 496] width 34 height 12
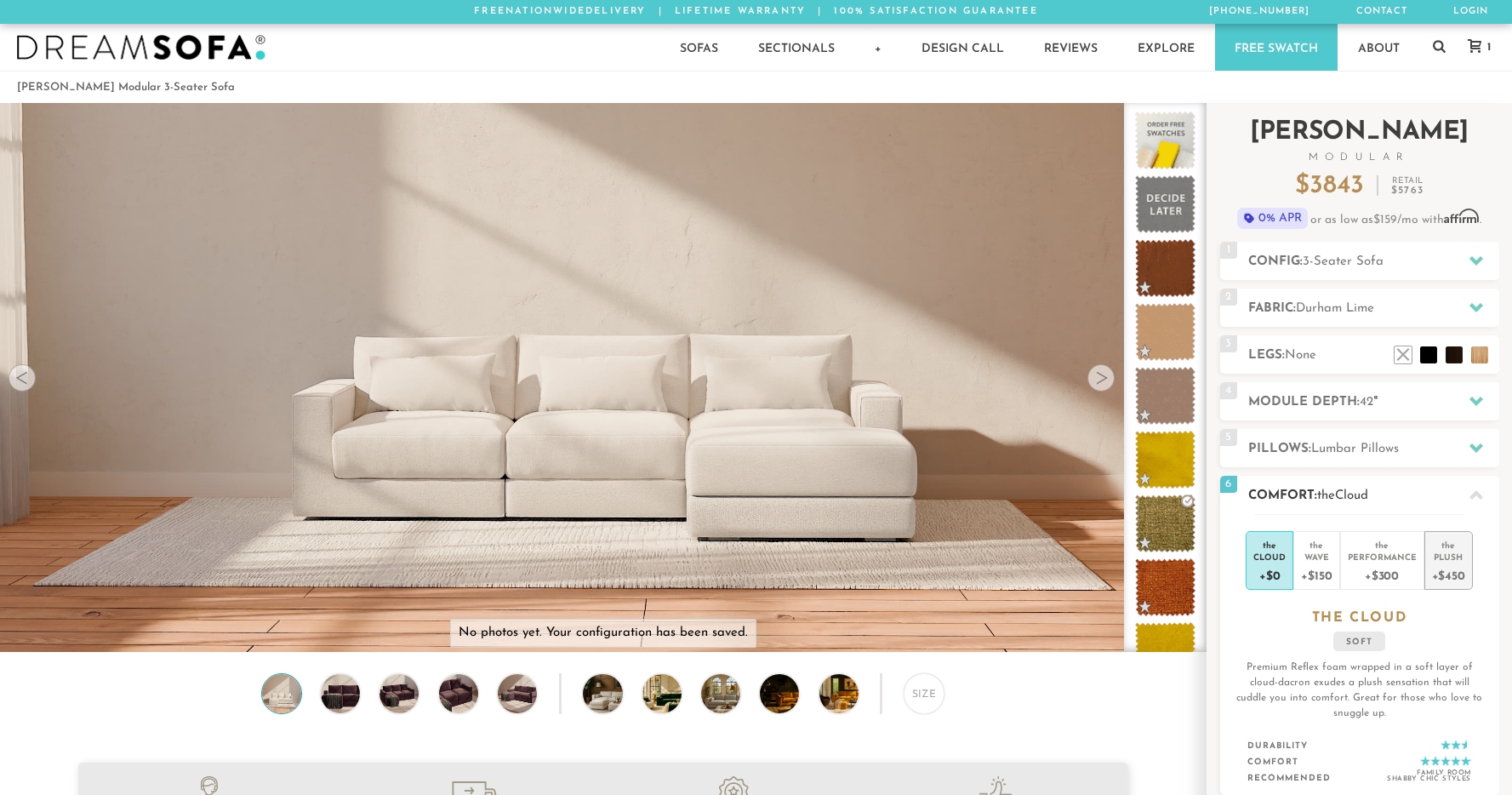
click at [1453, 569] on div "+$450" at bounding box center [1448, 575] width 34 height 25
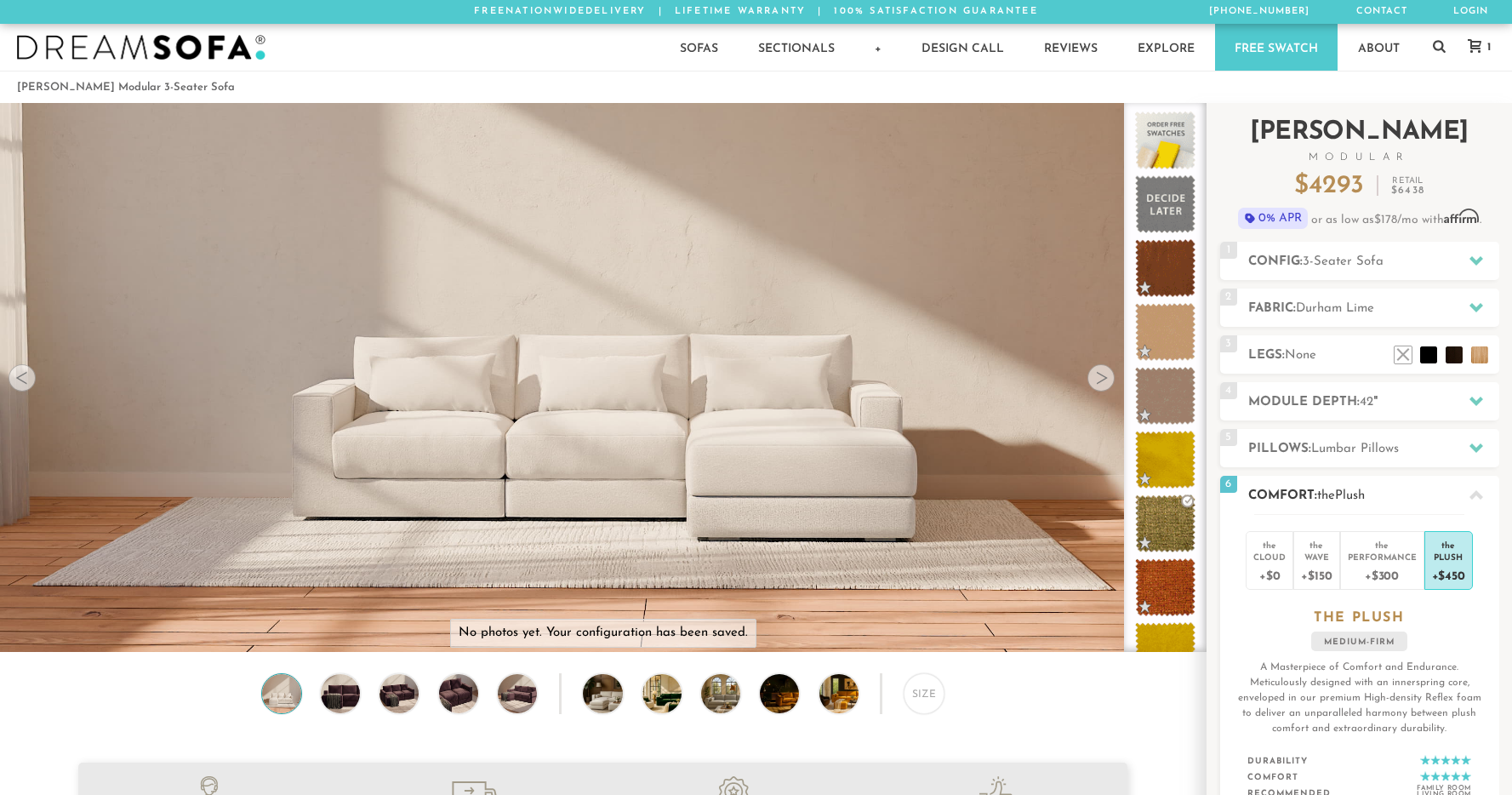
click at [1365, 490] on span "Plush" at bounding box center [1350, 496] width 30 height 12
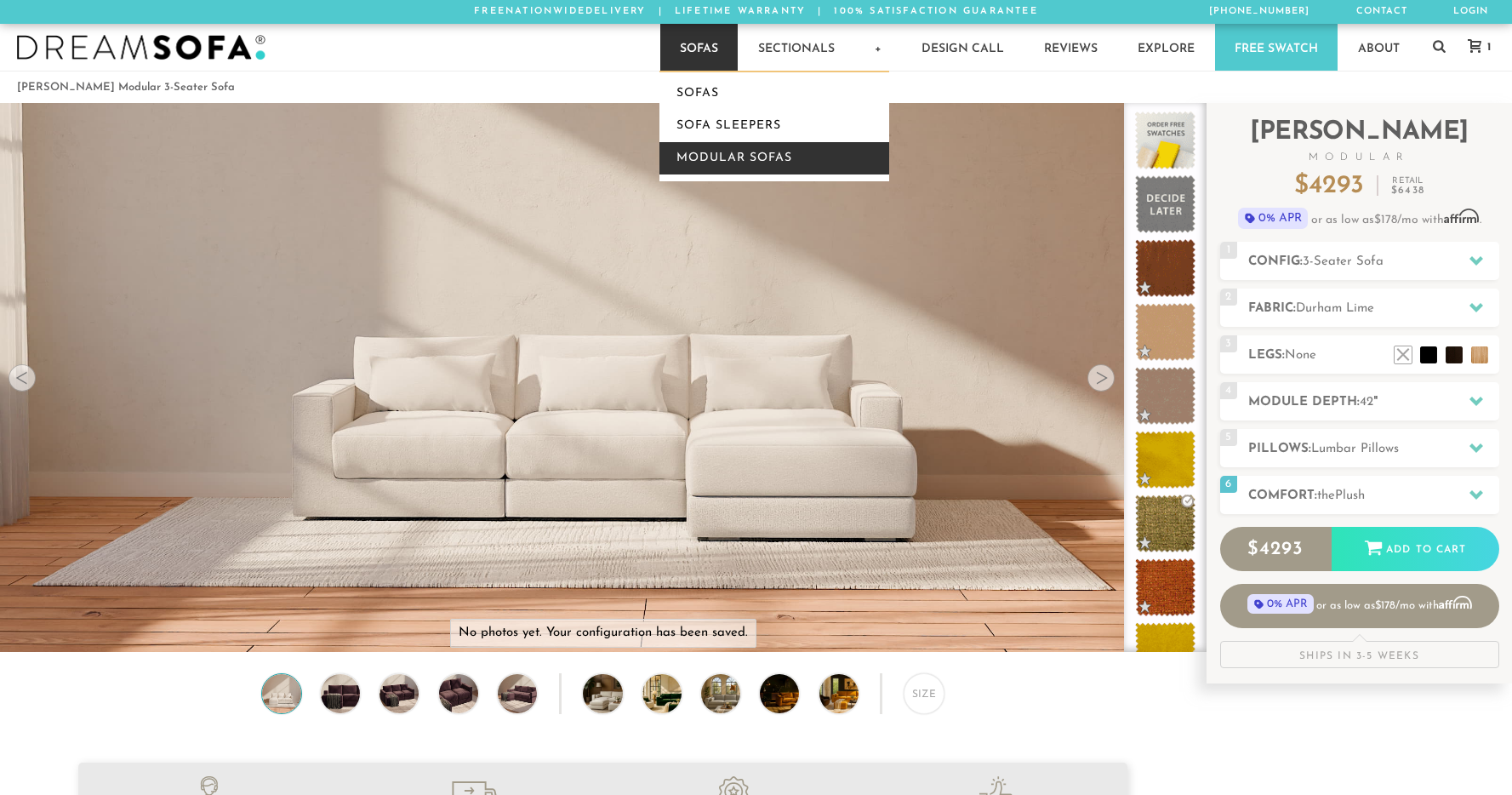
click at [722, 149] on link "Modular Sofas" at bounding box center [775, 158] width 229 height 33
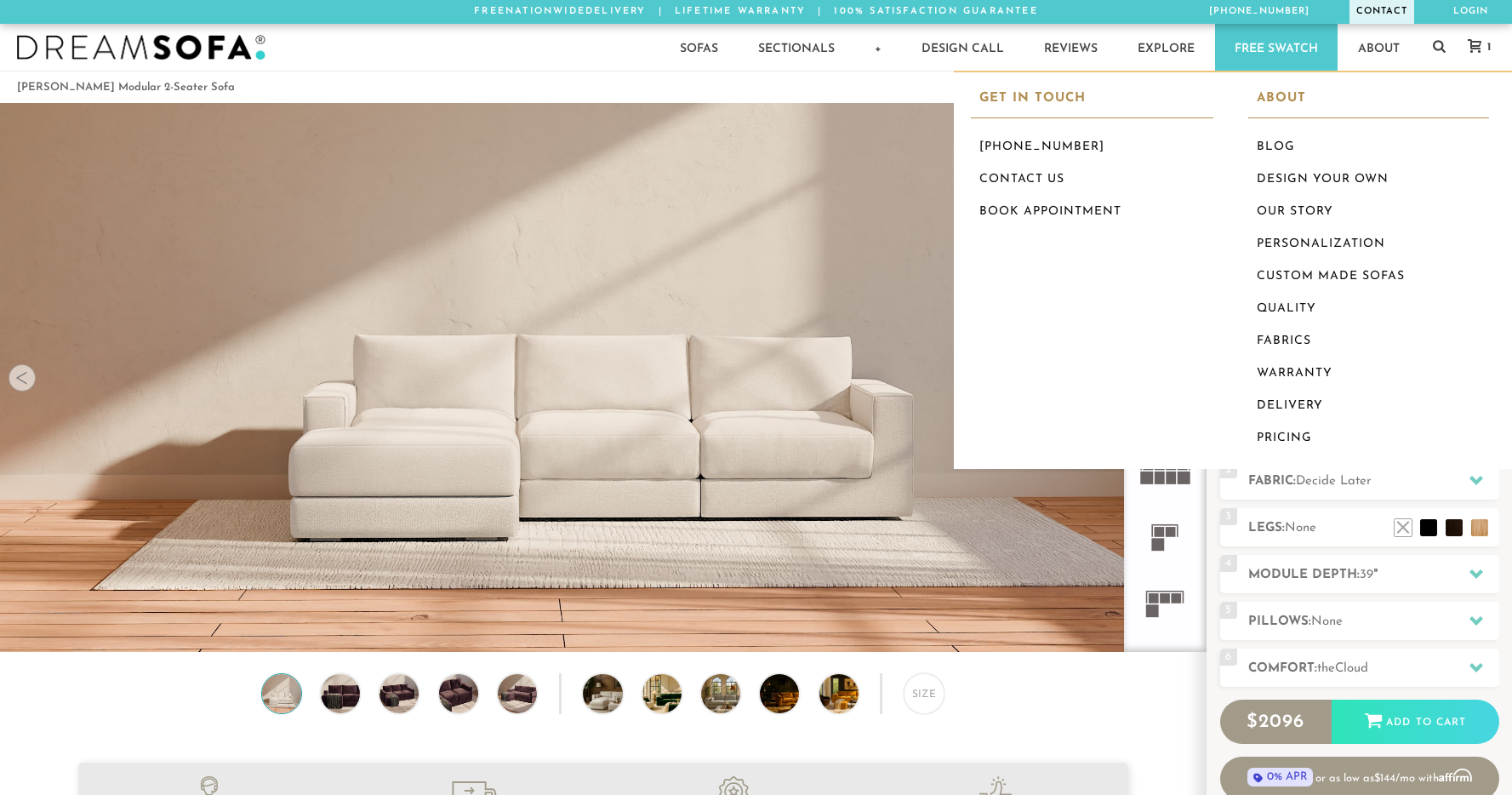
click at [1368, 11] on link "Contact" at bounding box center [1381, 11] width 64 height 24
